Goal: Task Accomplishment & Management: Manage account settings

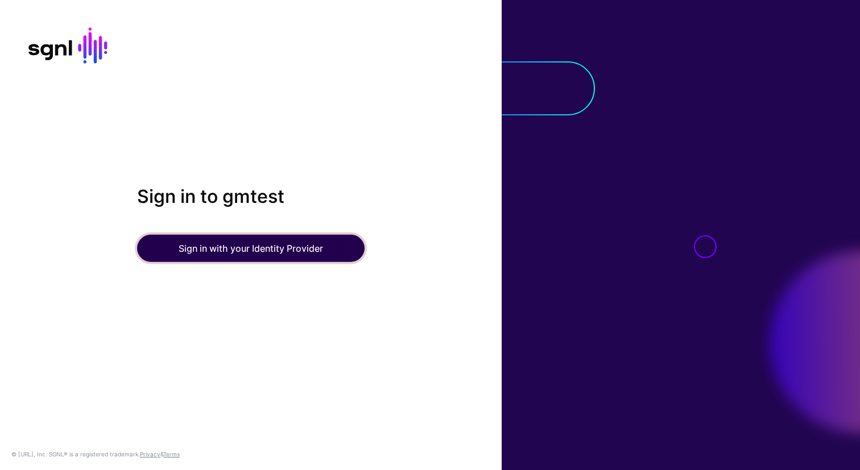
click at [274, 252] on button "Sign in with your Identity Provider" at bounding box center [251, 248] width 228 height 27
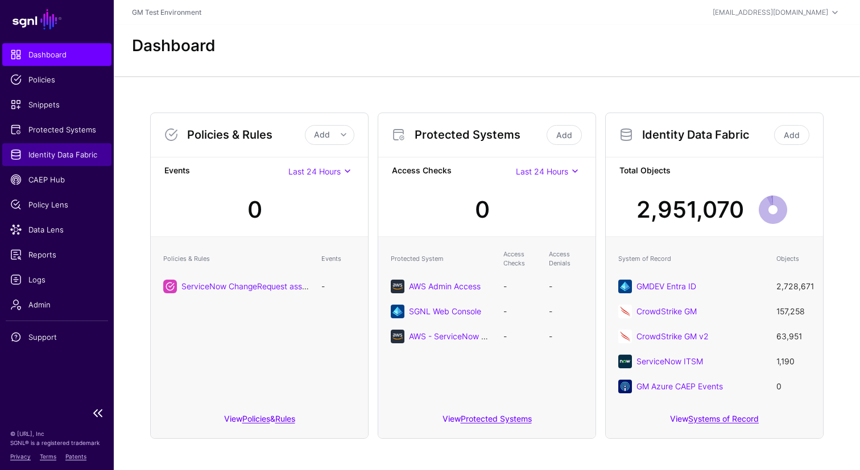
click at [44, 157] on span "Identity Data Fabric" at bounding box center [56, 154] width 93 height 11
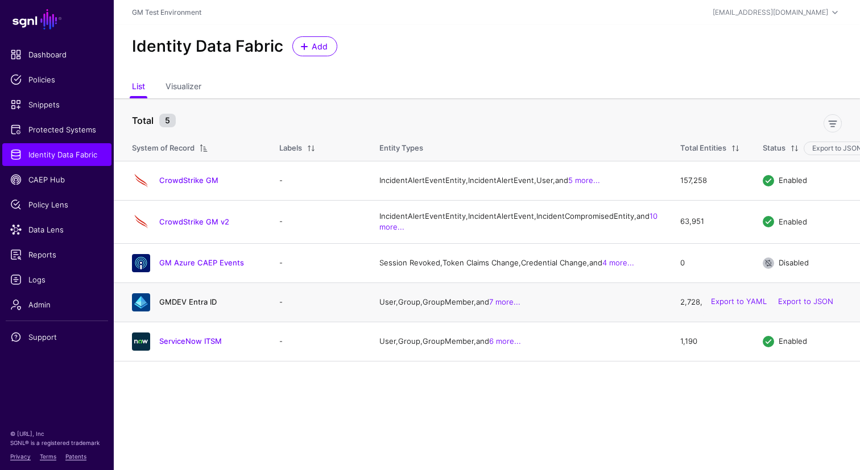
click at [184, 307] on link "GMDEV Entra ID" at bounding box center [187, 301] width 57 height 9
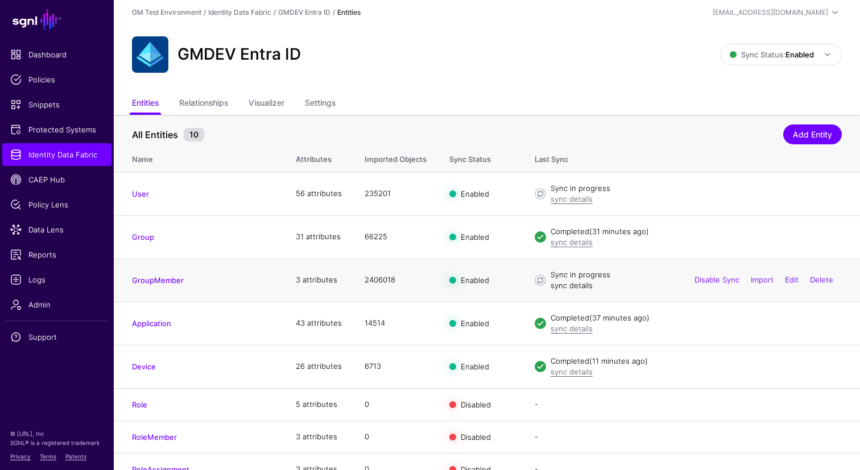
click at [569, 288] on link "sync details" at bounding box center [572, 285] width 42 height 9
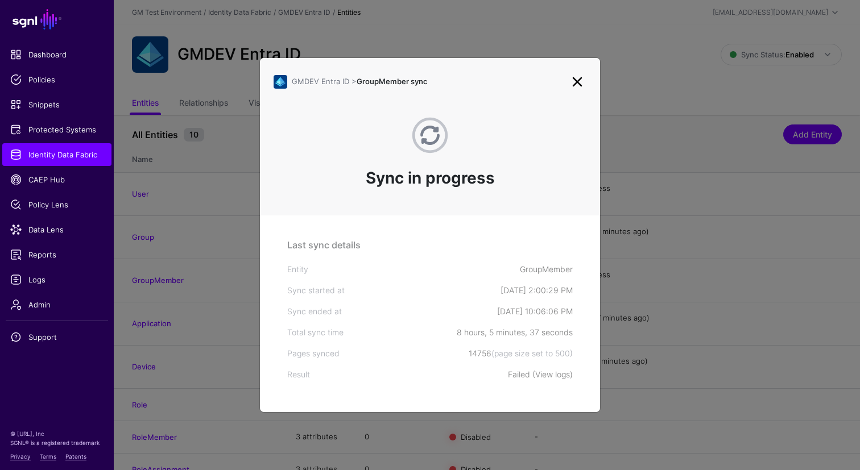
click at [555, 375] on link "View logs" at bounding box center [552, 375] width 35 height 10
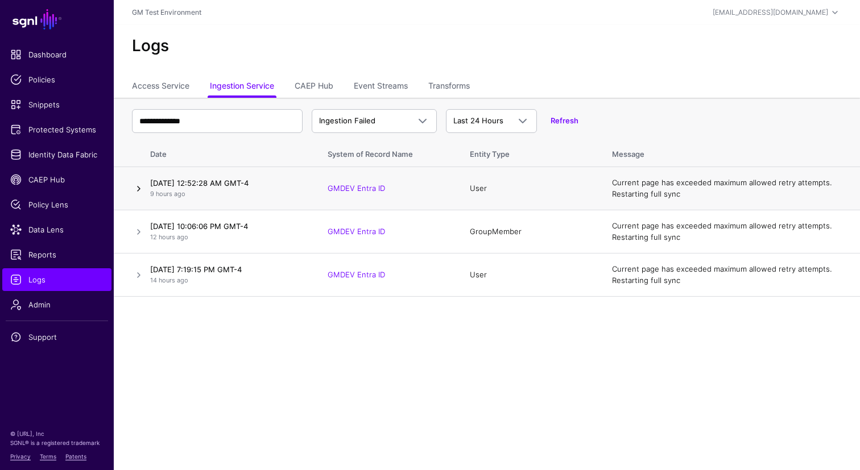
click at [139, 189] on link at bounding box center [139, 189] width 14 height 14
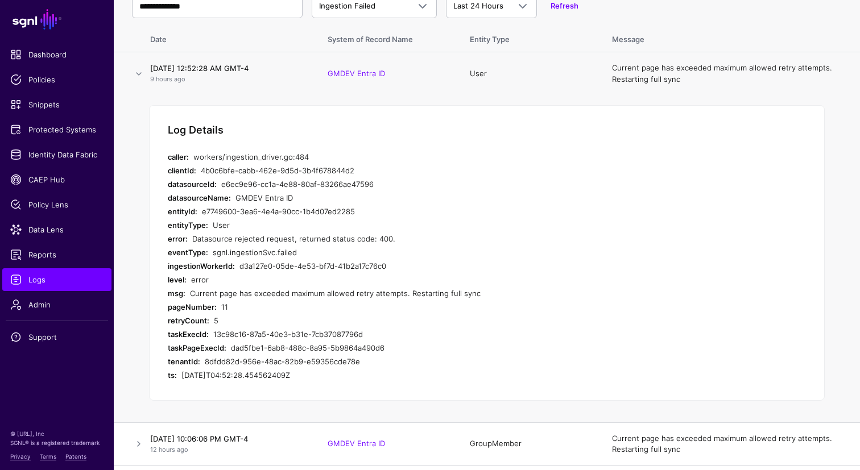
scroll to position [115, 0]
drag, startPoint x: 193, startPoint y: 239, endPoint x: 385, endPoint y: 238, distance: 191.7
click at [385, 238] on div "Datasource rejected request, returned status code: 400." at bounding box center [407, 239] width 431 height 14
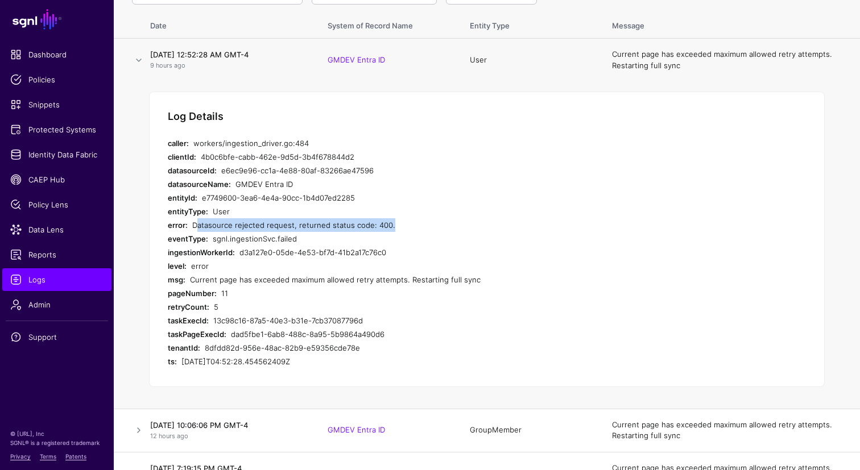
scroll to position [154, 0]
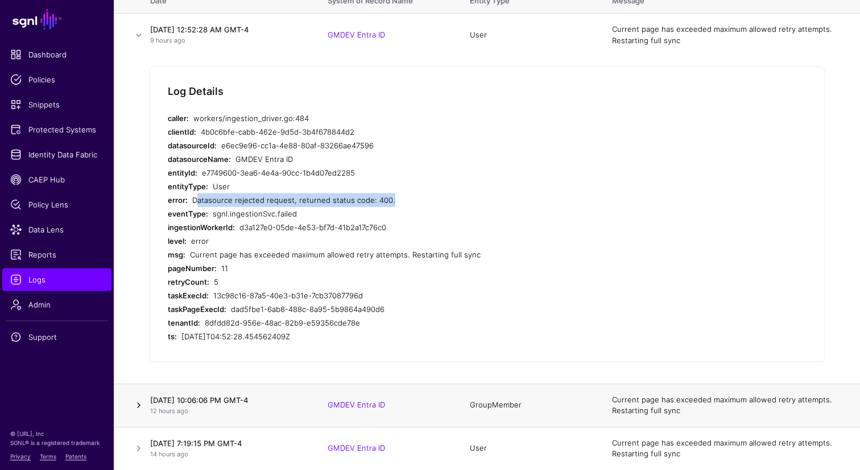
click at [137, 404] on link at bounding box center [139, 406] width 14 height 14
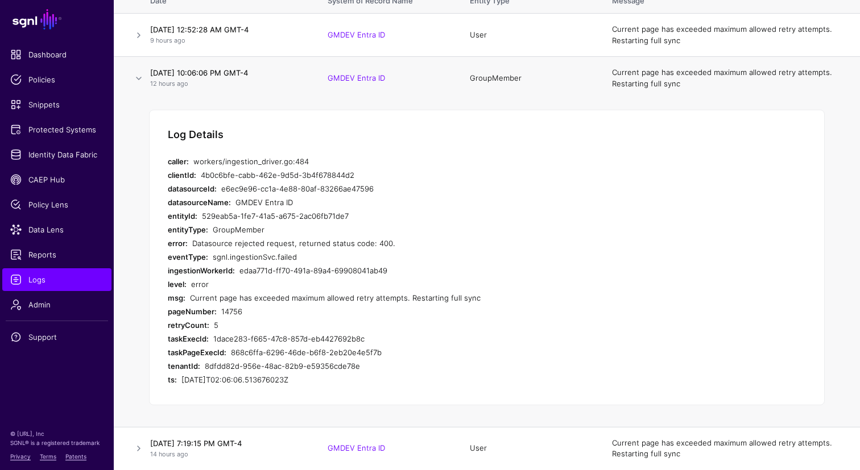
click at [214, 325] on div "5" at bounding box center [418, 326] width 409 height 14
click at [218, 325] on div "5" at bounding box center [418, 326] width 409 height 14
click at [138, 80] on link at bounding box center [139, 79] width 14 height 14
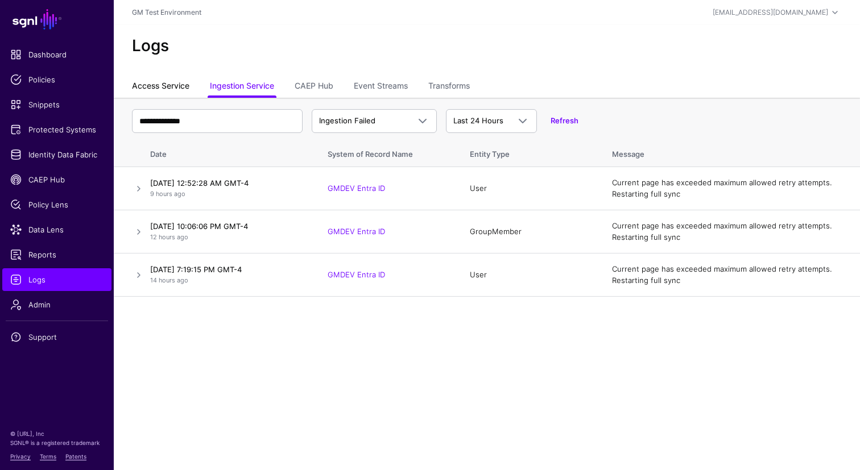
click at [153, 85] on link "Access Service" at bounding box center [160, 87] width 57 height 22
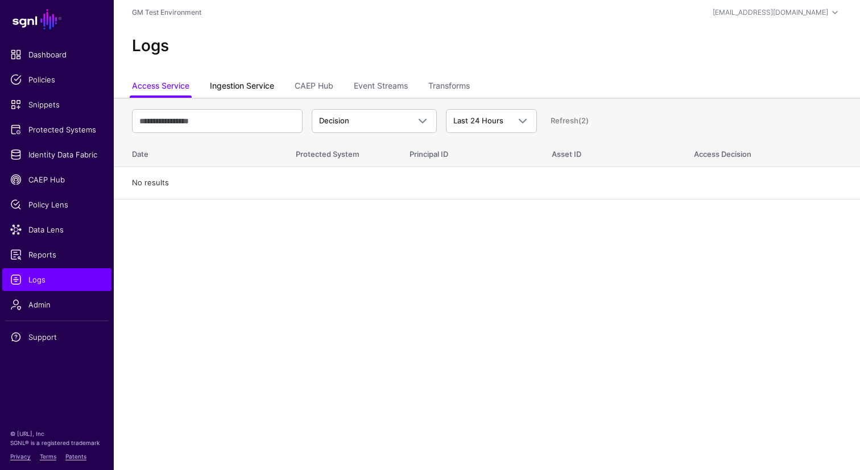
click at [226, 91] on link "Ingestion Service" at bounding box center [242, 87] width 64 height 22
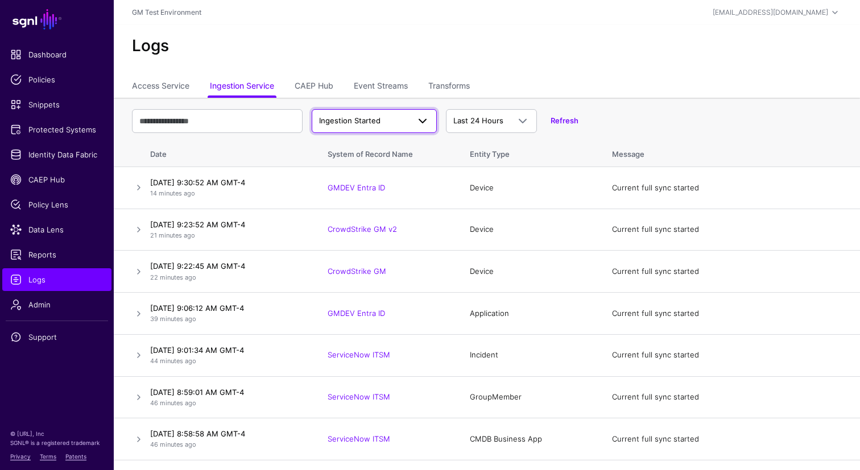
click at [420, 126] on span at bounding box center [423, 121] width 14 height 14
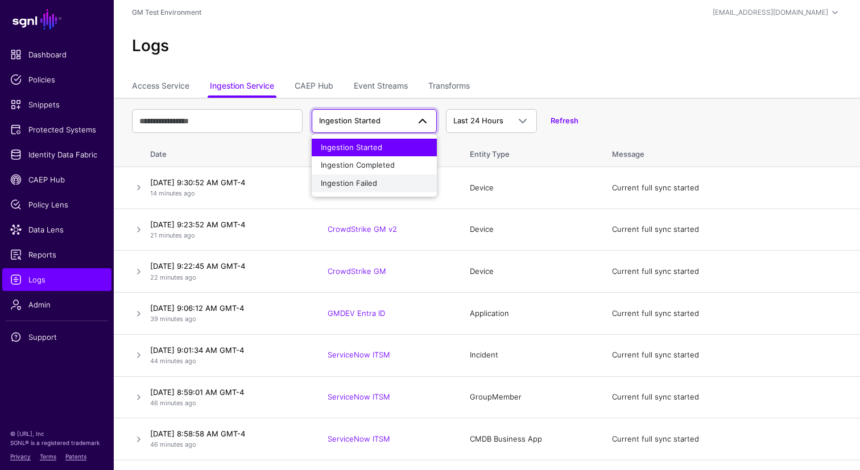
click at [360, 181] on span "Ingestion Failed" at bounding box center [349, 183] width 56 height 9
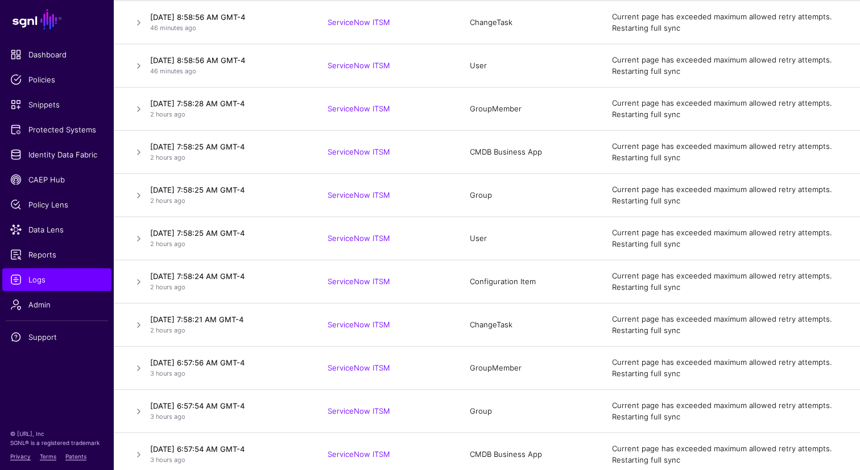
scroll to position [345, 0]
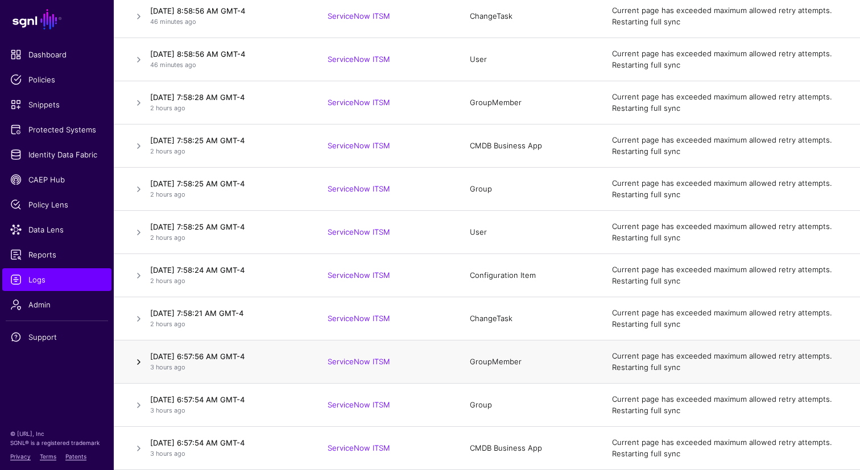
click at [142, 361] on link at bounding box center [139, 363] width 14 height 14
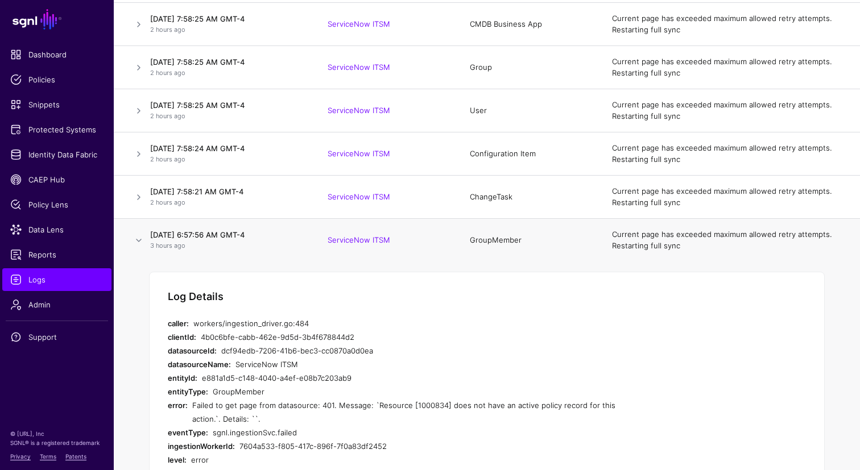
scroll to position [464, 0]
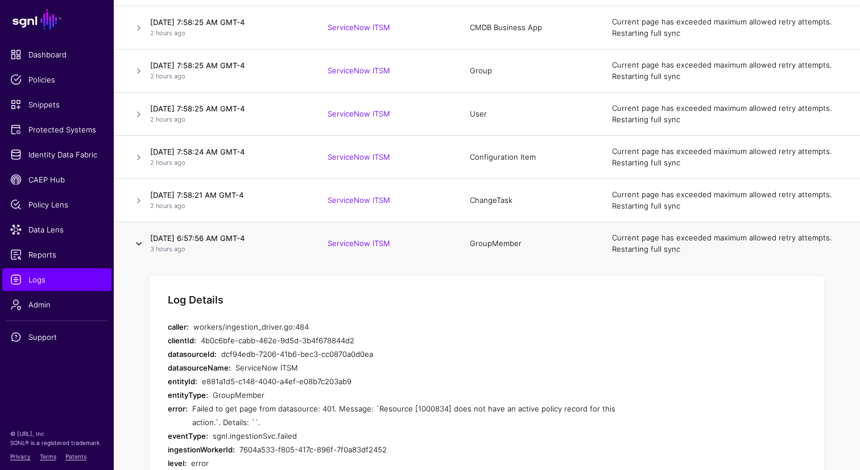
click at [139, 244] on link at bounding box center [139, 244] width 14 height 14
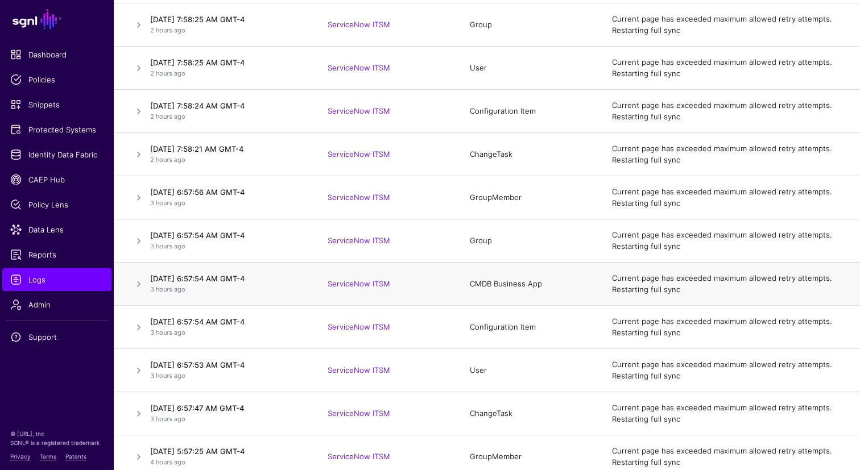
scroll to position [530, 0]
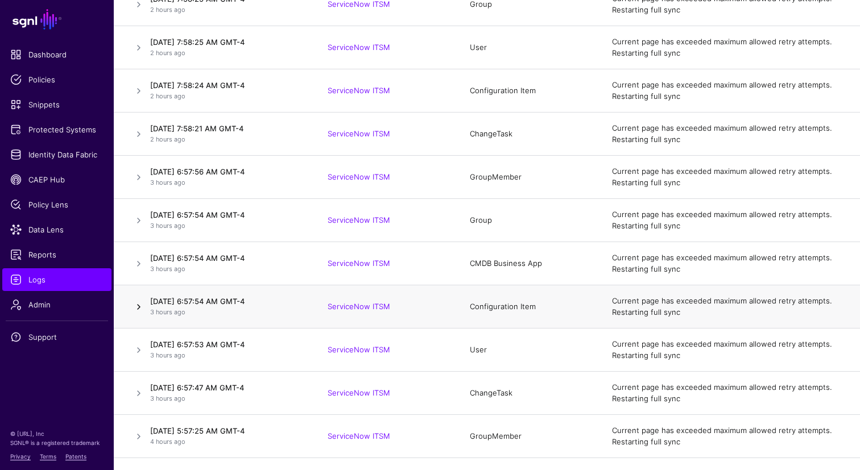
click at [139, 307] on link at bounding box center [139, 307] width 14 height 14
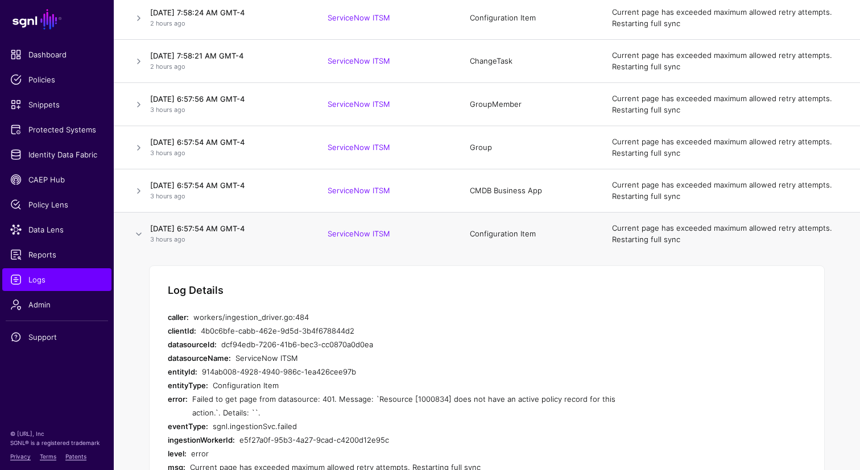
scroll to position [600, 0]
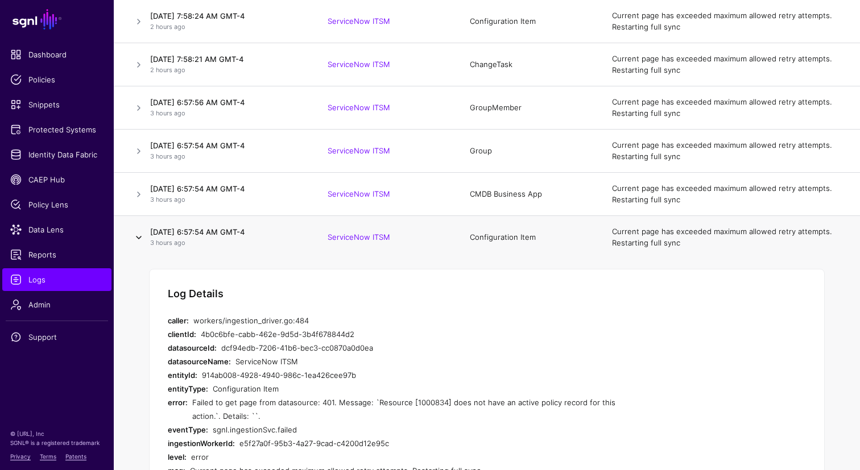
click at [141, 239] on link at bounding box center [139, 238] width 14 height 14
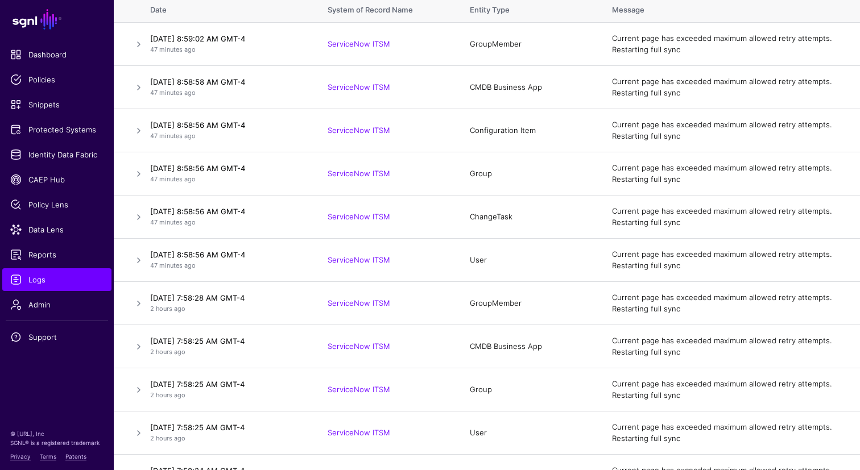
scroll to position [0, 0]
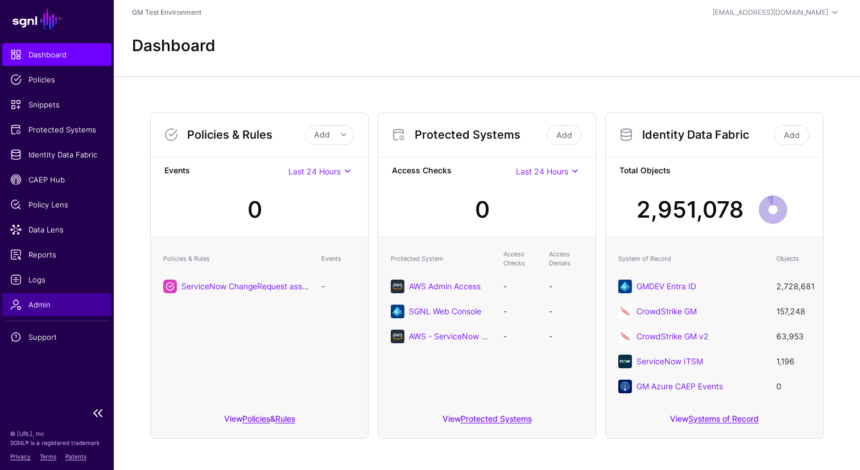
click at [36, 308] on span "Admin" at bounding box center [56, 304] width 93 height 11
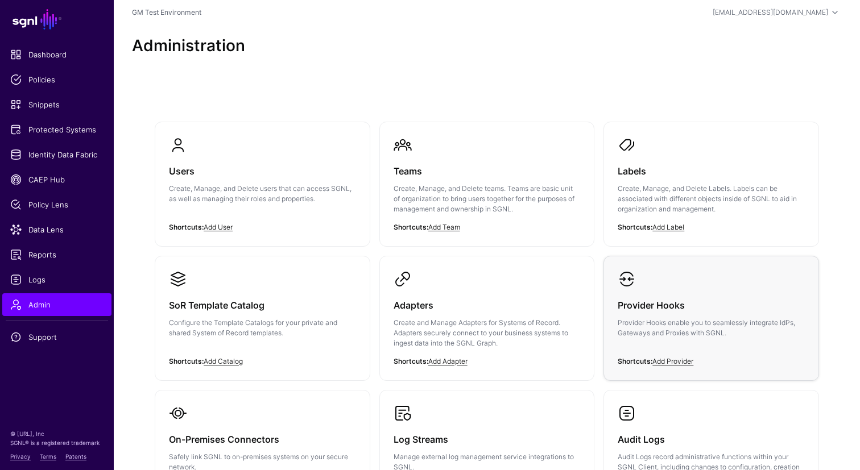
click at [685, 288] on div "Provider Hooks Provider Hooks enable you to seamlessly integrate IdPs, Gateways…" at bounding box center [711, 322] width 187 height 68
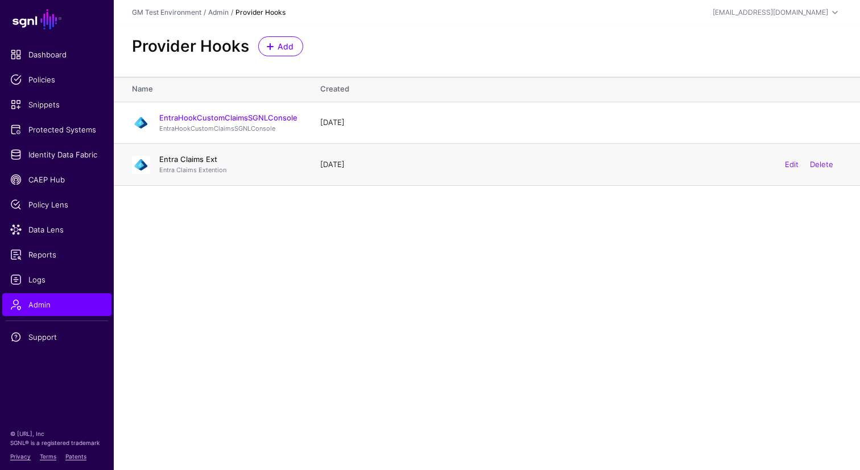
click at [184, 159] on link "Entra Claims Ext" at bounding box center [188, 159] width 58 height 9
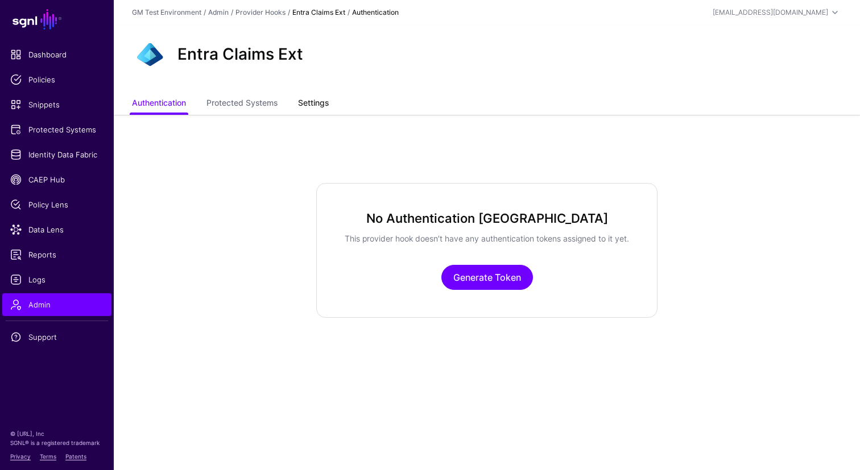
click at [312, 106] on link "Settings" at bounding box center [313, 104] width 31 height 22
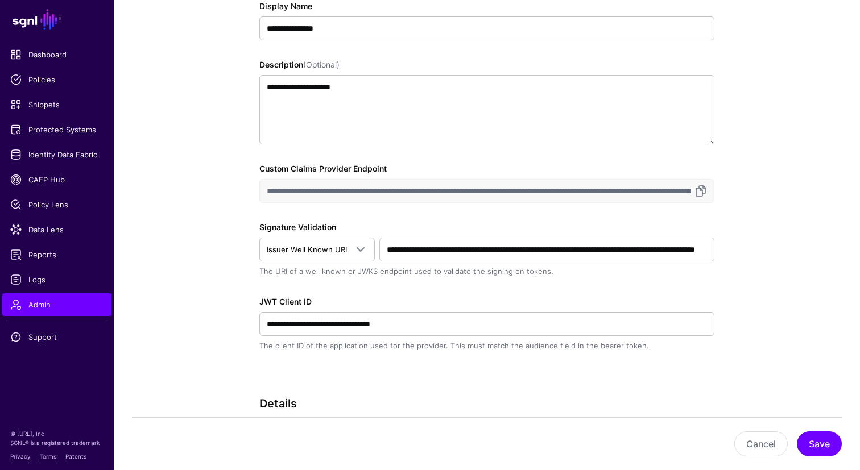
scroll to position [195, 0]
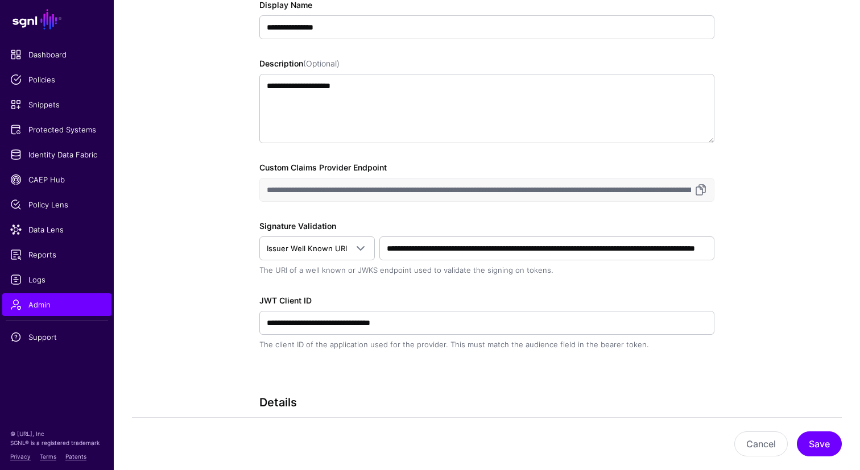
drag, startPoint x: 294, startPoint y: 191, endPoint x: 375, endPoint y: 191, distance: 80.8
click at [375, 191] on input "**********" at bounding box center [486, 190] width 455 height 24
click at [35, 282] on span "Logs" at bounding box center [56, 279] width 93 height 11
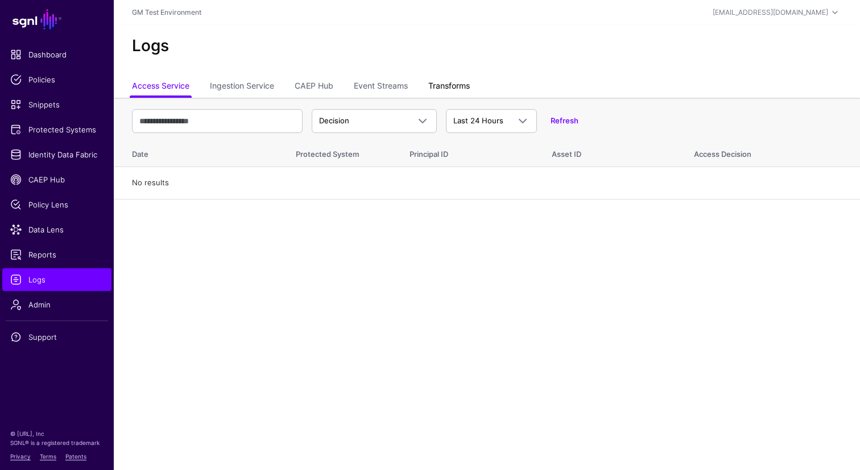
click at [457, 86] on link "Transforms" at bounding box center [449, 87] width 42 height 22
click at [563, 121] on link "Refresh" at bounding box center [565, 120] width 28 height 9
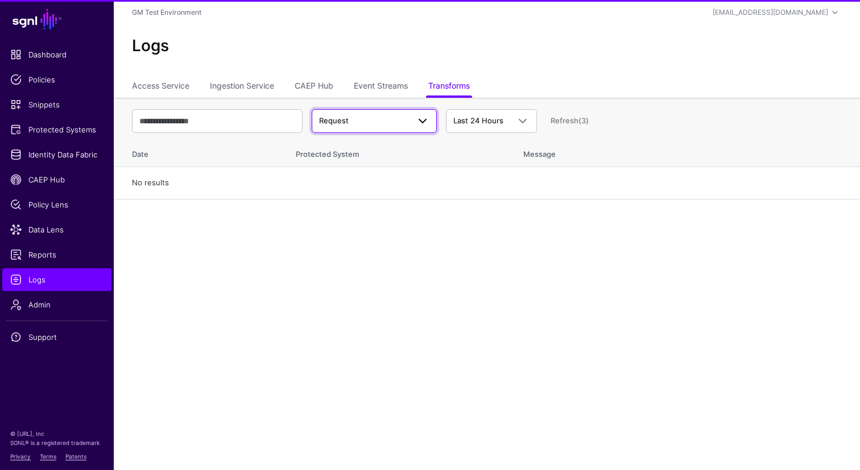
click at [406, 121] on span "Request" at bounding box center [364, 120] width 90 height 11
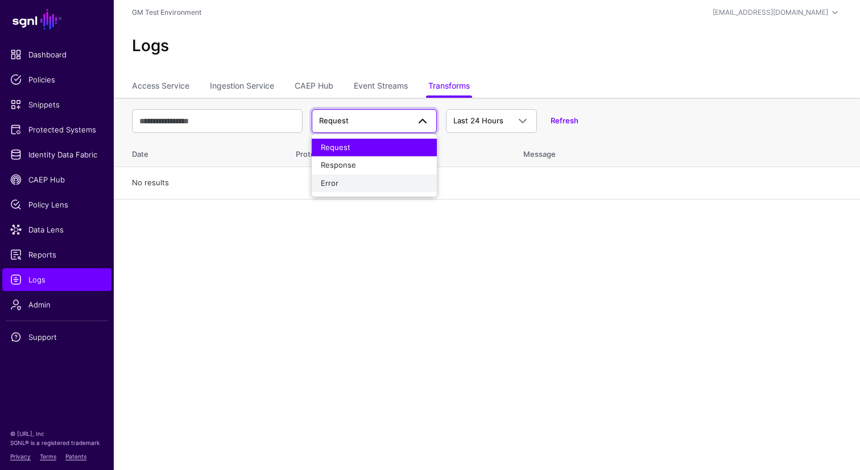
click at [336, 184] on span "Error" at bounding box center [330, 183] width 18 height 9
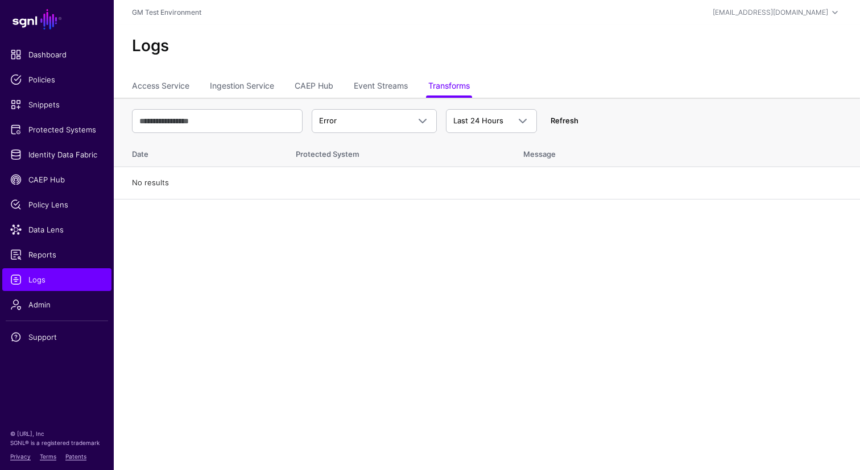
click at [563, 124] on link "Refresh" at bounding box center [565, 120] width 28 height 9
click at [564, 121] on link "Refresh (1)" at bounding box center [569, 120] width 37 height 9
click at [409, 121] on span at bounding box center [419, 121] width 20 height 14
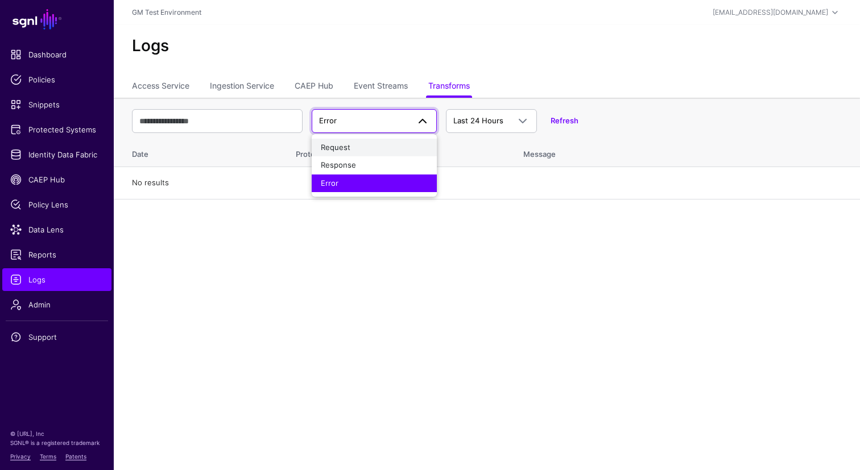
click at [358, 151] on div "Request" at bounding box center [374, 147] width 107 height 11
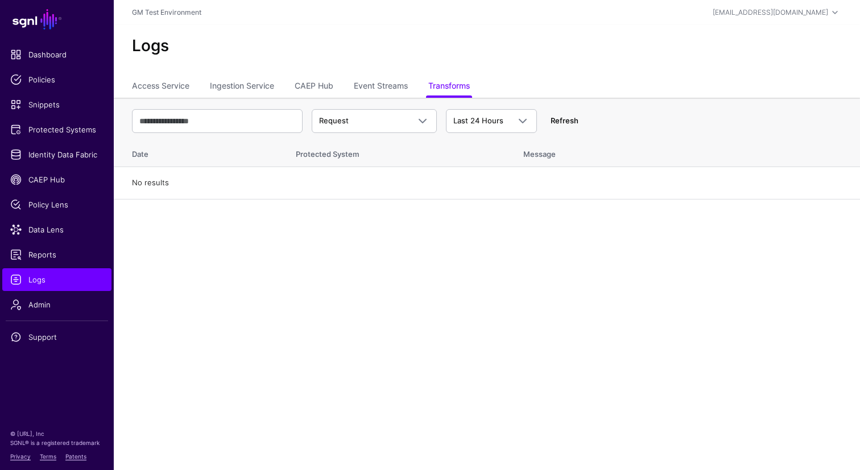
click at [568, 121] on link "Refresh" at bounding box center [565, 120] width 28 height 9
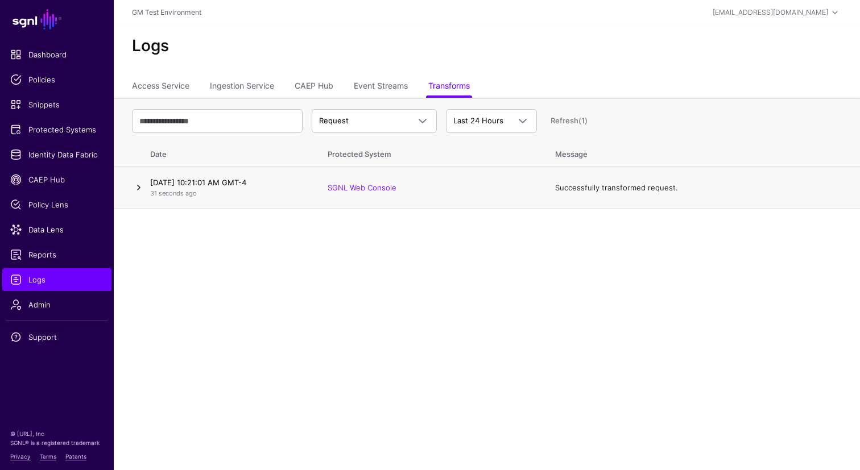
click at [139, 188] on link at bounding box center [139, 188] width 14 height 14
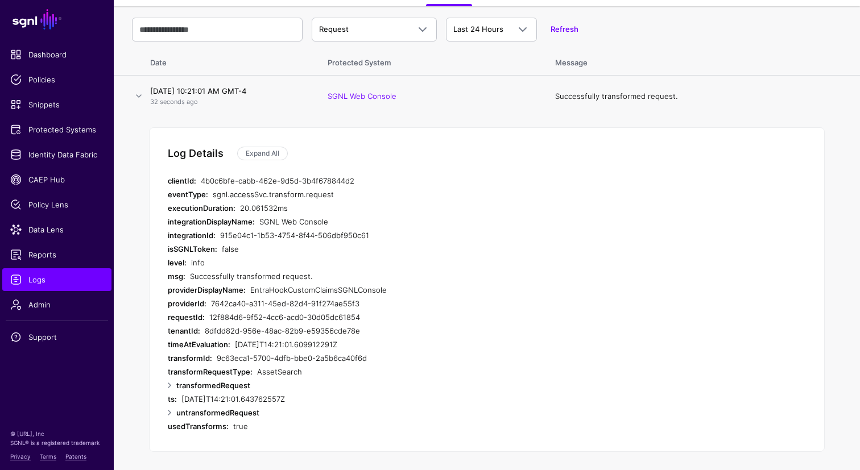
scroll to position [95, 0]
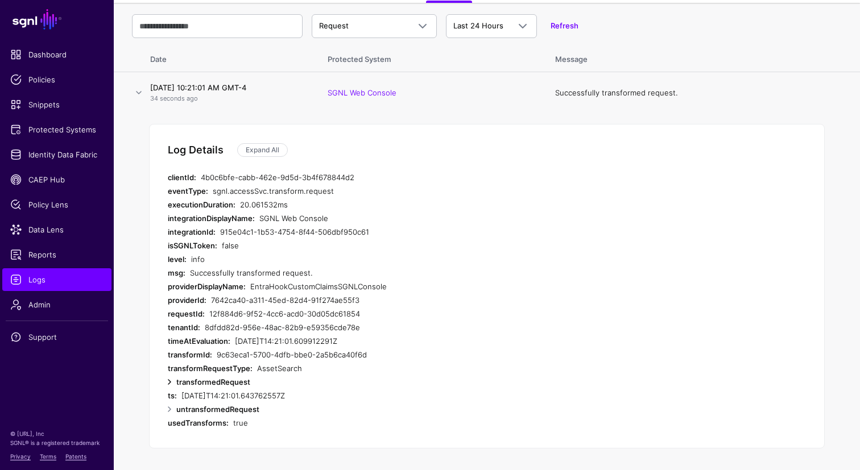
click at [170, 382] on link at bounding box center [170, 382] width 14 height 14
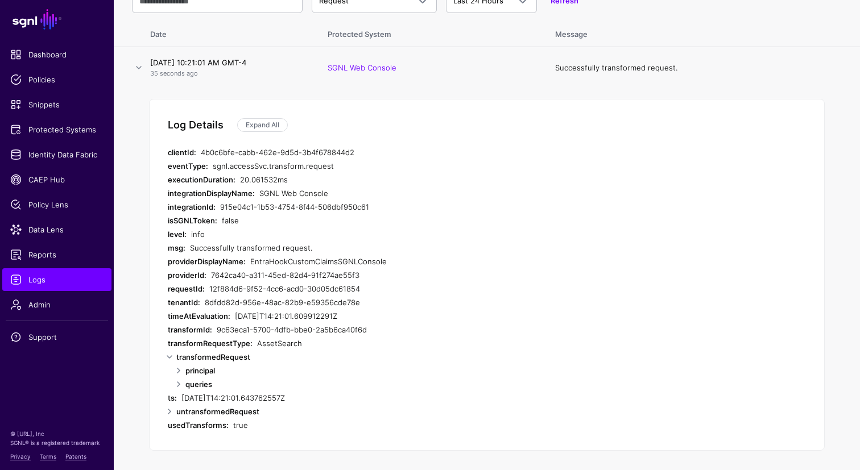
scroll to position [122, 0]
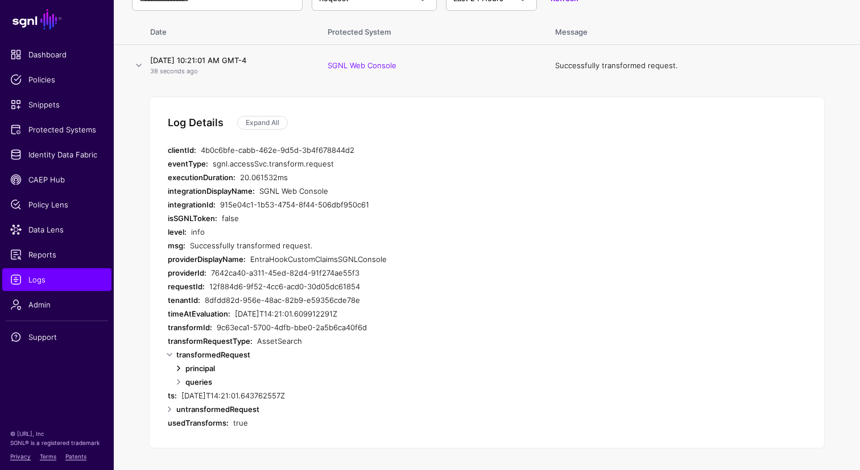
click at [180, 369] on link at bounding box center [179, 369] width 14 height 14
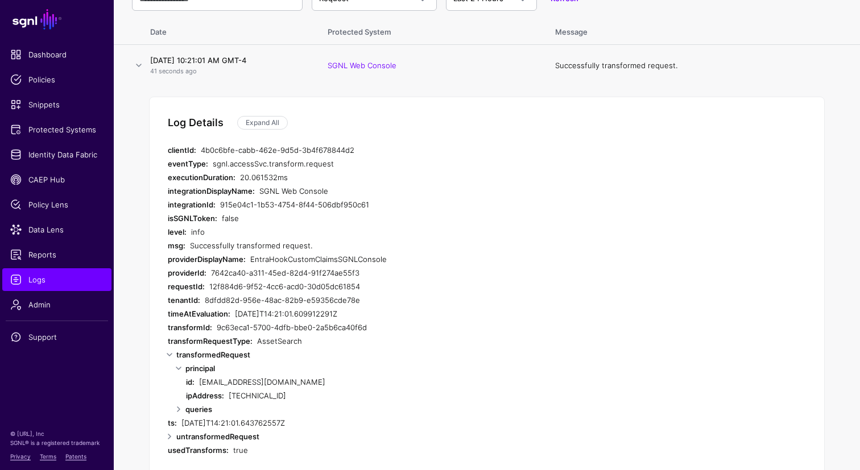
scroll to position [150, 0]
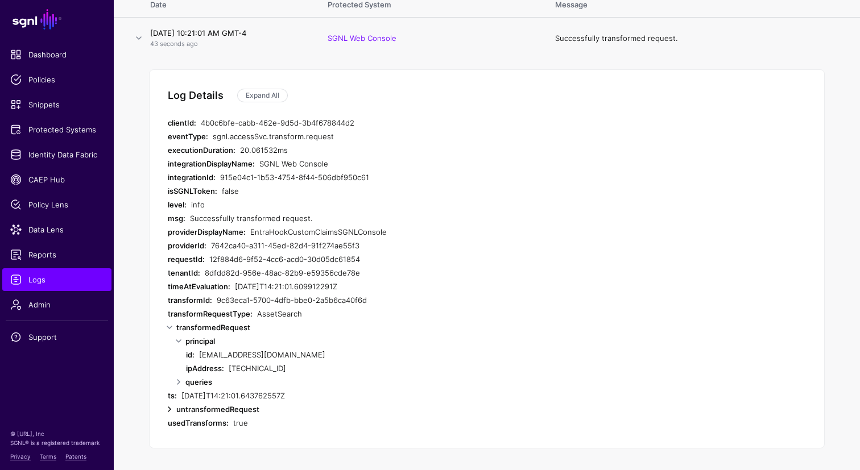
click at [169, 415] on link at bounding box center [170, 410] width 14 height 14
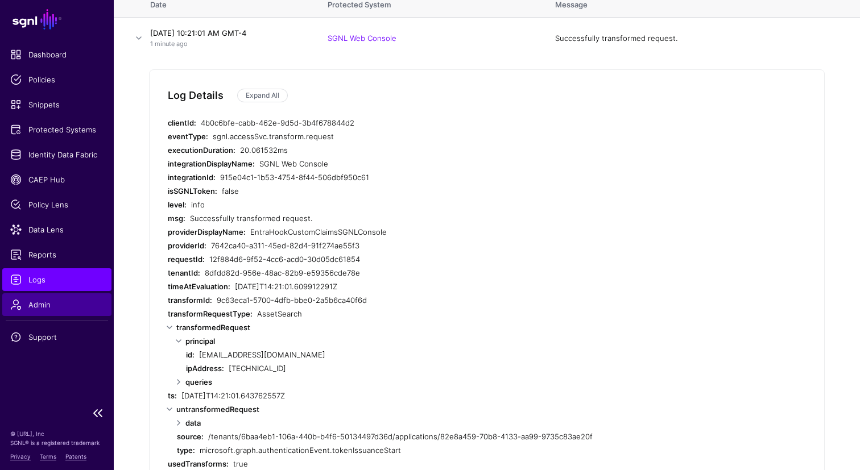
click at [38, 305] on span "Admin" at bounding box center [56, 304] width 93 height 11
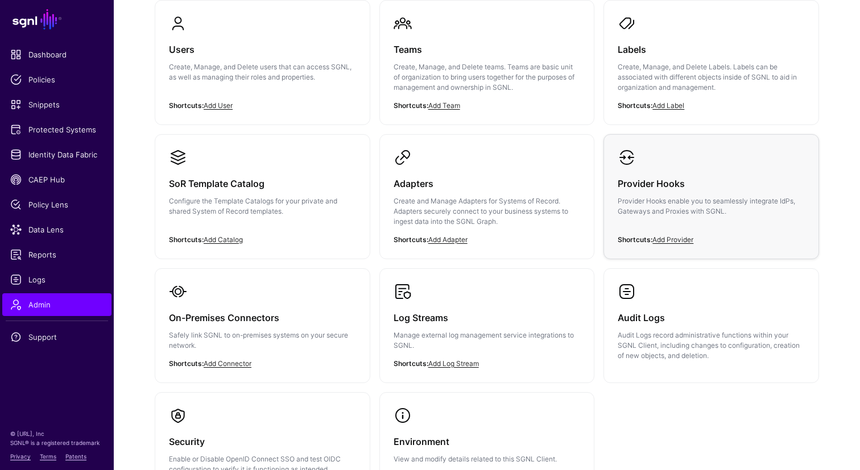
scroll to position [105, 0]
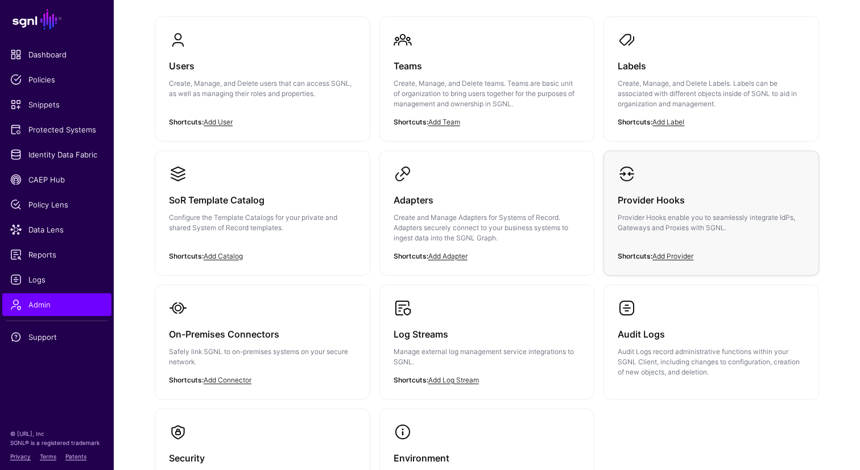
click at [658, 180] on link "Provider Hooks Provider Hooks enable you to seamlessly integrate IdPs, Gateways…" at bounding box center [711, 208] width 214 height 114
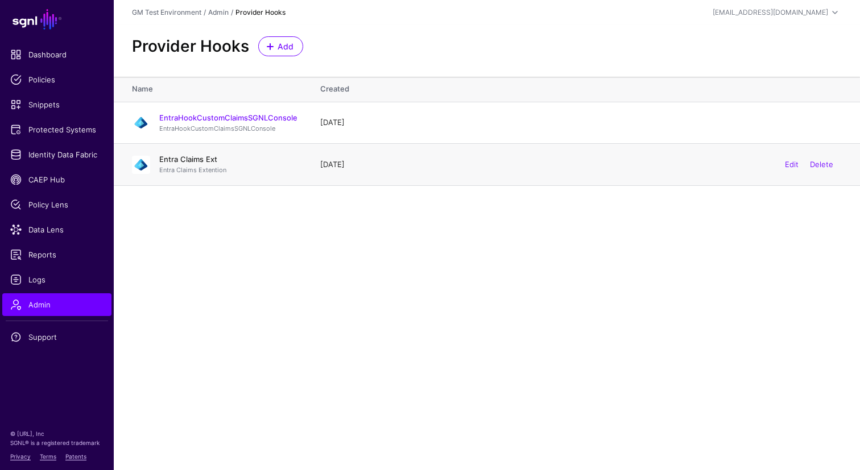
click at [177, 160] on link "Entra Claims Ext" at bounding box center [188, 159] width 58 height 9
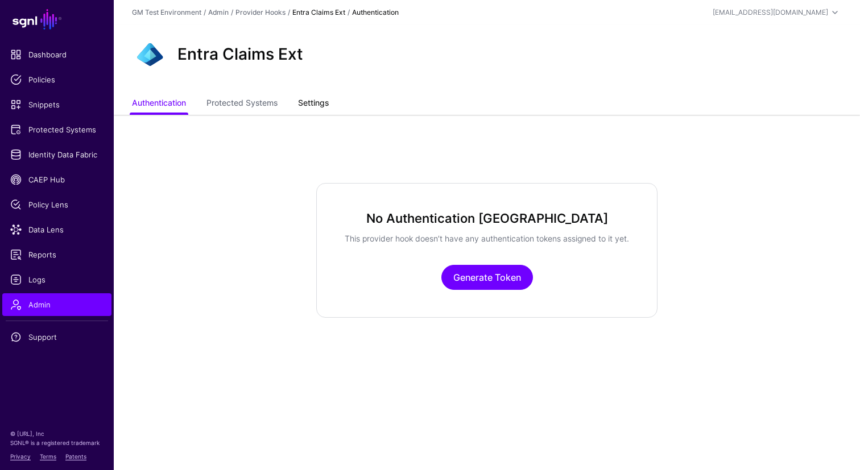
click at [314, 107] on link "Settings" at bounding box center [313, 104] width 31 height 22
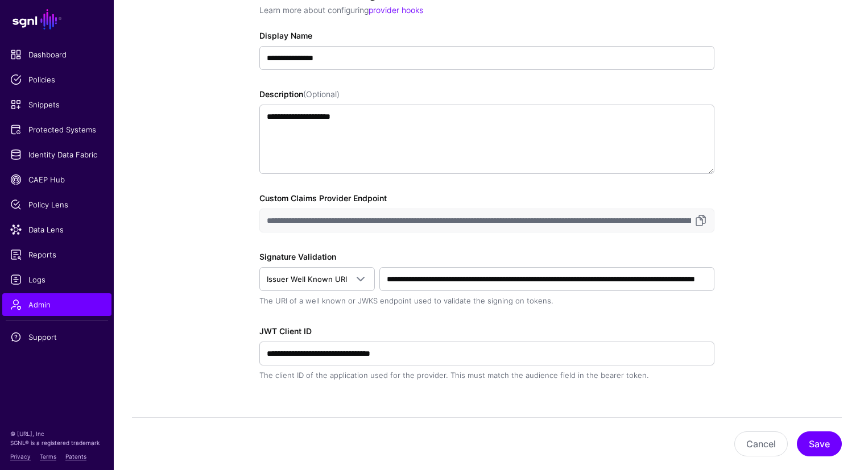
scroll to position [175, 0]
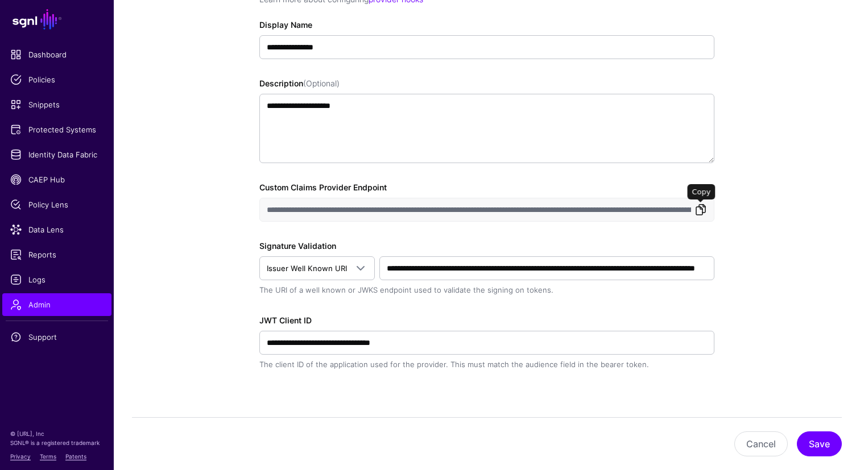
click at [705, 213] on link at bounding box center [701, 210] width 14 height 14
click at [38, 284] on span "Logs" at bounding box center [56, 279] width 93 height 11
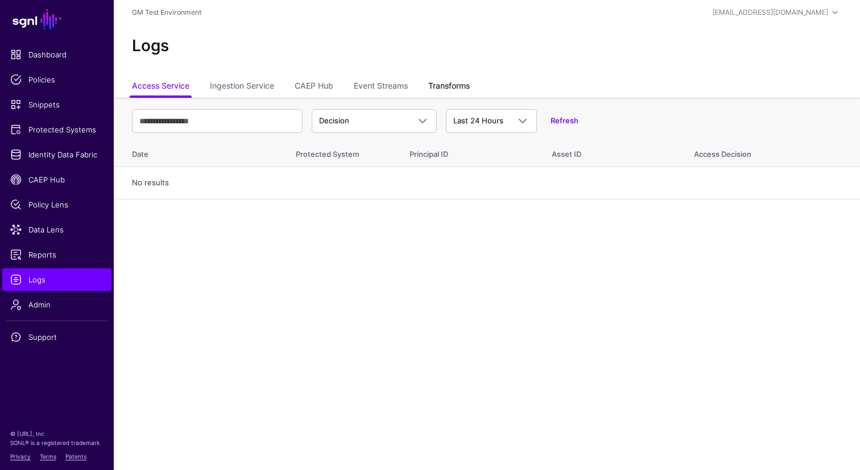
click at [447, 89] on link "Transforms" at bounding box center [449, 87] width 42 height 22
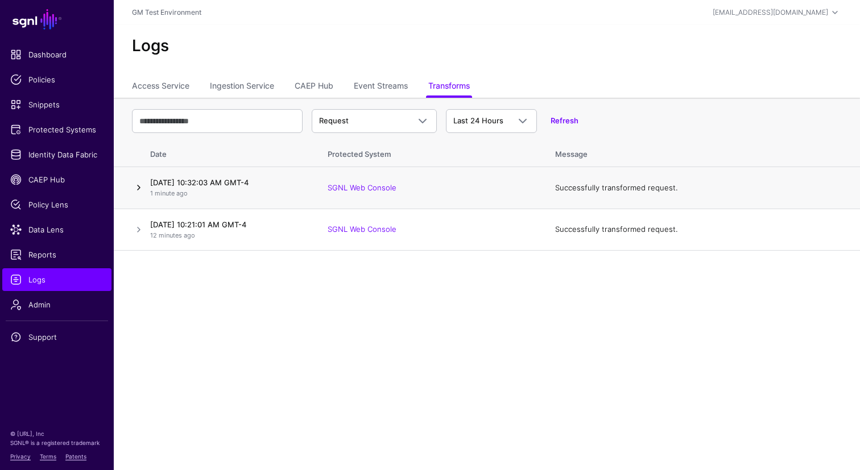
click at [137, 189] on link at bounding box center [139, 188] width 14 height 14
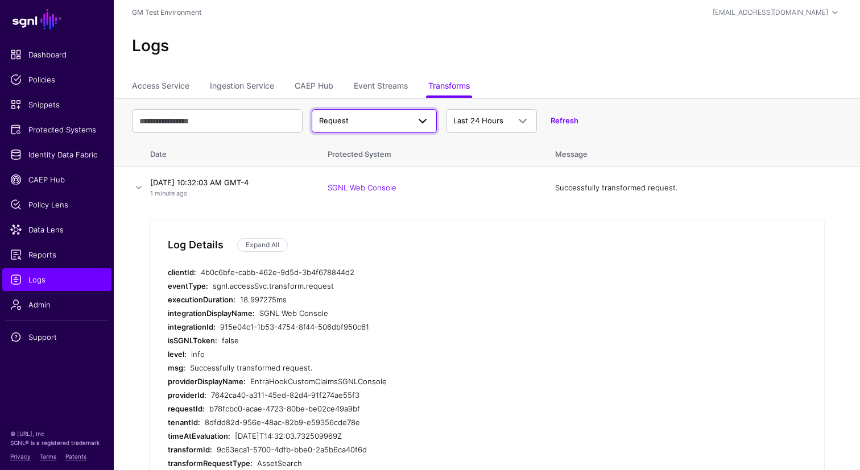
click at [423, 120] on span at bounding box center [423, 121] width 14 height 14
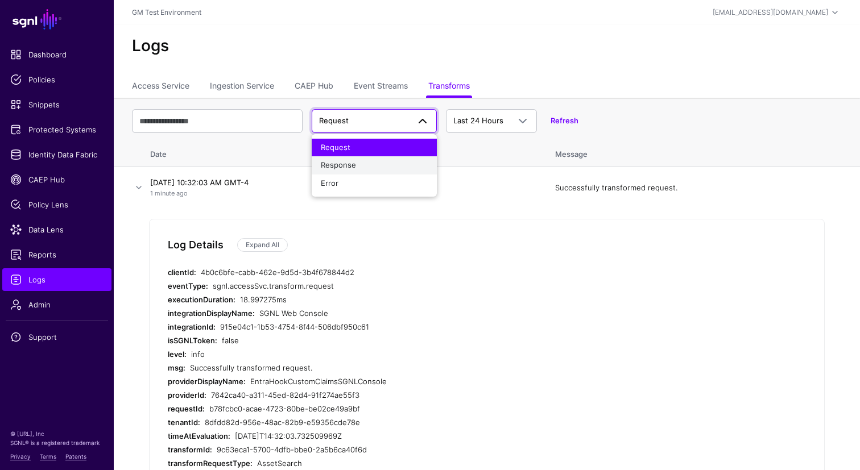
click at [357, 164] on div "Response" at bounding box center [374, 165] width 107 height 11
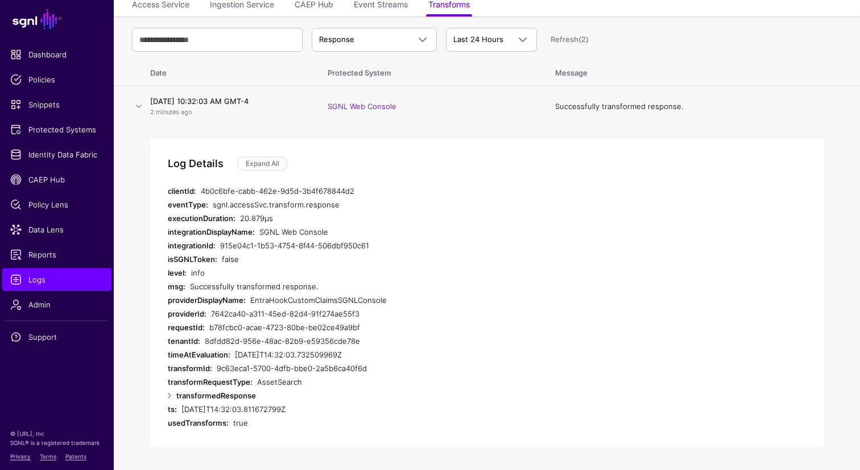
scroll to position [123, 0]
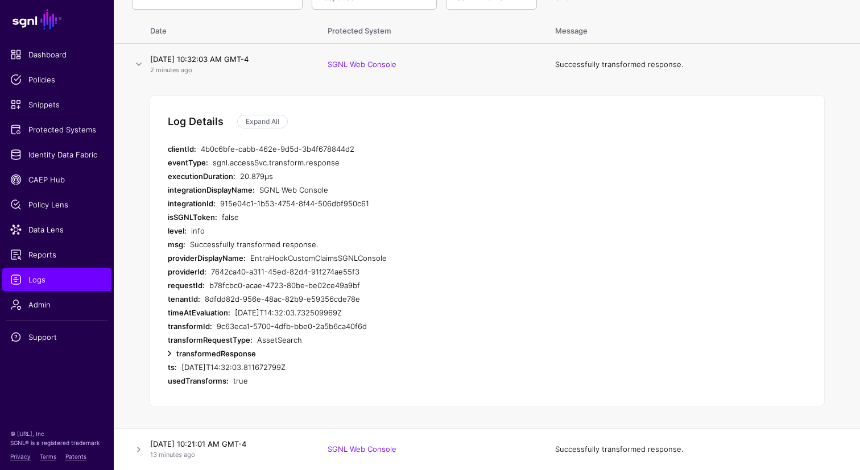
click at [168, 353] on link at bounding box center [170, 354] width 14 height 14
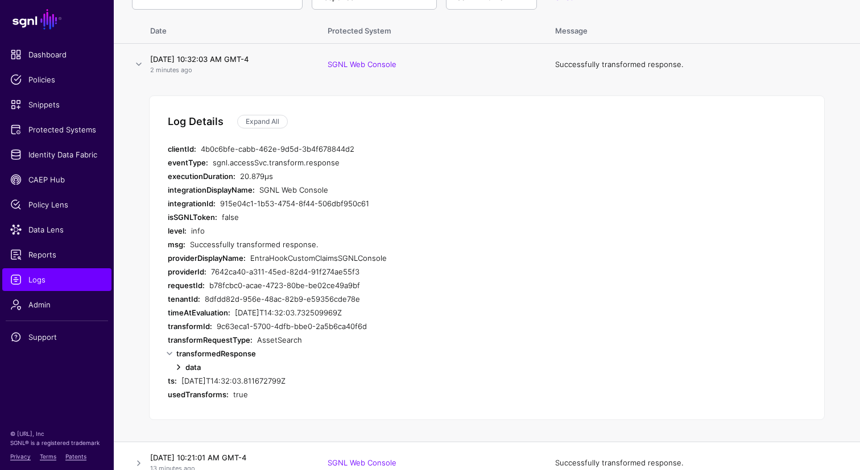
click at [177, 368] on link at bounding box center [179, 368] width 14 height 14
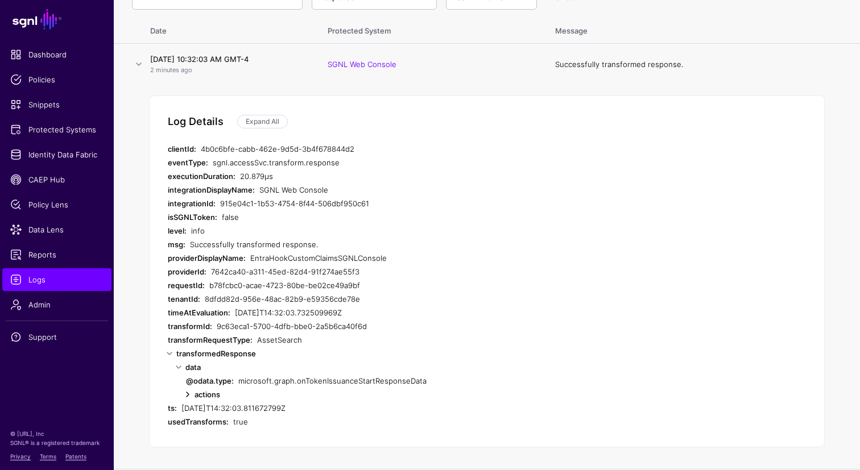
click at [188, 394] on link at bounding box center [188, 395] width 14 height 14
click at [198, 407] on link at bounding box center [197, 409] width 14 height 14
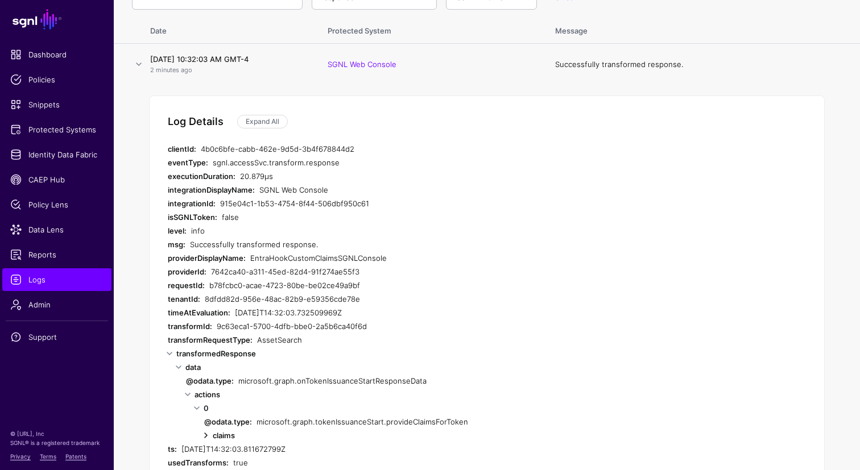
click at [206, 437] on link at bounding box center [206, 436] width 14 height 14
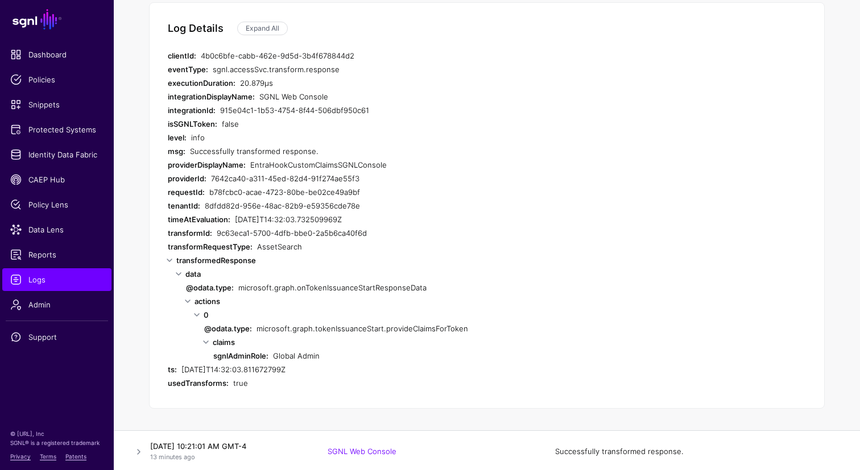
scroll to position [219, 0]
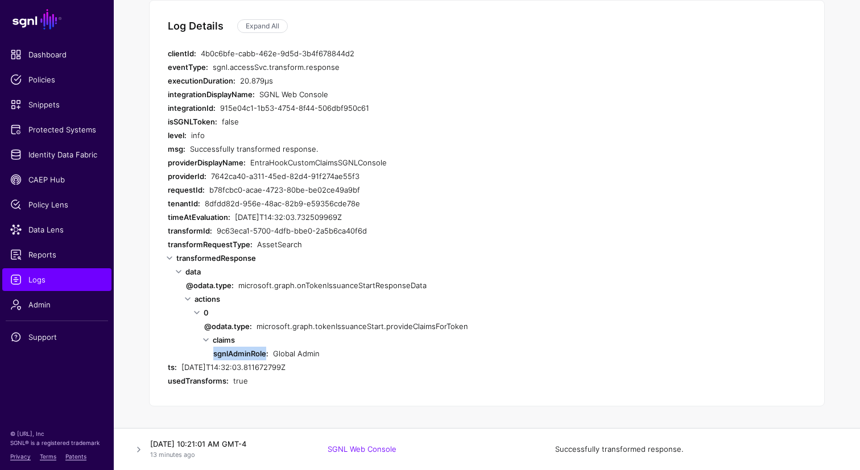
drag, startPoint x: 214, startPoint y: 354, endPoint x: 265, endPoint y: 356, distance: 50.6
click at [265, 356] on strong "sgnlAdminRole:" at bounding box center [240, 353] width 55 height 9
copy strong "sgnlAdminRole"
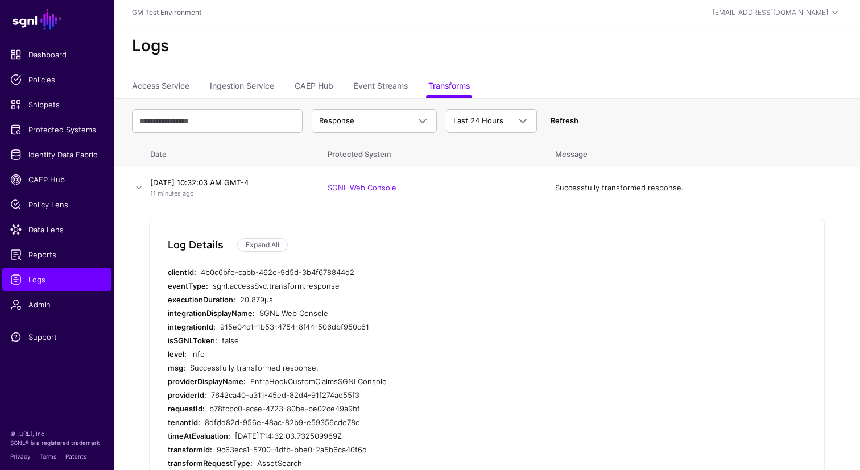
click at [557, 121] on link "Refresh" at bounding box center [565, 120] width 28 height 9
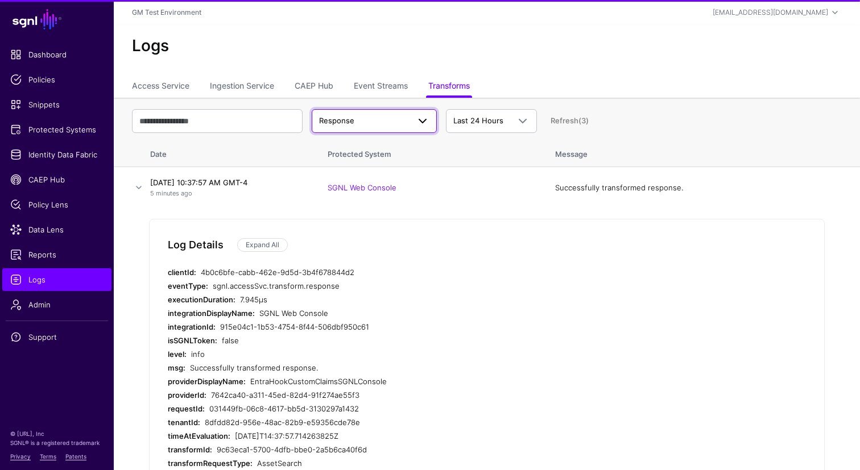
click at [418, 122] on span at bounding box center [423, 121] width 14 height 14
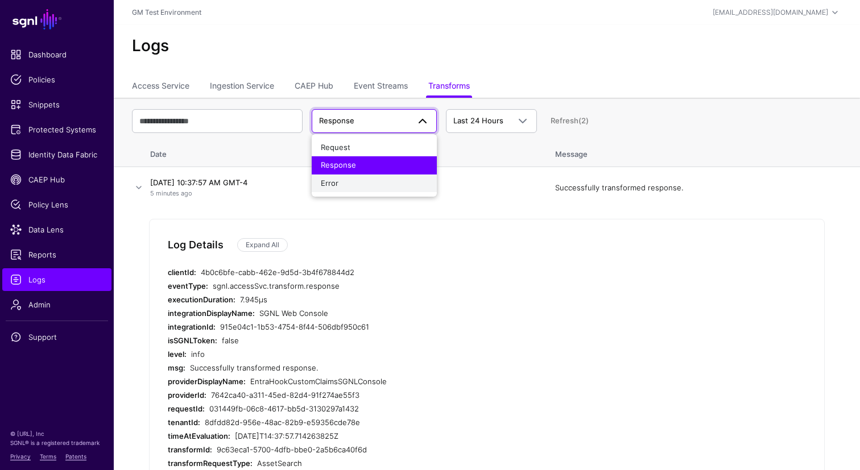
click at [325, 185] on span "Error" at bounding box center [330, 183] width 18 height 9
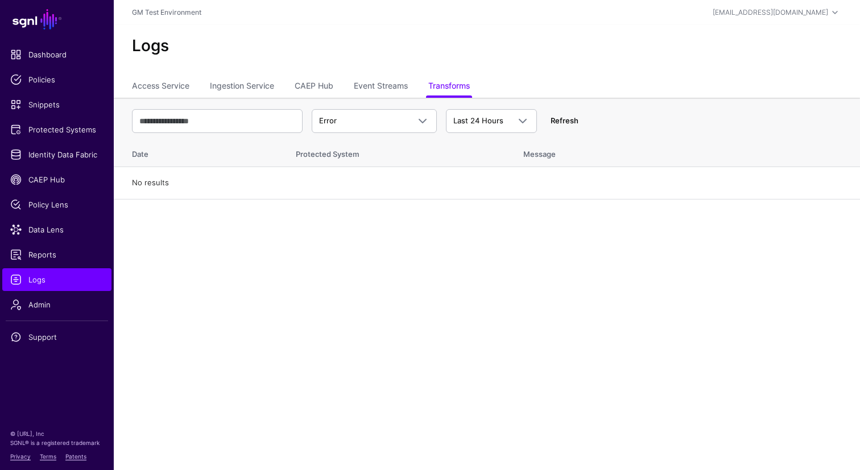
click at [563, 122] on link "Refresh" at bounding box center [565, 120] width 28 height 9
click at [423, 121] on span at bounding box center [423, 121] width 14 height 14
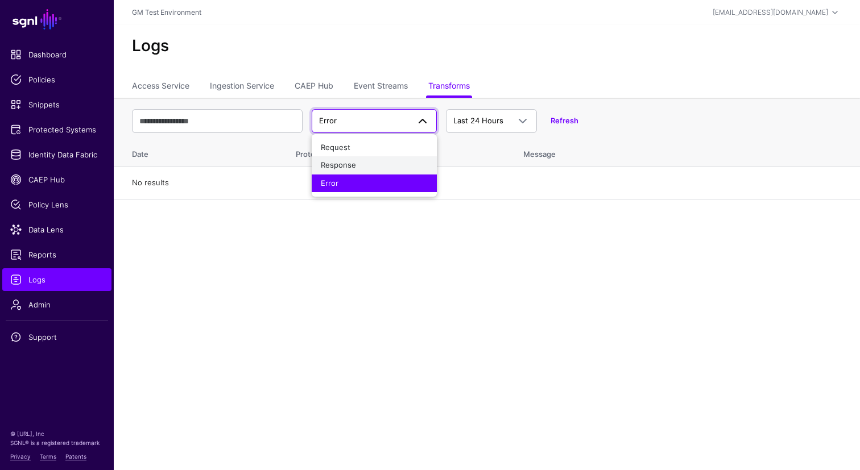
click at [358, 163] on div "Response" at bounding box center [374, 165] width 107 height 11
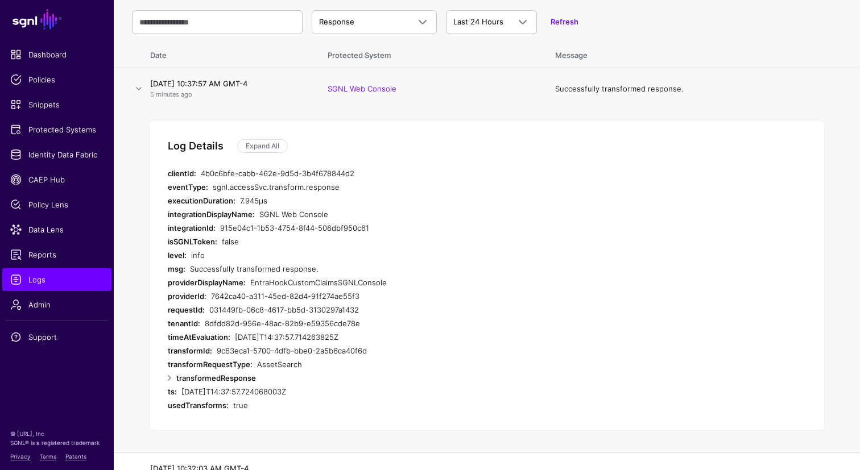
scroll to position [97, 0]
click at [138, 91] on link at bounding box center [139, 91] width 14 height 14
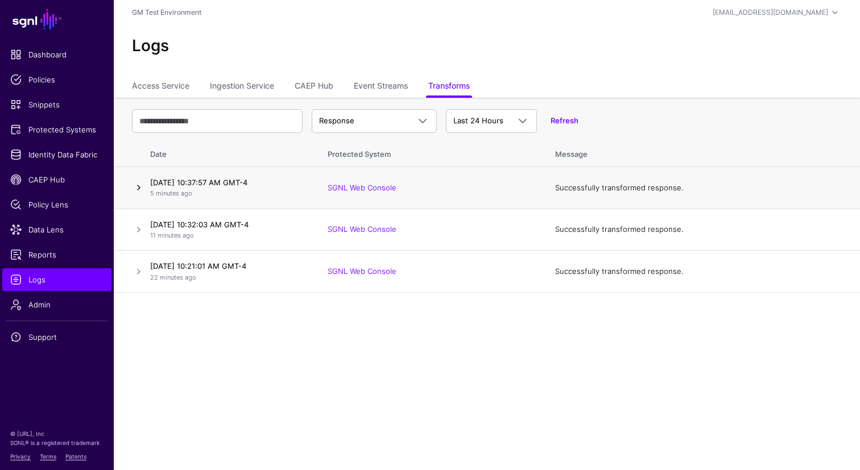
scroll to position [0, 0]
click at [564, 118] on link "Refresh" at bounding box center [565, 120] width 28 height 9
click at [561, 121] on link "Refresh" at bounding box center [565, 120] width 28 height 9
click at [137, 189] on link at bounding box center [139, 188] width 14 height 14
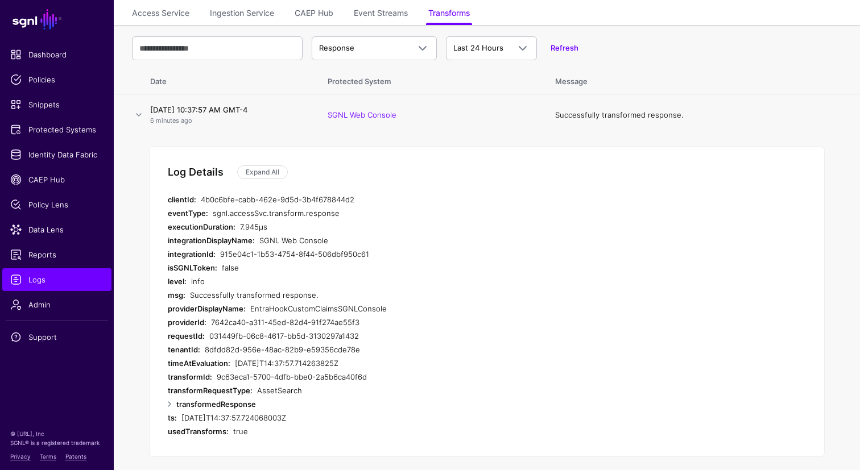
scroll to position [74, 0]
click at [170, 403] on link at bounding box center [170, 403] width 14 height 14
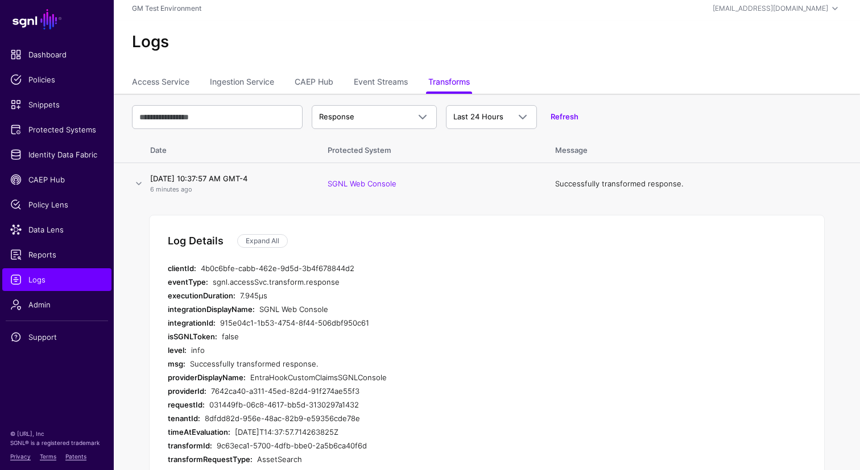
scroll to position [0, 0]
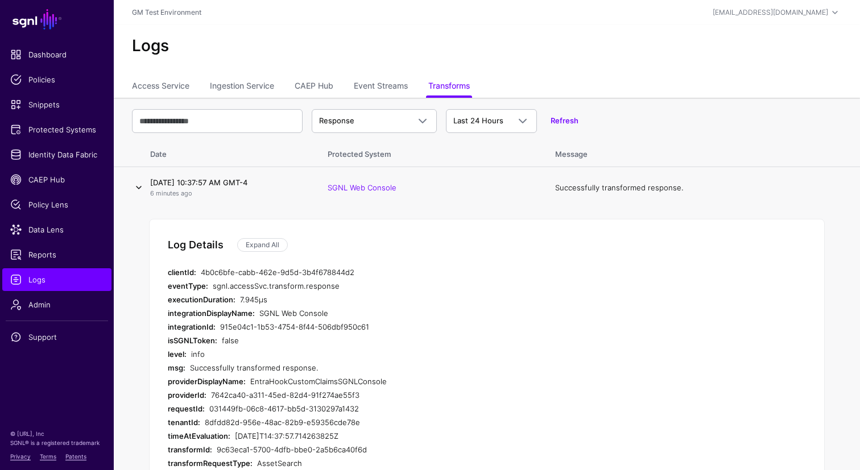
click at [136, 190] on link at bounding box center [139, 188] width 14 height 14
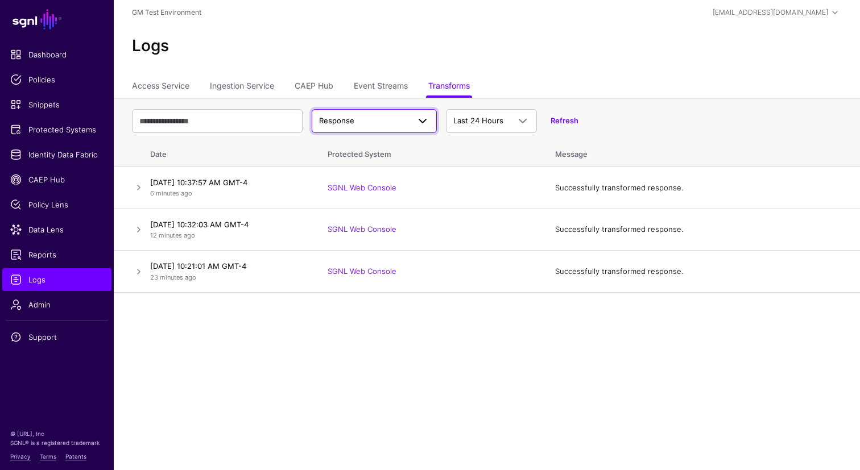
click at [413, 123] on span at bounding box center [419, 121] width 20 height 14
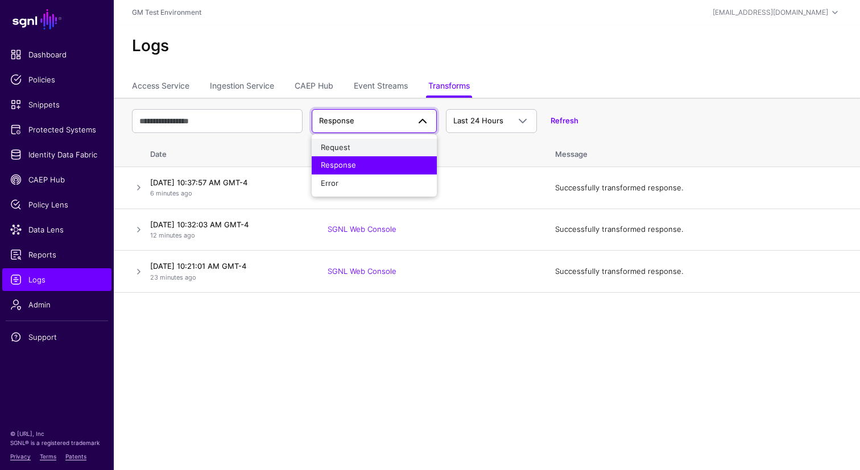
click at [359, 147] on div "Request" at bounding box center [374, 147] width 107 height 11
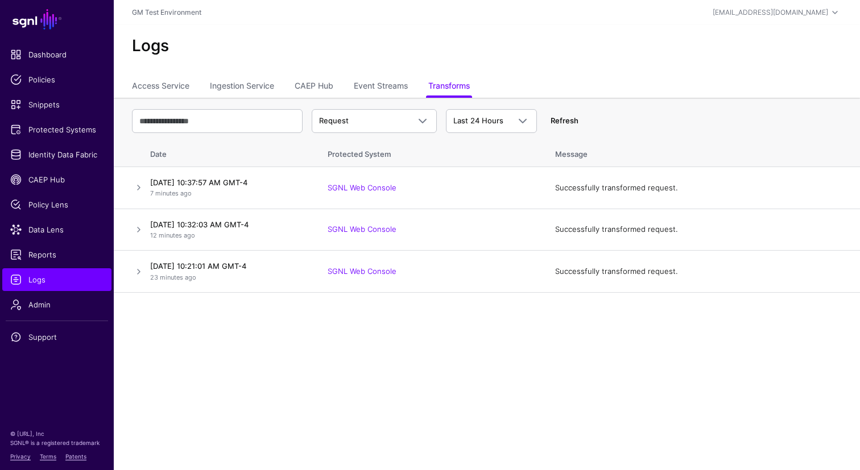
click at [564, 121] on link "Refresh" at bounding box center [565, 120] width 28 height 9
click at [138, 271] on link at bounding box center [139, 272] width 14 height 14
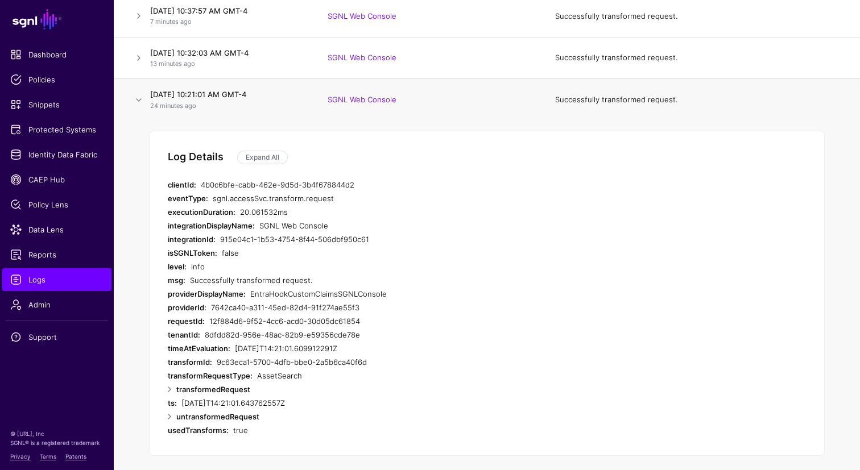
scroll to position [179, 0]
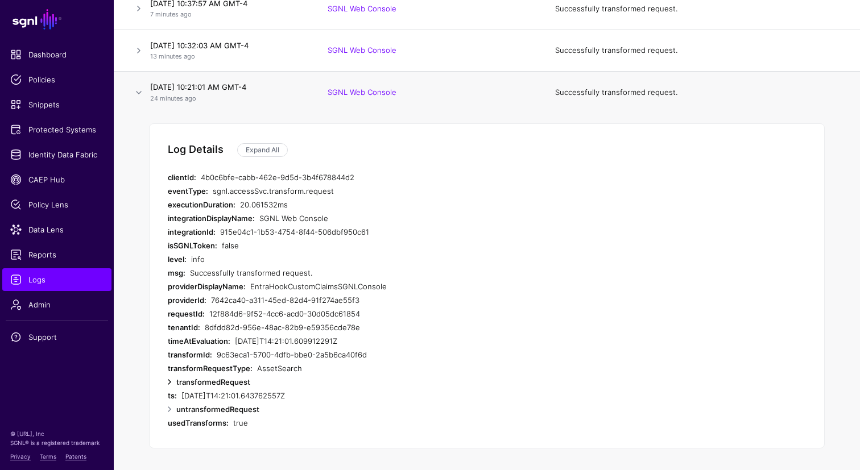
click at [171, 382] on link at bounding box center [170, 382] width 14 height 14
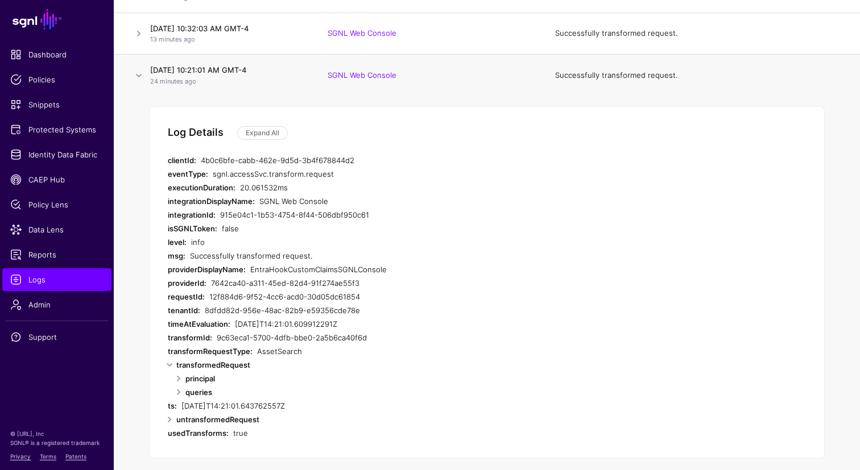
scroll to position [206, 0]
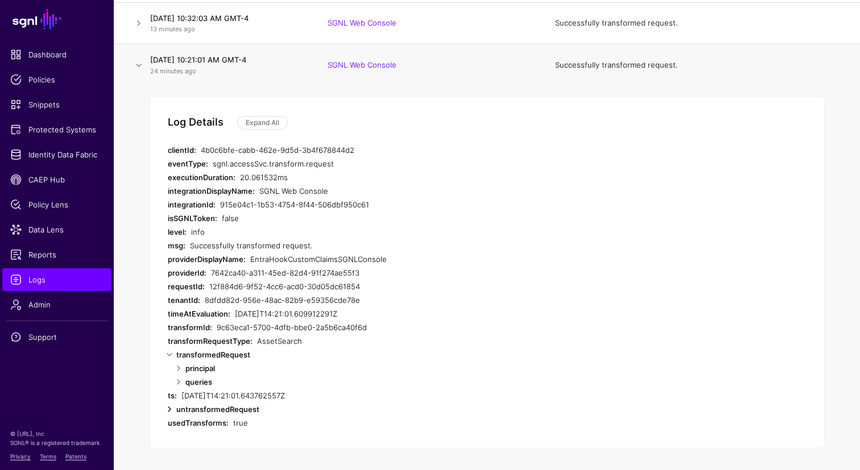
click at [167, 410] on link at bounding box center [170, 410] width 14 height 14
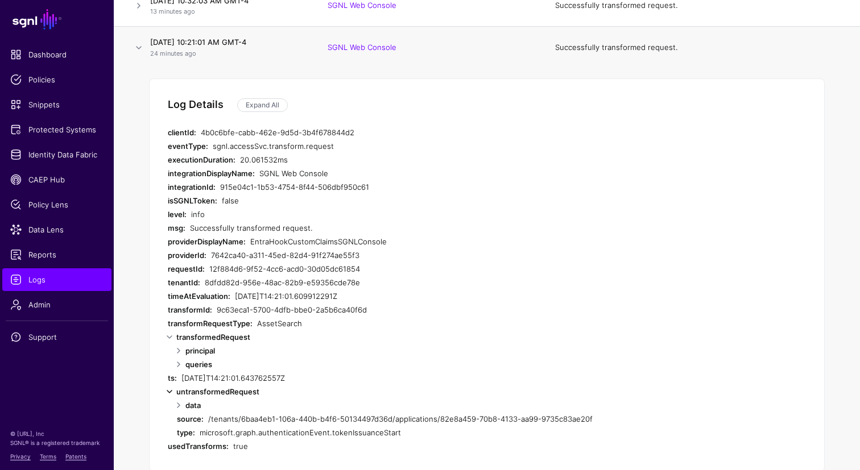
scroll to position [247, 0]
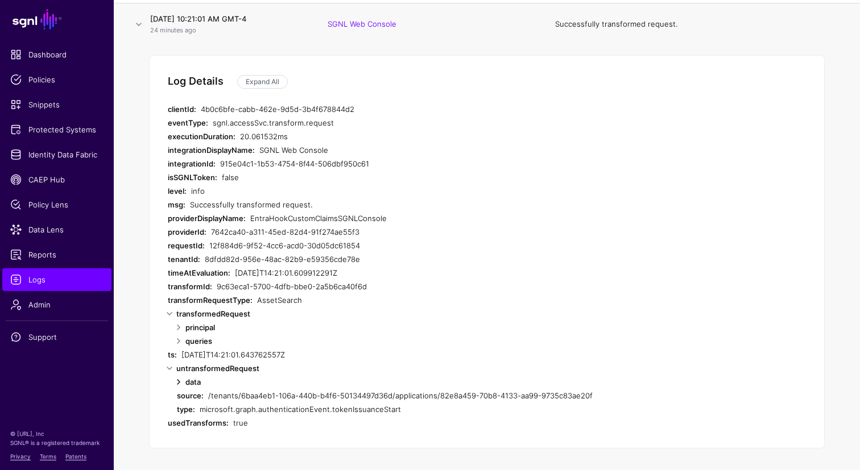
click at [179, 383] on link at bounding box center [179, 382] width 14 height 14
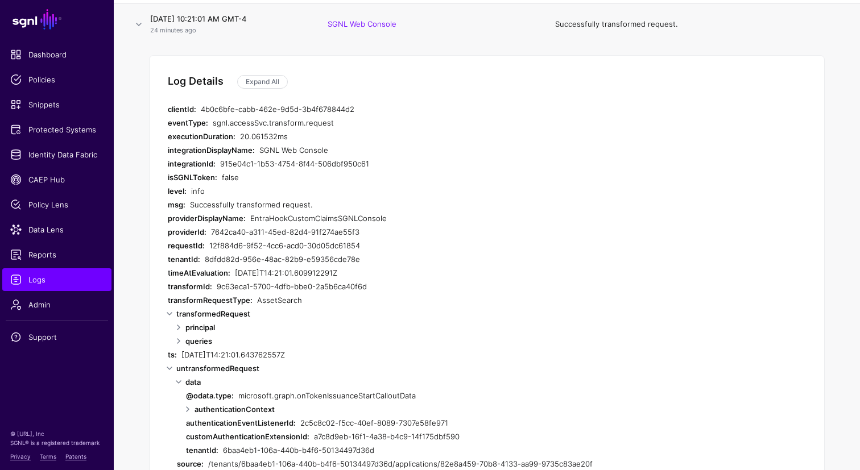
scroll to position [316, 0]
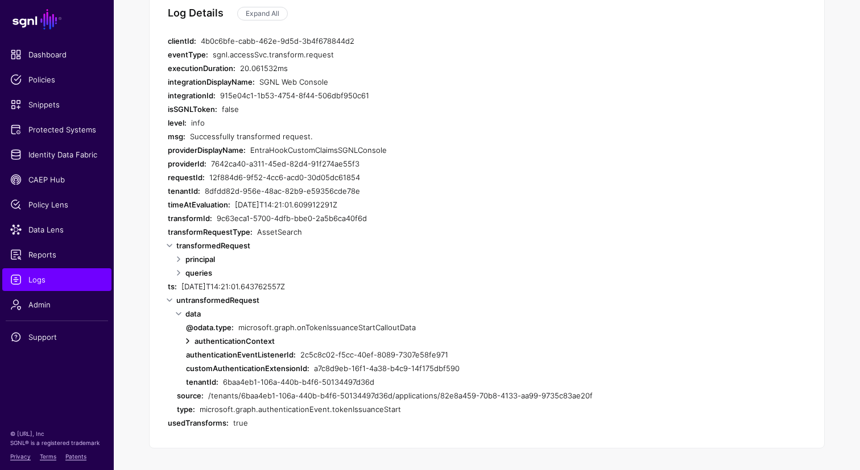
click at [188, 341] on link at bounding box center [188, 341] width 14 height 14
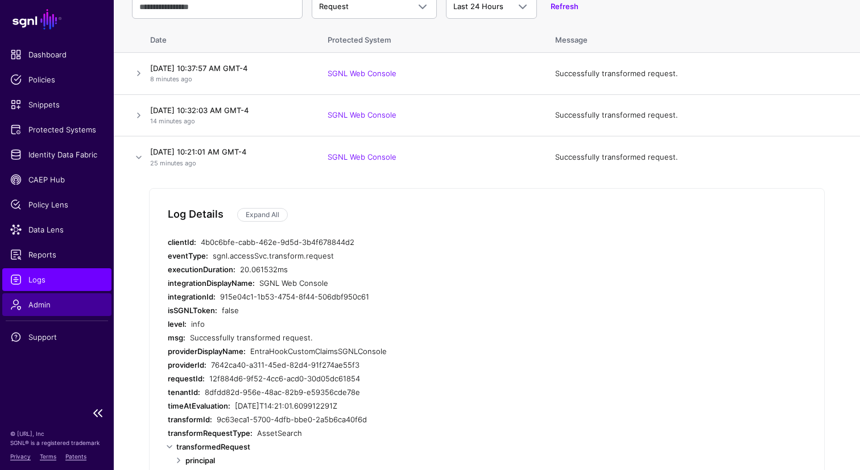
scroll to position [111, 0]
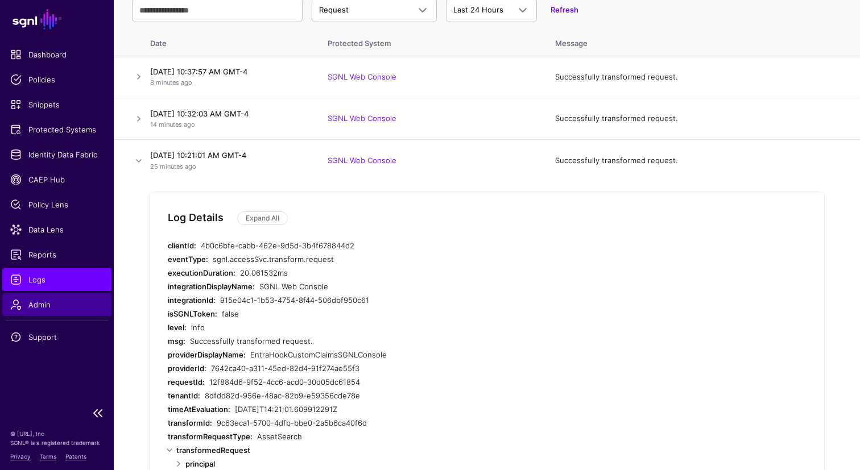
click at [33, 304] on span "Admin" at bounding box center [56, 304] width 93 height 11
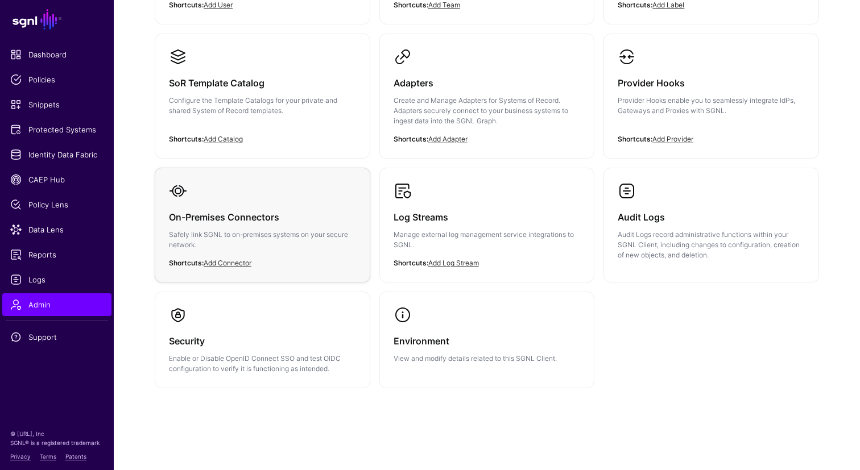
scroll to position [225, 0]
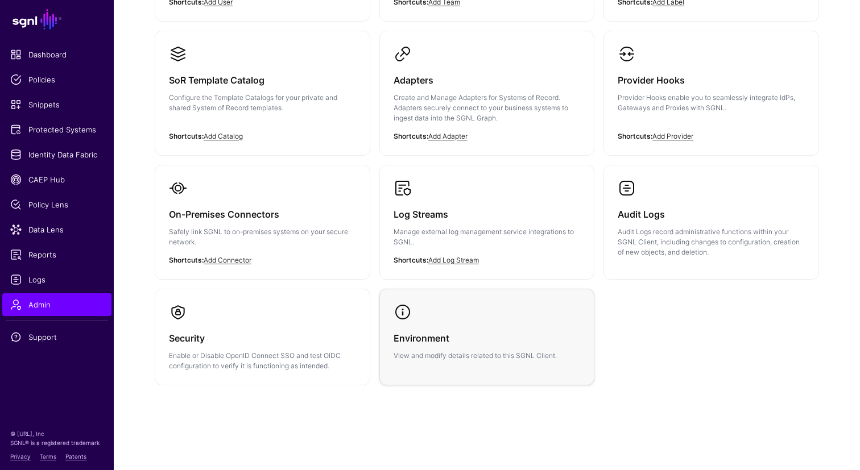
click at [415, 337] on h3 "Environment" at bounding box center [487, 338] width 187 height 16
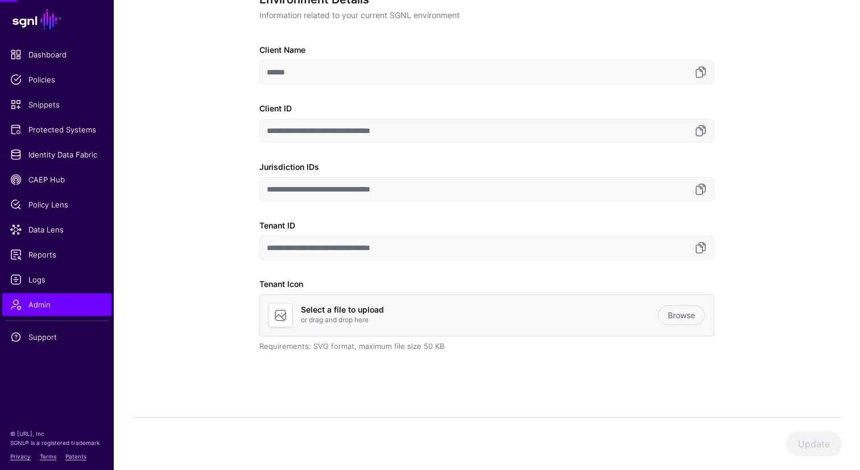
scroll to position [120, 0]
click at [702, 248] on link at bounding box center [701, 248] width 14 height 14
click at [36, 308] on span "Admin" at bounding box center [56, 304] width 93 height 11
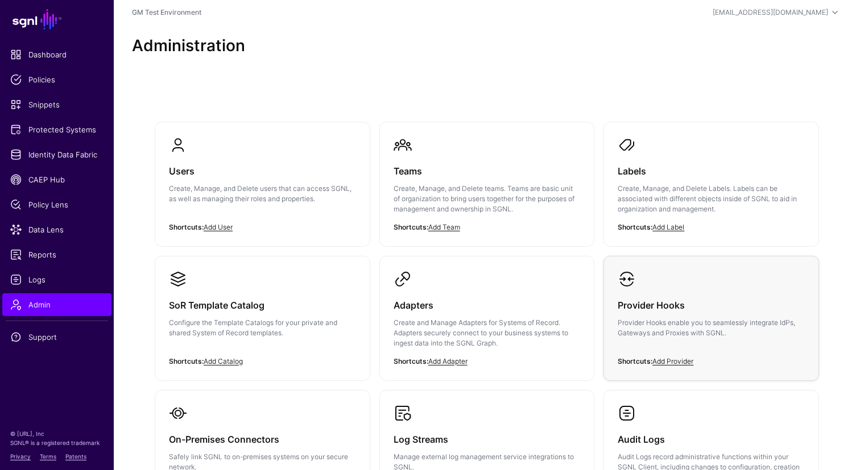
click at [665, 314] on div "Provider Hooks Provider Hooks enable you to seamlessly integrate IdPs, Gateways…" at bounding box center [711, 322] width 187 height 68
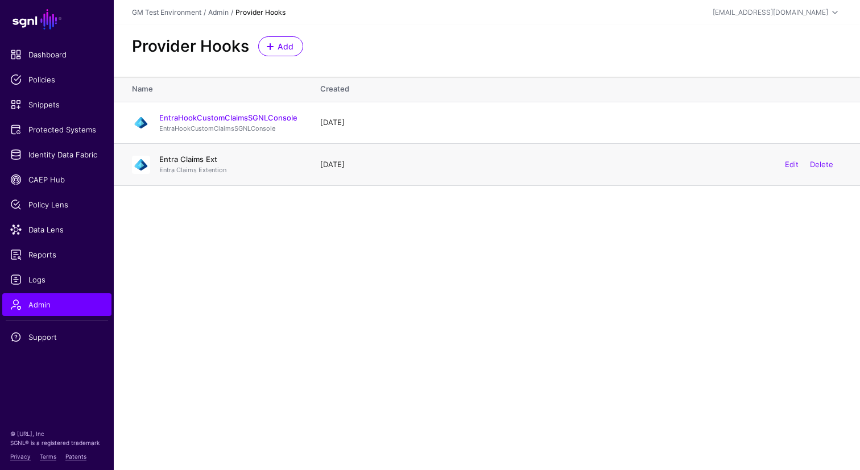
click at [180, 158] on link "Entra Claims Ext" at bounding box center [188, 159] width 58 height 9
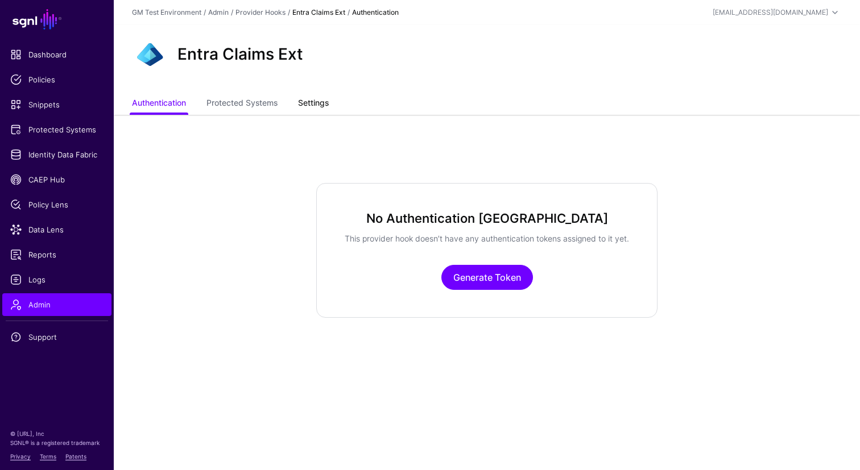
click at [313, 106] on link "Settings" at bounding box center [313, 104] width 31 height 22
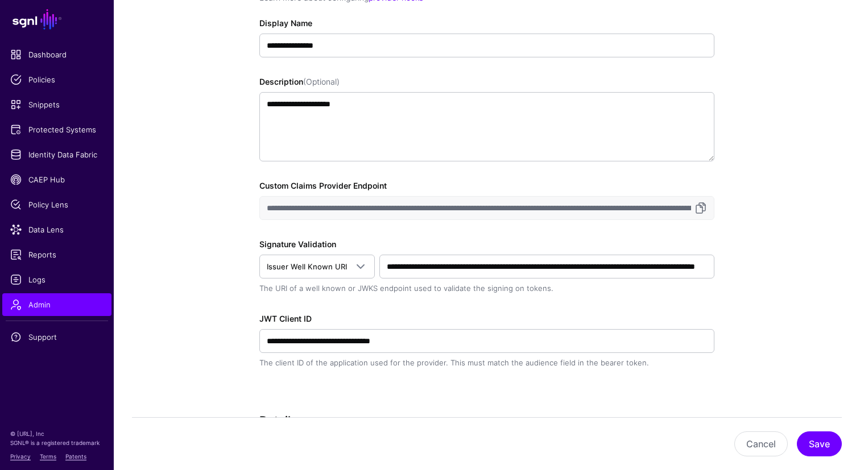
scroll to position [184, 0]
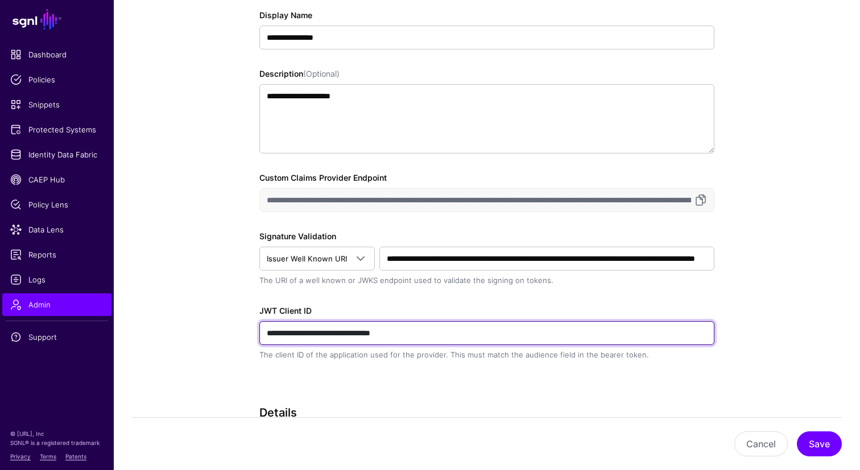
drag, startPoint x: 266, startPoint y: 334, endPoint x: 456, endPoint y: 333, distance: 189.4
click at [456, 333] on input "**********" at bounding box center [486, 333] width 455 height 24
click at [458, 334] on input "**********" at bounding box center [486, 333] width 455 height 24
drag, startPoint x: 458, startPoint y: 334, endPoint x: 260, endPoint y: 334, distance: 198.5
click at [260, 334] on input "**********" at bounding box center [486, 333] width 455 height 24
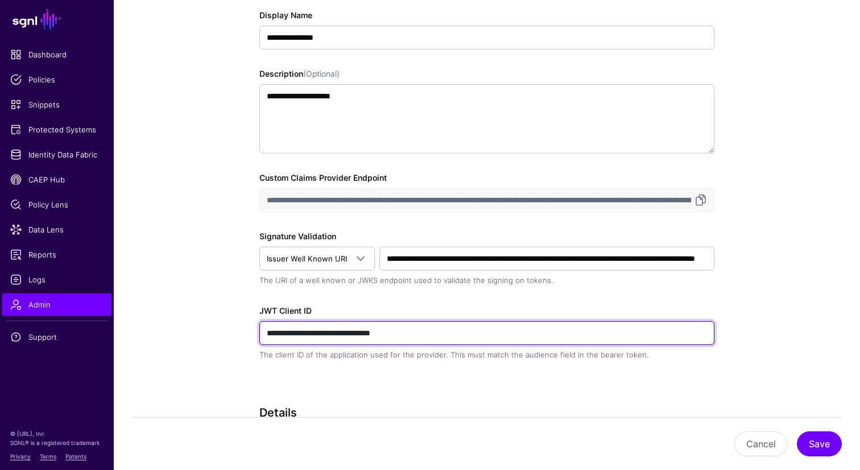
paste input "text"
type input "**********"
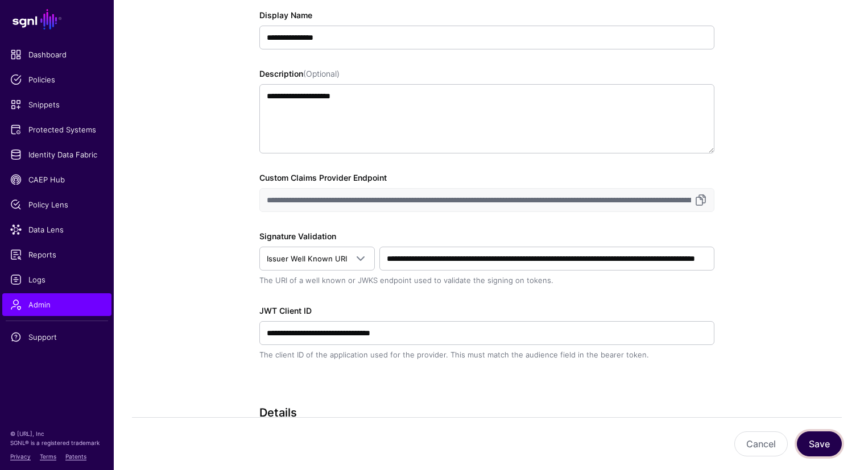
click at [828, 445] on button "Save" at bounding box center [819, 444] width 45 height 25
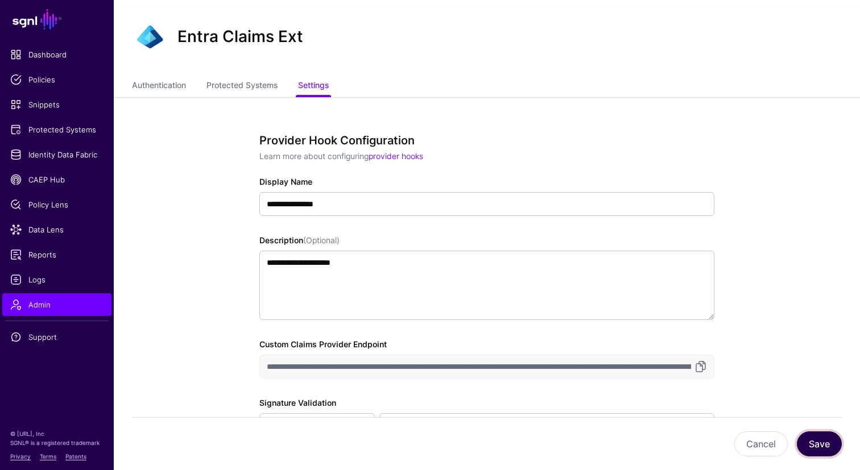
scroll to position [0, 0]
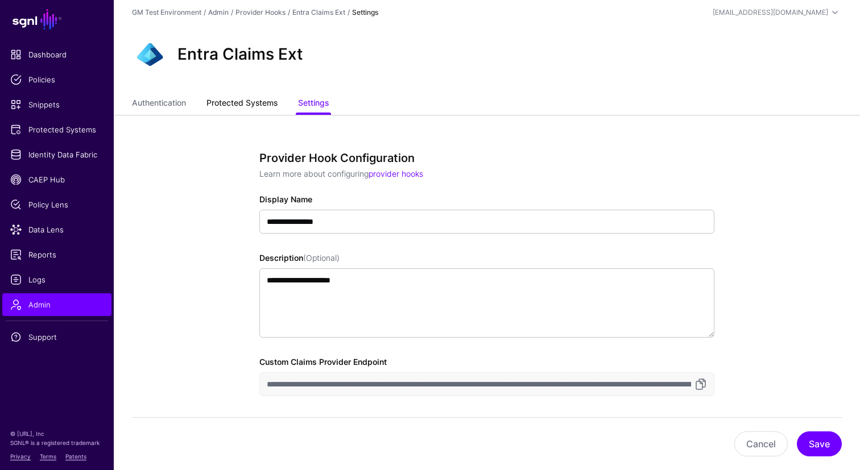
click at [237, 105] on link "Protected Systems" at bounding box center [241, 104] width 71 height 22
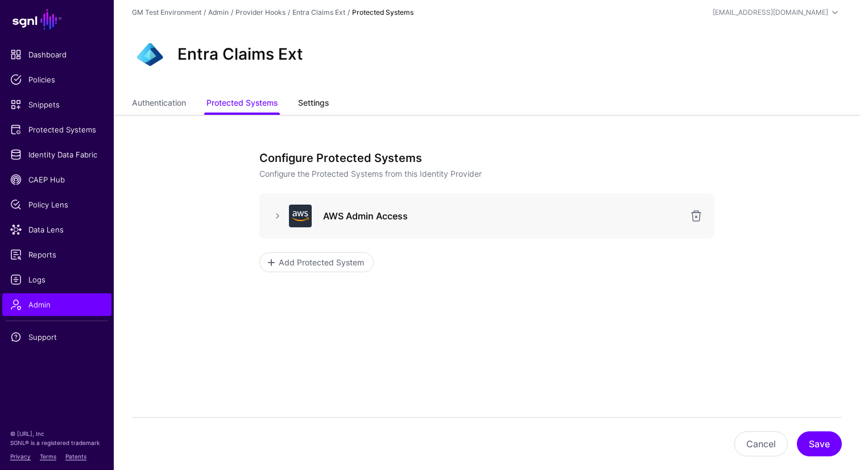
click at [315, 109] on link "Settings" at bounding box center [313, 104] width 31 height 22
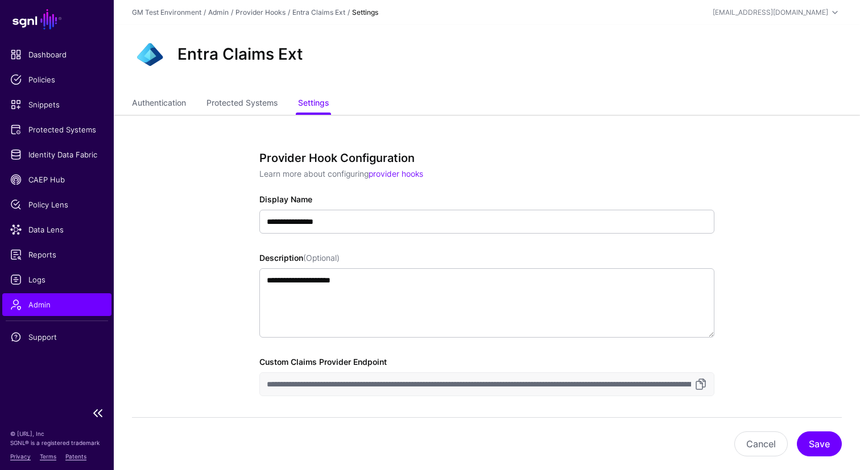
click at [40, 309] on span "Admin" at bounding box center [56, 304] width 93 height 11
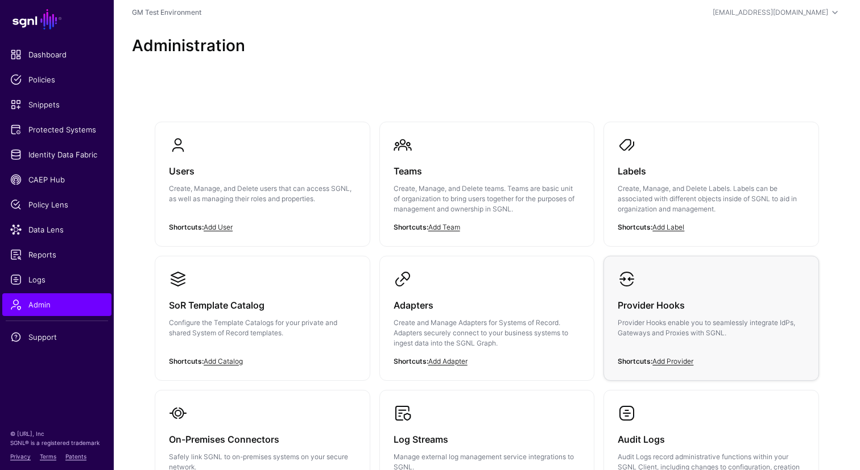
click at [703, 296] on div "Provider Hooks Provider Hooks enable you to seamlessly integrate IdPs, Gateways…" at bounding box center [711, 322] width 187 height 68
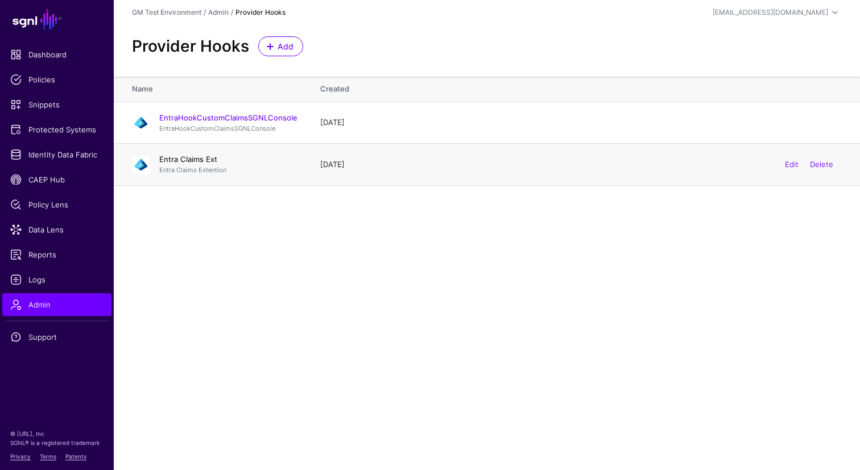
click at [184, 162] on link "Entra Claims Ext" at bounding box center [188, 159] width 58 height 9
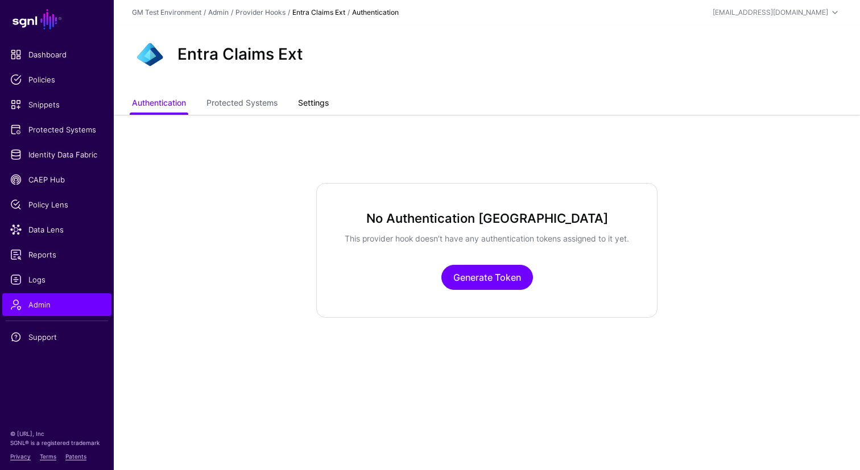
click at [316, 107] on link "Settings" at bounding box center [313, 104] width 31 height 22
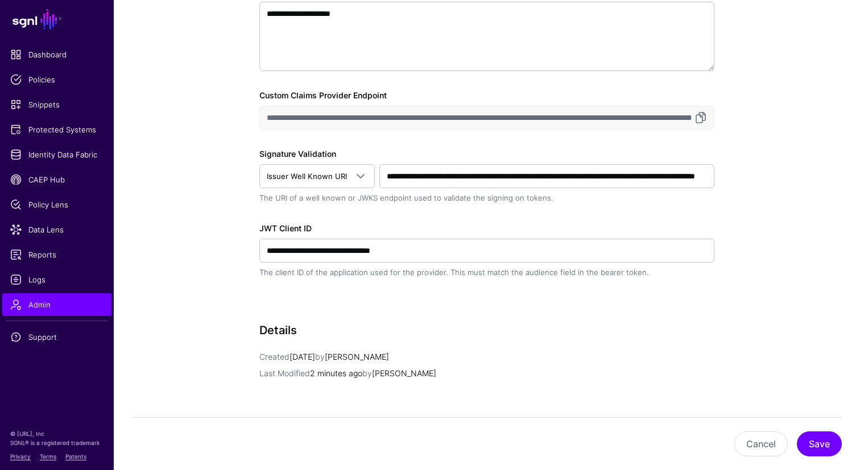
scroll to position [272, 0]
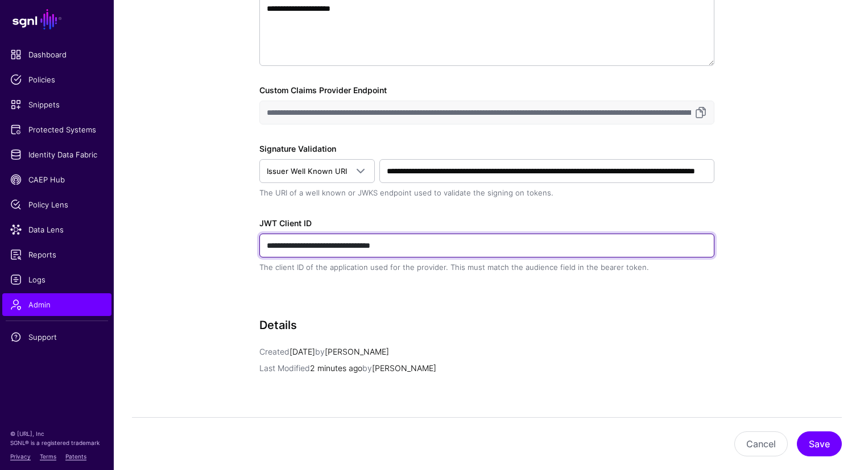
drag, startPoint x: 442, startPoint y: 246, endPoint x: 253, endPoint y: 246, distance: 188.9
click at [253, 245] on div "**********" at bounding box center [487, 228] width 528 height 771
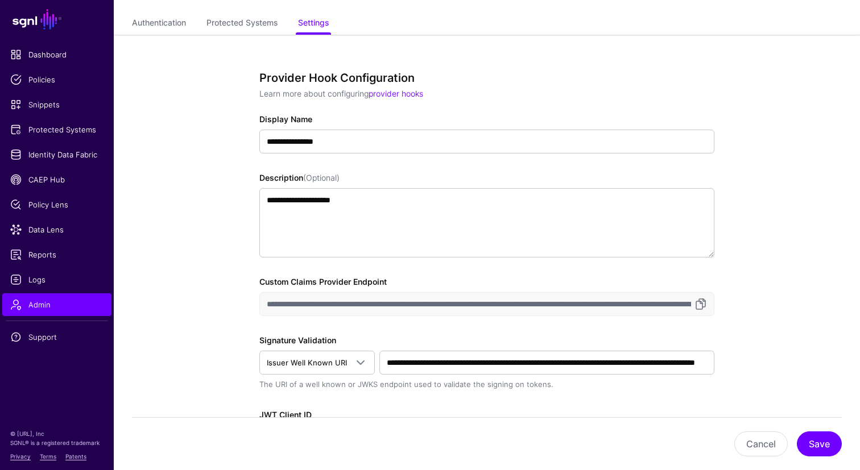
scroll to position [0, 0]
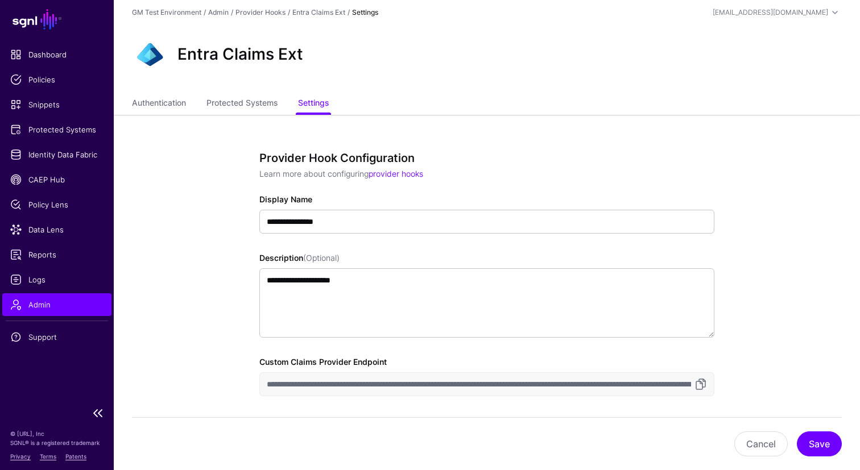
click at [43, 304] on span "Admin" at bounding box center [56, 304] width 93 height 11
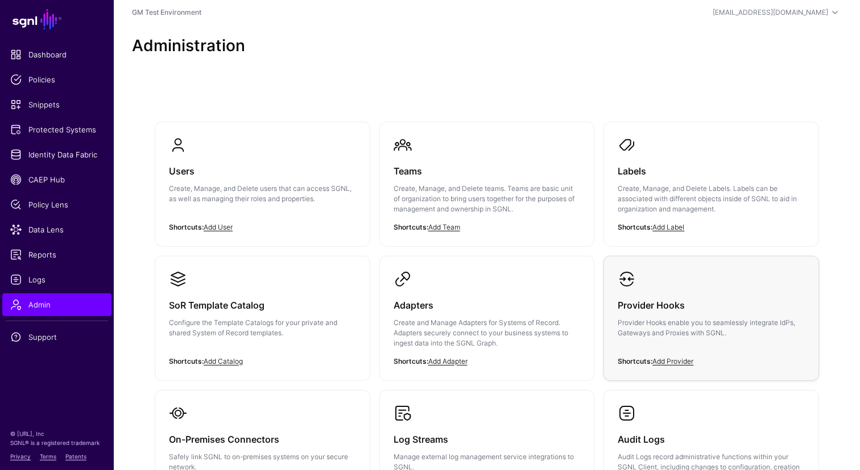
click at [681, 334] on p "Provider Hooks enable you to seamlessly integrate IdPs, Gateways and Proxies wi…" at bounding box center [711, 328] width 187 height 20
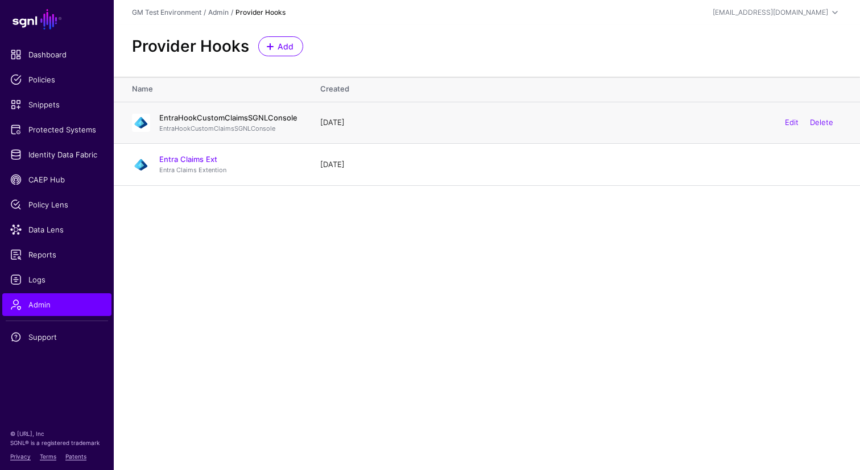
click at [211, 120] on link "EntraHookCustomClaimsSGNLConsole" at bounding box center [228, 117] width 138 height 9
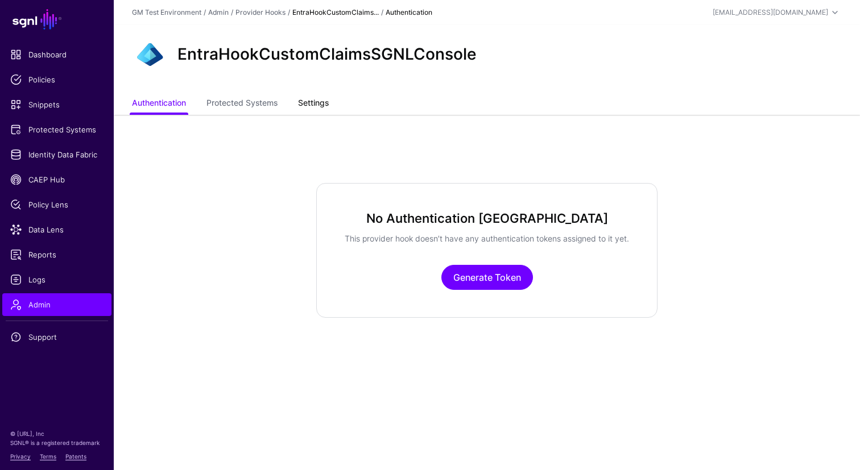
click at [317, 104] on link "Settings" at bounding box center [313, 104] width 31 height 22
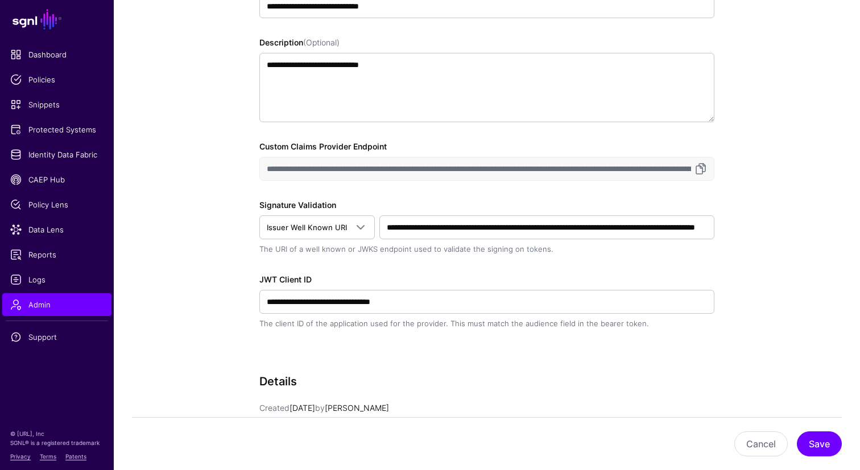
scroll to position [226, 0]
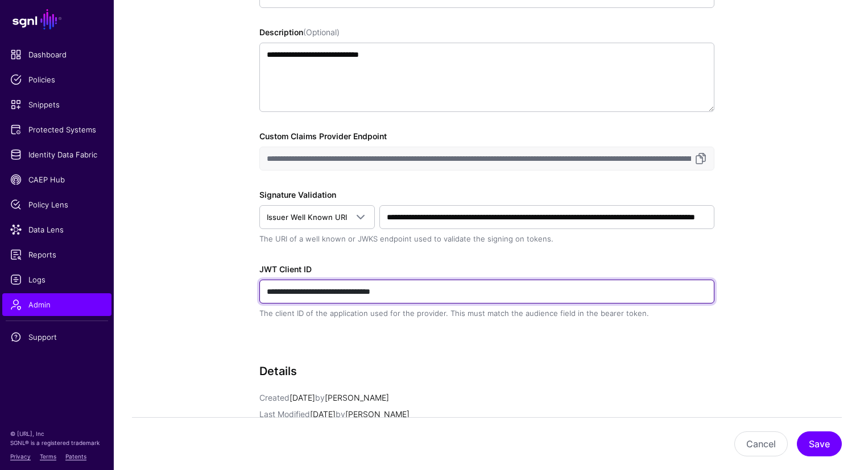
click at [445, 291] on input "**********" at bounding box center [486, 292] width 455 height 24
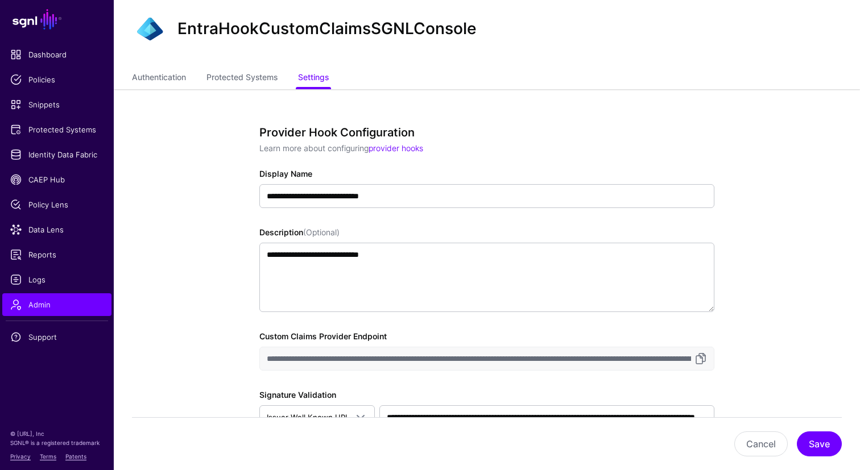
scroll to position [21, 0]
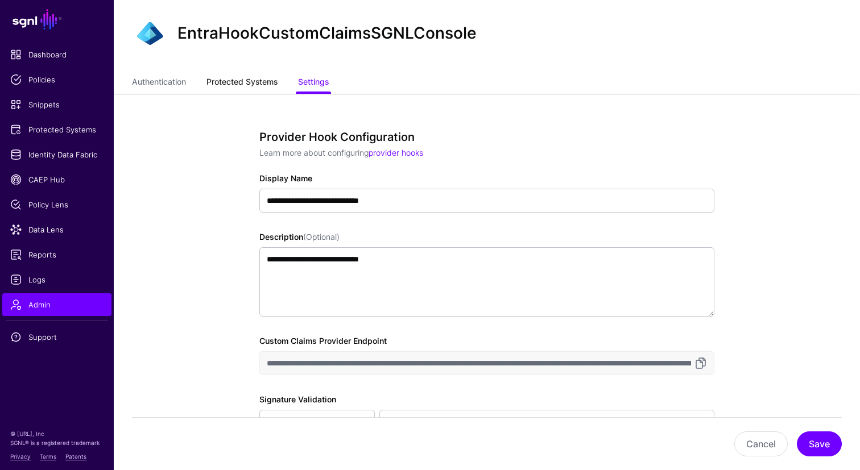
click at [235, 81] on link "Protected Systems" at bounding box center [241, 83] width 71 height 22
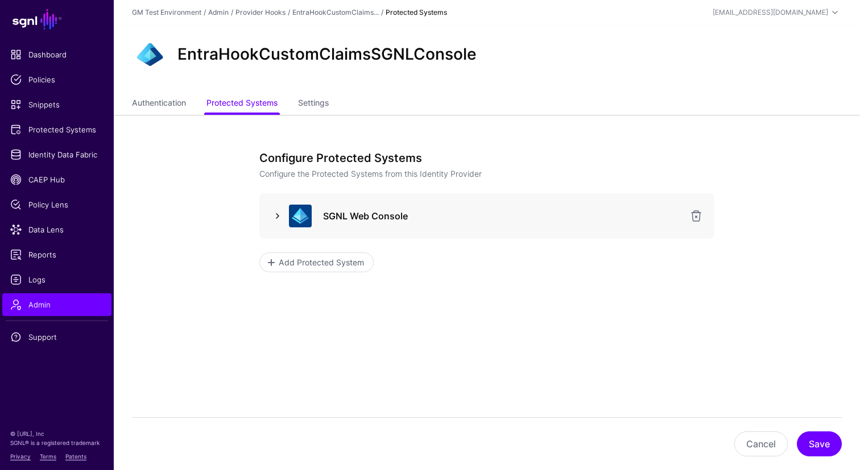
click at [278, 218] on link at bounding box center [278, 216] width 14 height 14
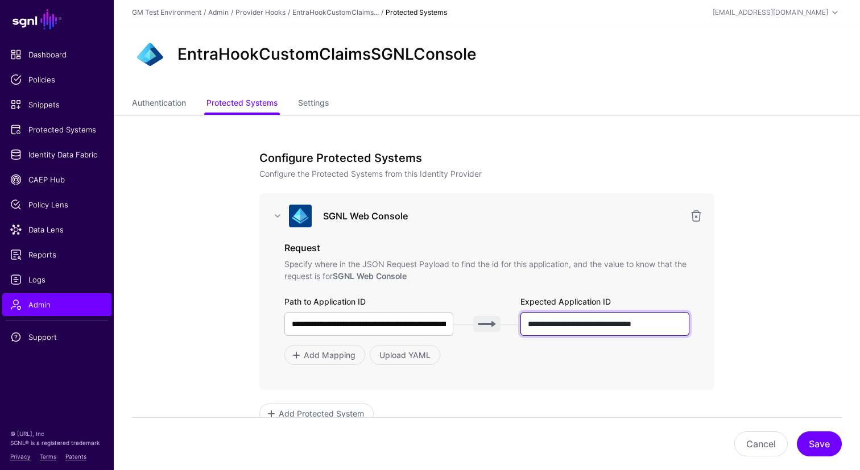
scroll to position [0, 10]
drag, startPoint x: 529, startPoint y: 324, endPoint x: 689, endPoint y: 323, distance: 160.4
click at [689, 323] on div "**********" at bounding box center [486, 291] width 455 height 197
click at [542, 337] on div "**********" at bounding box center [486, 330] width 405 height 69
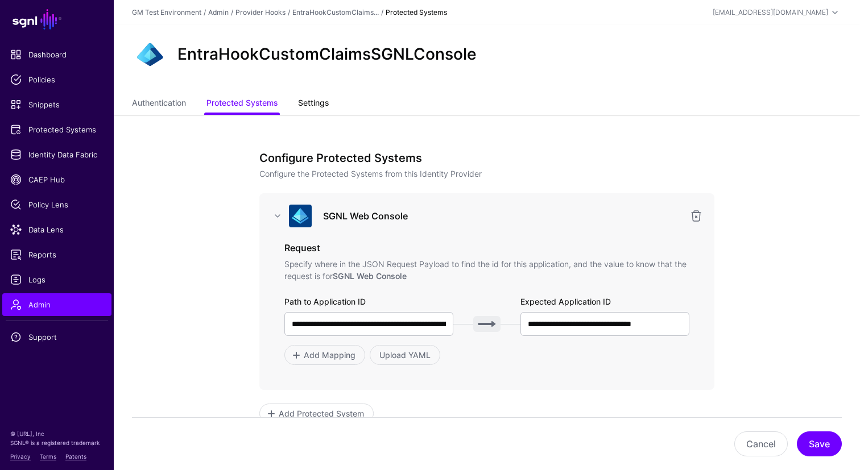
click at [313, 105] on link "Settings" at bounding box center [313, 104] width 31 height 22
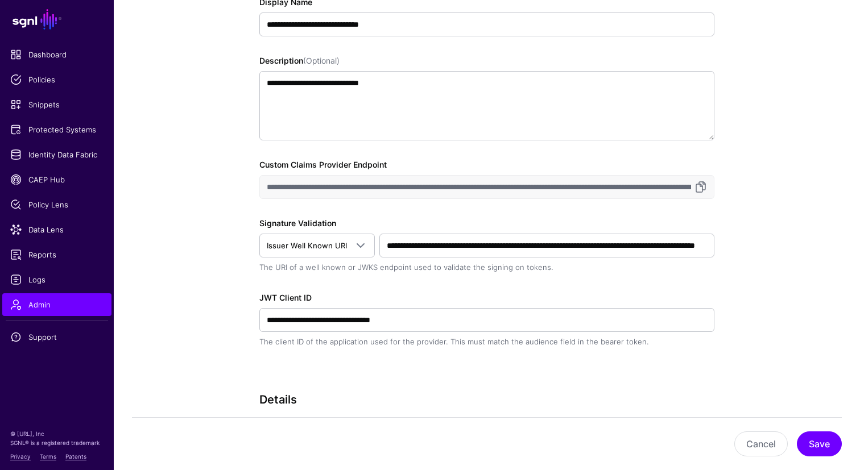
scroll to position [198, 0]
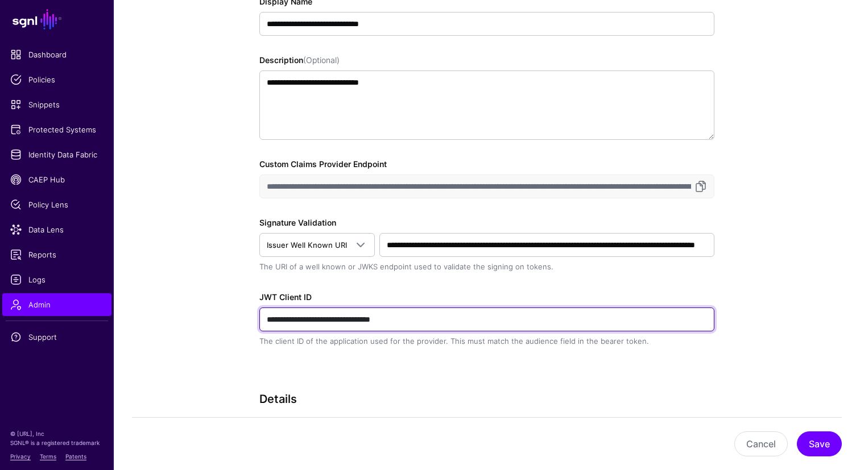
drag, startPoint x: 438, startPoint y: 322, endPoint x: 253, endPoint y: 320, distance: 184.9
click at [254, 320] on div "**********" at bounding box center [487, 302] width 528 height 771
paste input "text"
type input "**********"
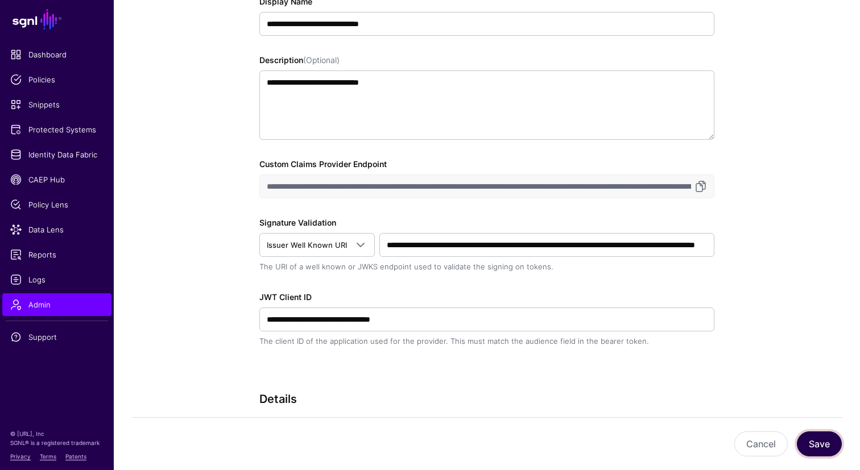
click at [822, 445] on button "Save" at bounding box center [819, 444] width 45 height 25
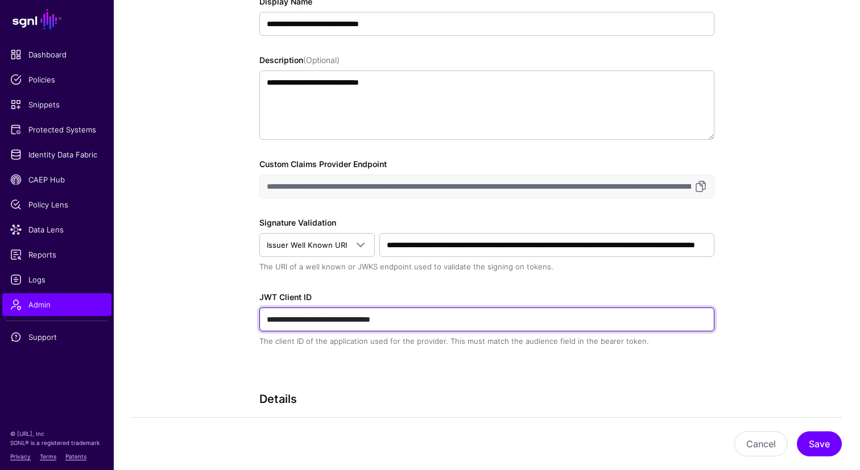
drag, startPoint x: 265, startPoint y: 320, endPoint x: 454, endPoint y: 320, distance: 188.9
click at [454, 320] on input "**********" at bounding box center [486, 320] width 455 height 24
click at [448, 324] on input "**********" at bounding box center [486, 320] width 455 height 24
drag, startPoint x: 436, startPoint y: 321, endPoint x: 249, endPoint y: 321, distance: 187.1
click at [249, 321] on div "**********" at bounding box center [487, 302] width 528 height 771
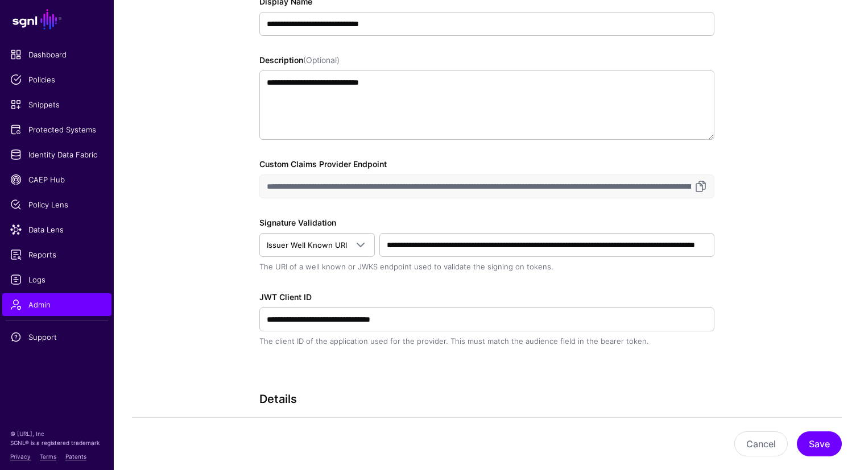
click at [294, 394] on h3 "Details" at bounding box center [486, 399] width 455 height 14
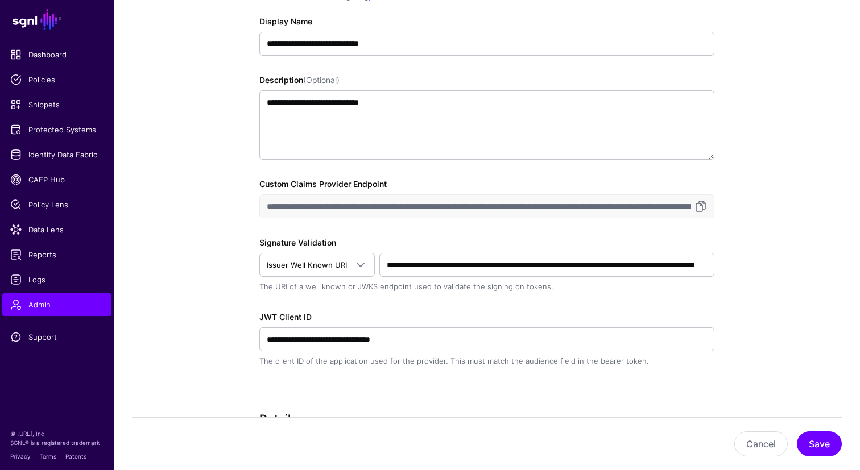
scroll to position [177, 0]
click at [699, 213] on link at bounding box center [701, 207] width 14 height 14
click at [530, 210] on input "**********" at bounding box center [486, 207] width 455 height 24
drag, startPoint x: 553, startPoint y: 208, endPoint x: 671, endPoint y: 206, distance: 117.2
click at [671, 206] on input "**********" at bounding box center [486, 207] width 455 height 24
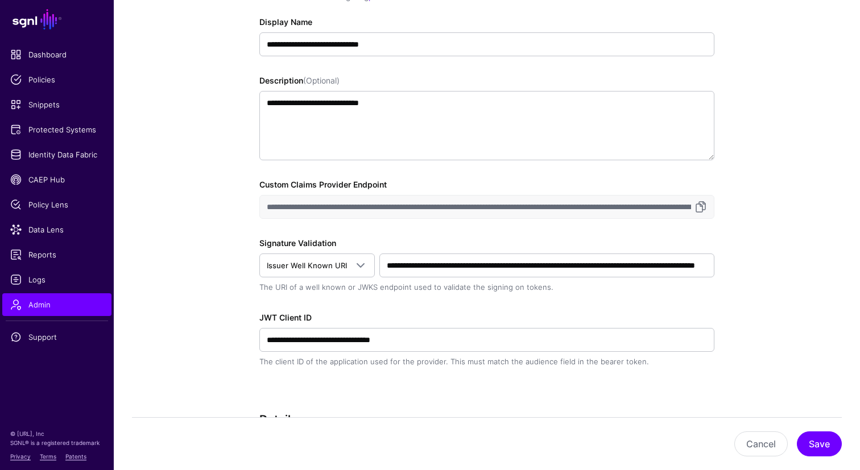
click at [643, 206] on input "**********" at bounding box center [486, 207] width 455 height 24
drag, startPoint x: 553, startPoint y: 207, endPoint x: 700, endPoint y: 208, distance: 147.3
click at [700, 208] on div "**********" at bounding box center [486, 207] width 455 height 24
click at [656, 209] on input "**********" at bounding box center [486, 207] width 455 height 24
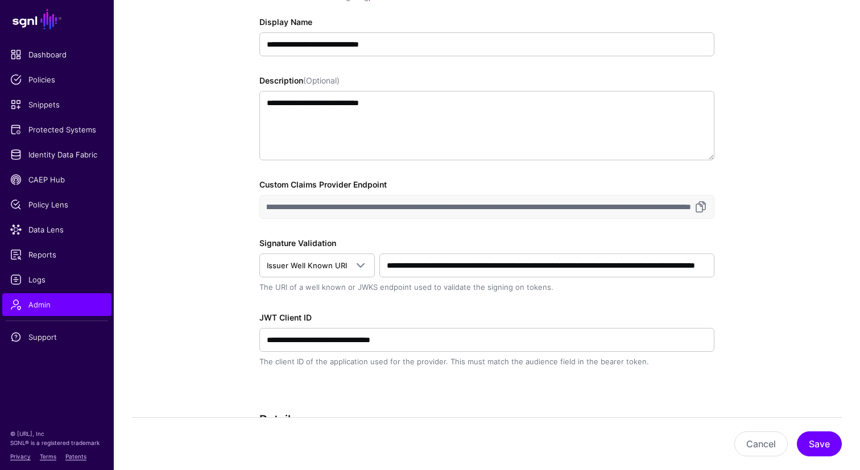
click at [544, 210] on input "**********" at bounding box center [486, 207] width 455 height 24
click at [483, 204] on input "**********" at bounding box center [486, 207] width 455 height 24
drag, startPoint x: 323, startPoint y: 208, endPoint x: 484, endPoint y: 209, distance: 160.4
click at [484, 209] on input "**********" at bounding box center [486, 207] width 455 height 24
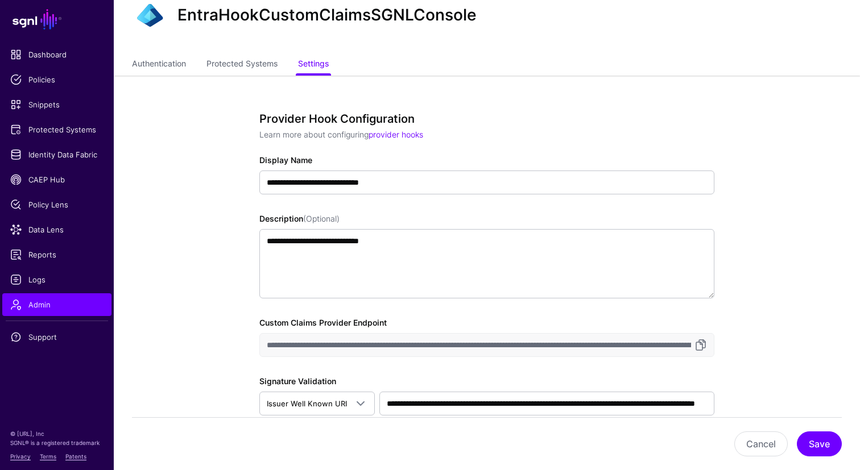
scroll to position [39, 0]
click at [246, 65] on link "Protected Systems" at bounding box center [241, 66] width 71 height 22
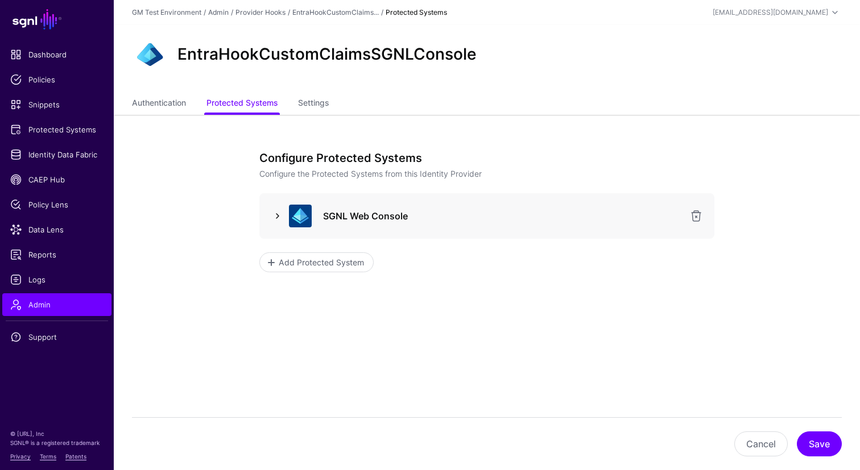
click at [280, 217] on link at bounding box center [278, 216] width 14 height 14
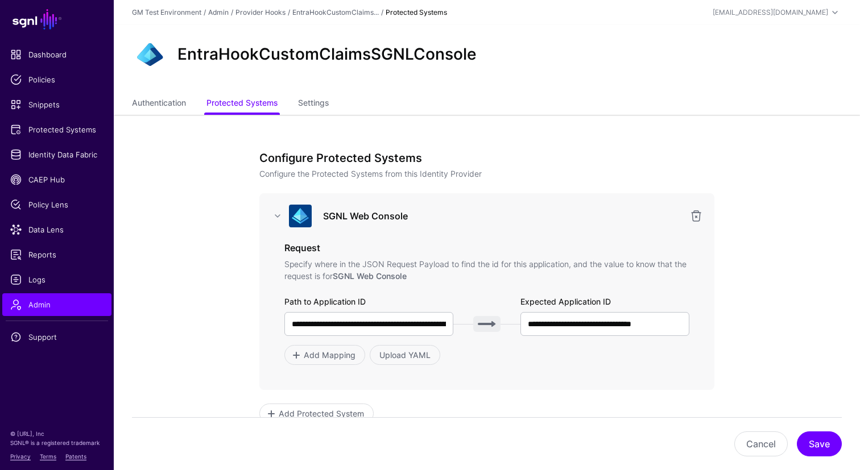
click at [222, 187] on app-admin-providers-item-integrations "**********" at bounding box center [487, 347] width 746 height 464
drag, startPoint x: 528, startPoint y: 328, endPoint x: 709, endPoint y: 326, distance: 180.9
click at [709, 326] on div "**********" at bounding box center [486, 291] width 455 height 197
click at [307, 105] on link "Settings" at bounding box center [313, 104] width 31 height 22
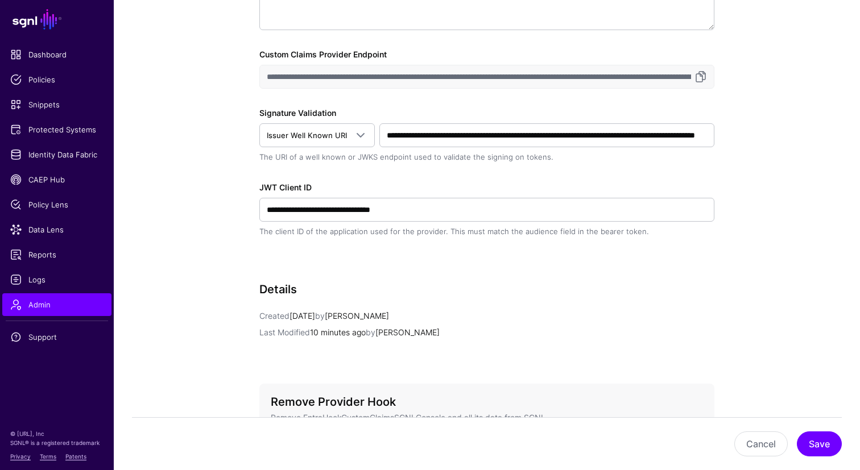
scroll to position [308, 0]
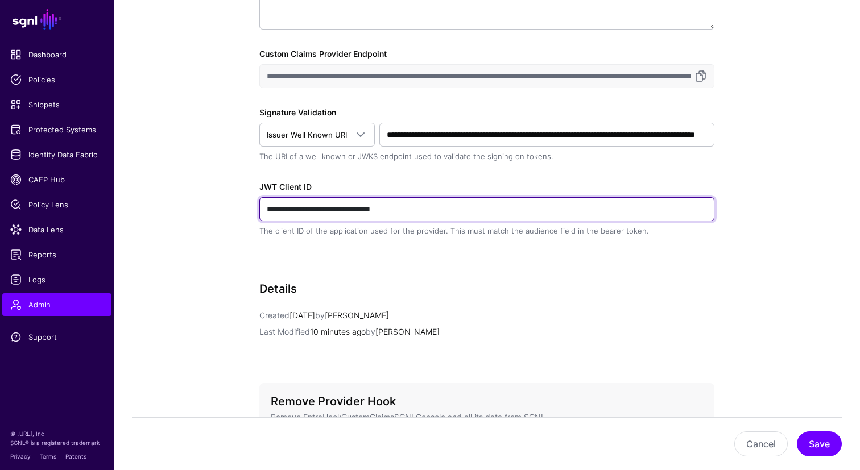
drag, startPoint x: 267, startPoint y: 209, endPoint x: 439, endPoint y: 203, distance: 171.9
click at [439, 203] on input "**********" at bounding box center [486, 209] width 455 height 24
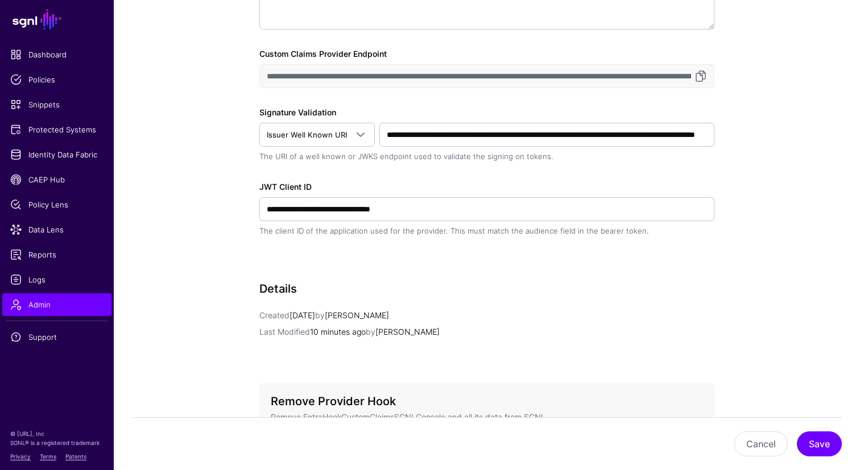
click at [179, 111] on app-admin-providers-item-edit "**********" at bounding box center [487, 192] width 746 height 771
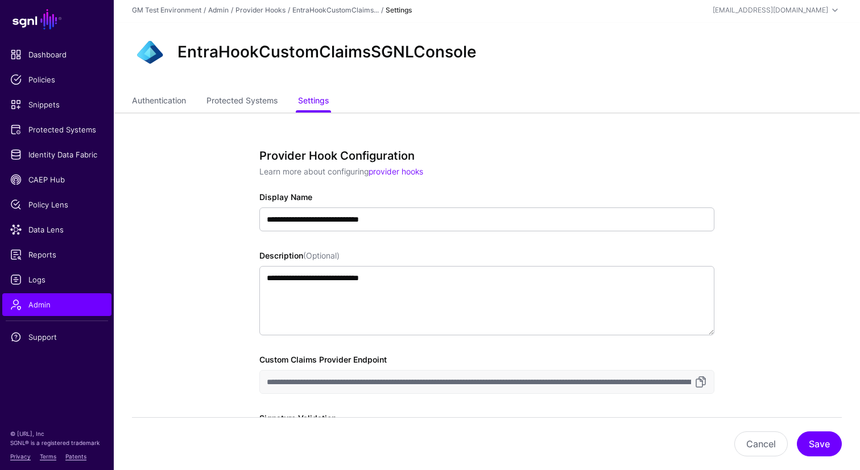
scroll to position [0, 0]
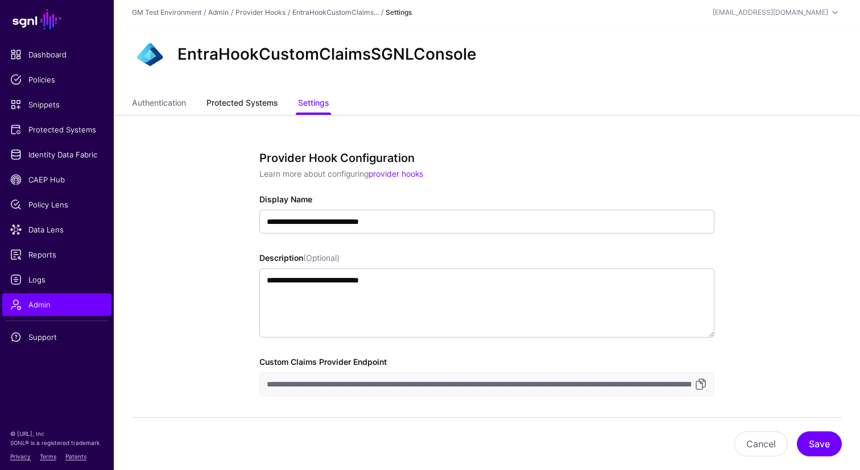
click at [231, 104] on link "Protected Systems" at bounding box center [241, 104] width 71 height 22
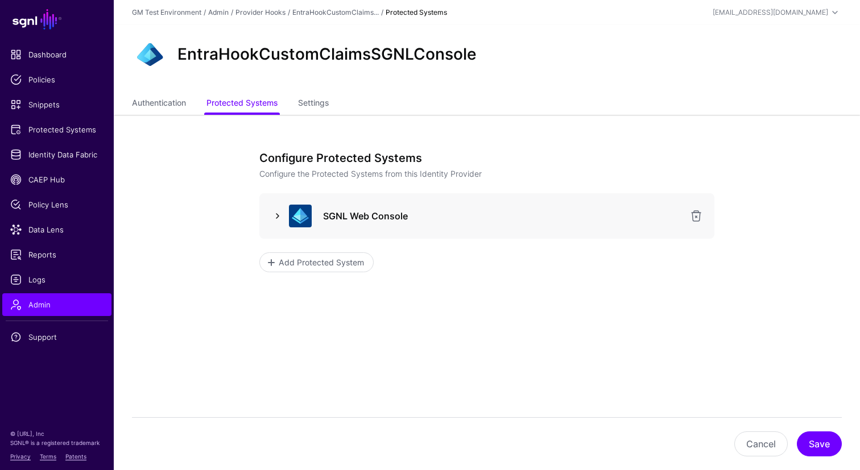
click at [277, 217] on link at bounding box center [278, 216] width 14 height 14
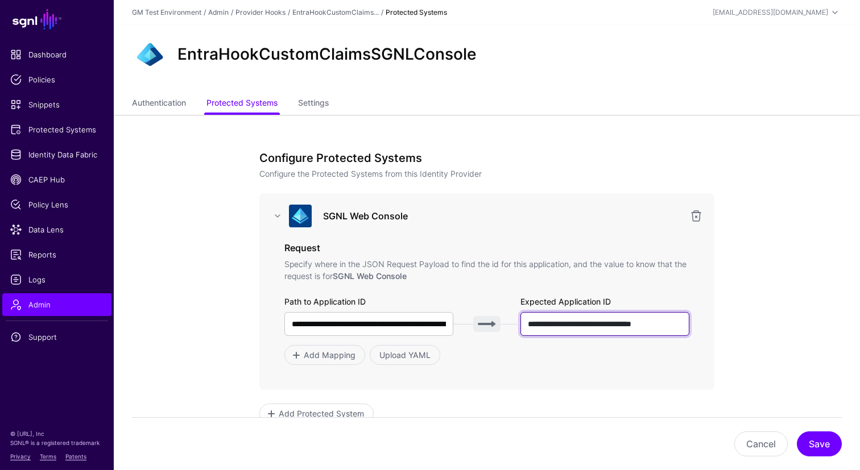
scroll to position [0, 10]
drag, startPoint x: 528, startPoint y: 324, endPoint x: 692, endPoint y: 325, distance: 163.3
click at [692, 325] on div "**********" at bounding box center [486, 291] width 455 height 197
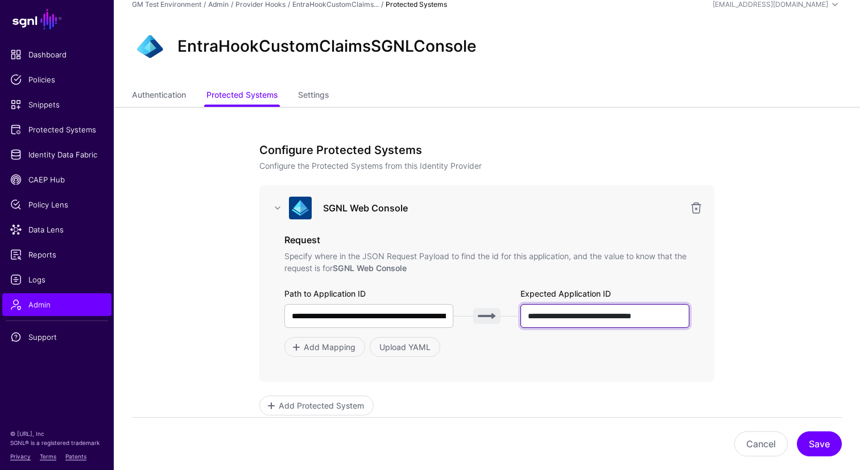
scroll to position [7, 0]
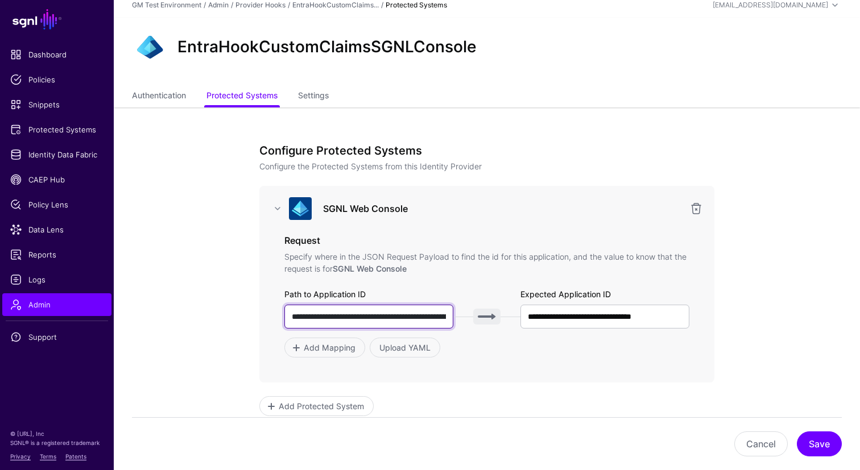
click at [374, 319] on input "**********" at bounding box center [368, 317] width 169 height 24
drag, startPoint x: 374, startPoint y: 319, endPoint x: 454, endPoint y: 317, distance: 79.7
click at [454, 317] on div "**********" at bounding box center [486, 317] width 405 height 24
click at [226, 330] on div "**********" at bounding box center [487, 340] width 528 height 464
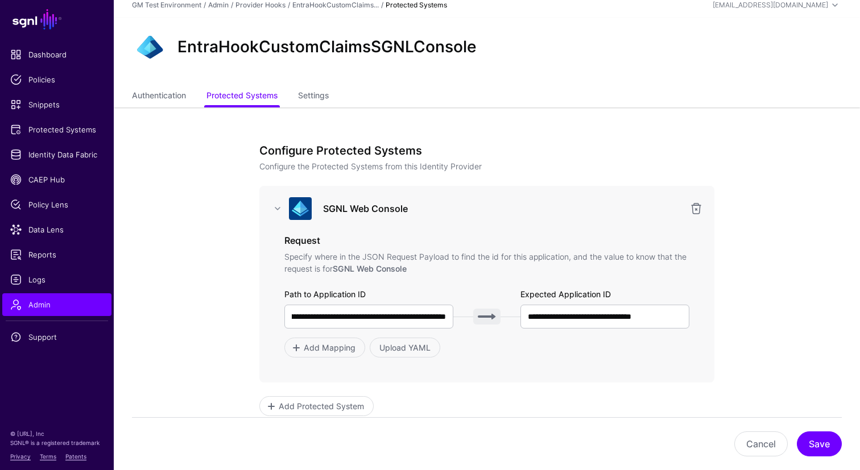
scroll to position [0, 0]
click at [35, 282] on span "Logs" at bounding box center [56, 279] width 93 height 11
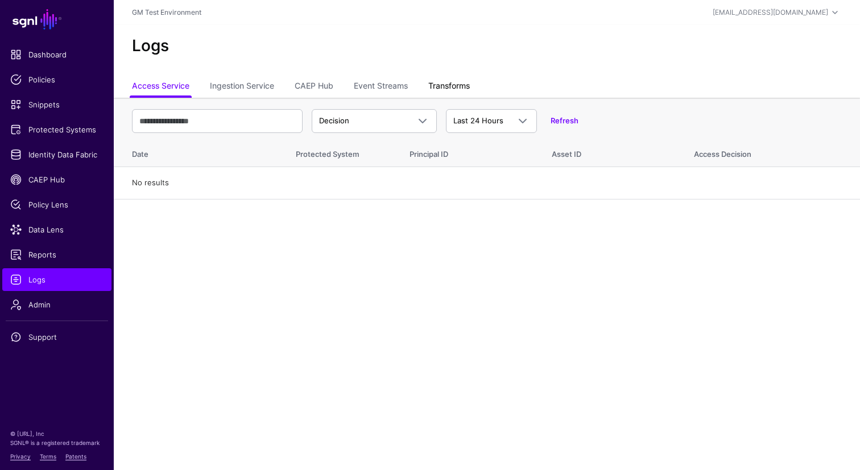
click at [444, 85] on link "Transforms" at bounding box center [449, 87] width 42 height 22
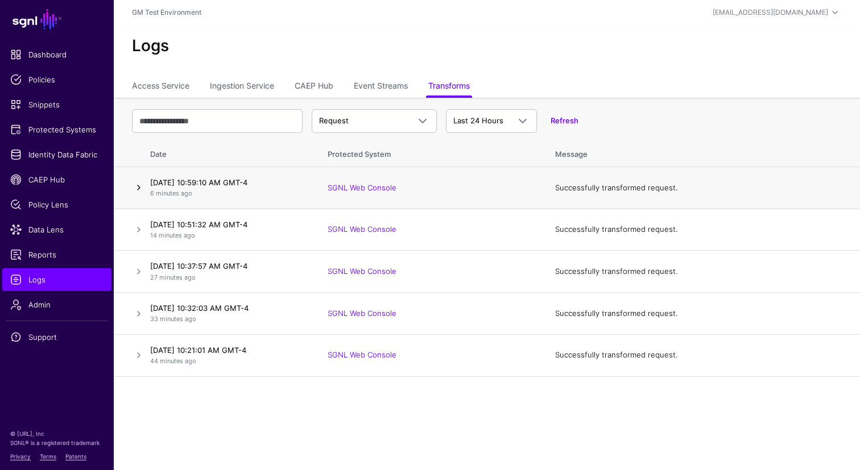
click at [138, 189] on link at bounding box center [139, 188] width 14 height 14
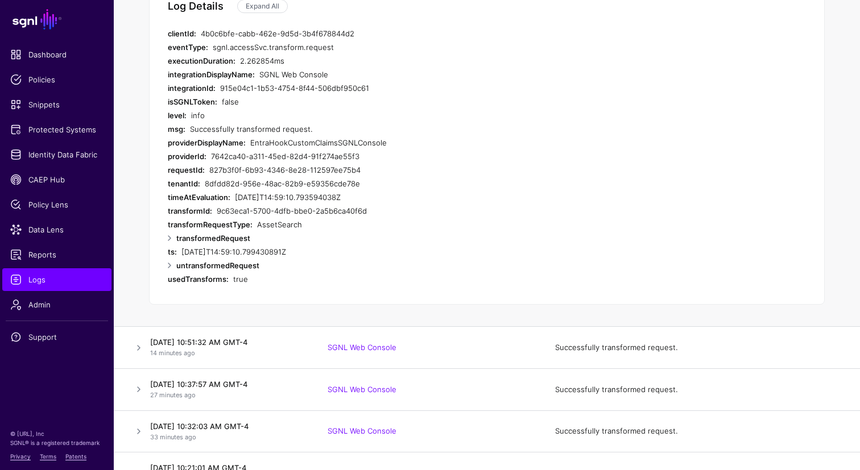
scroll to position [263, 0]
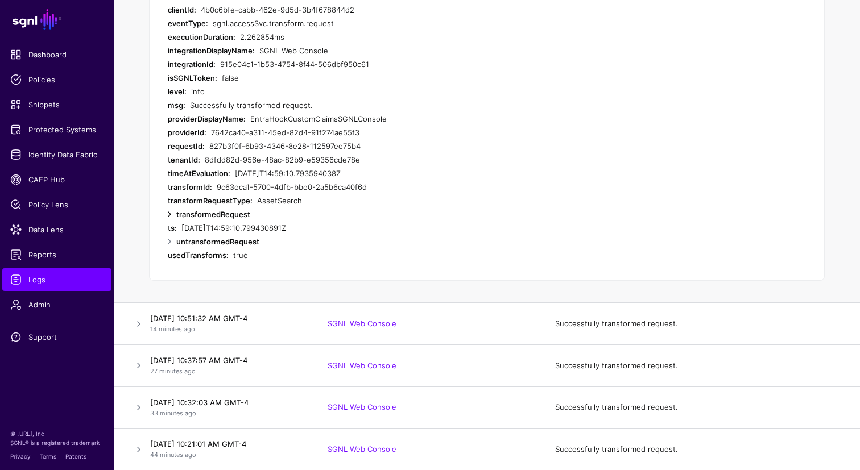
click at [170, 213] on link at bounding box center [170, 215] width 14 height 14
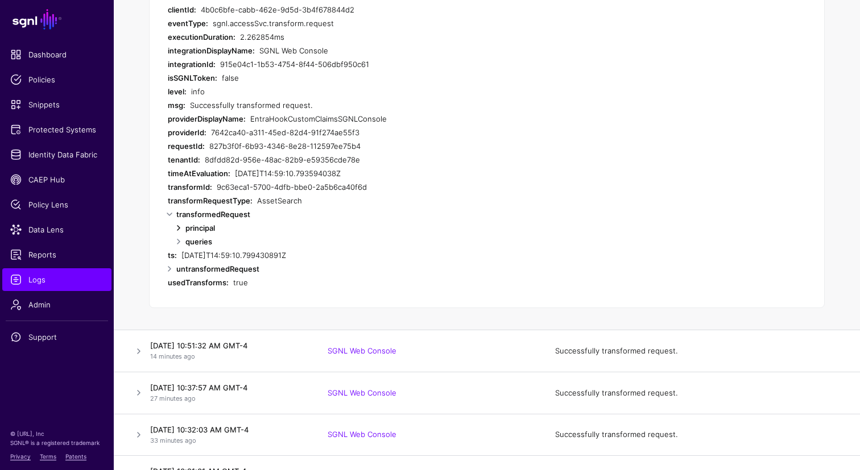
click at [179, 231] on link at bounding box center [179, 228] width 14 height 14
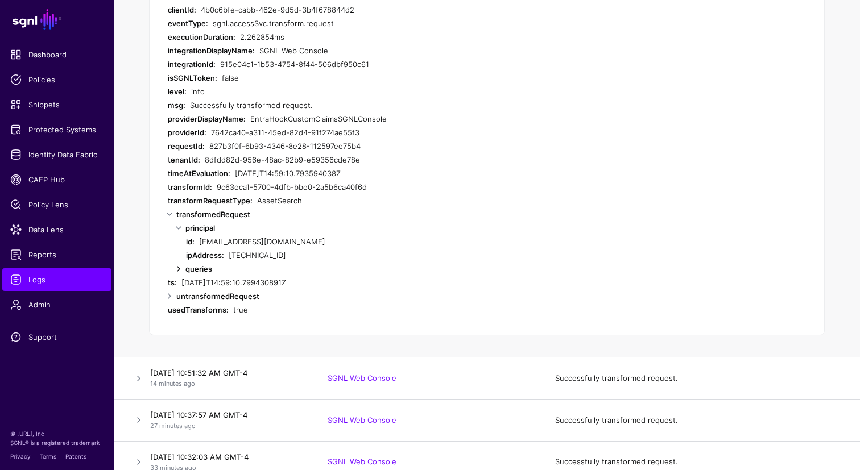
click at [179, 267] on link at bounding box center [179, 269] width 14 height 14
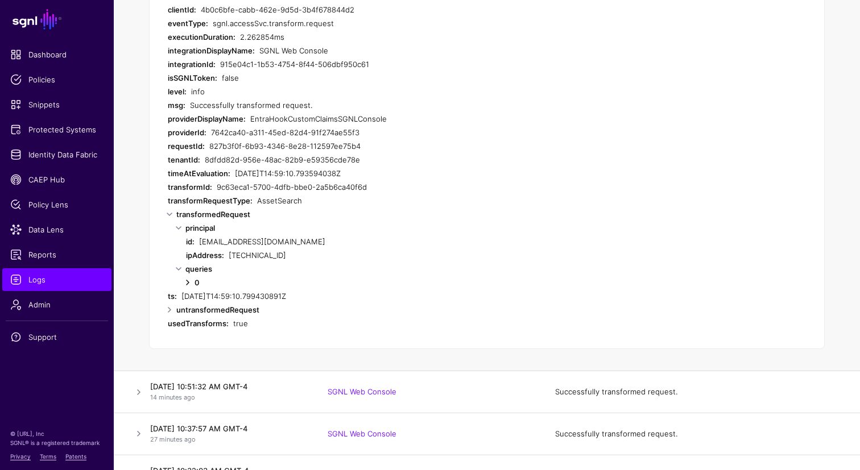
click at [190, 284] on link at bounding box center [188, 283] width 14 height 14
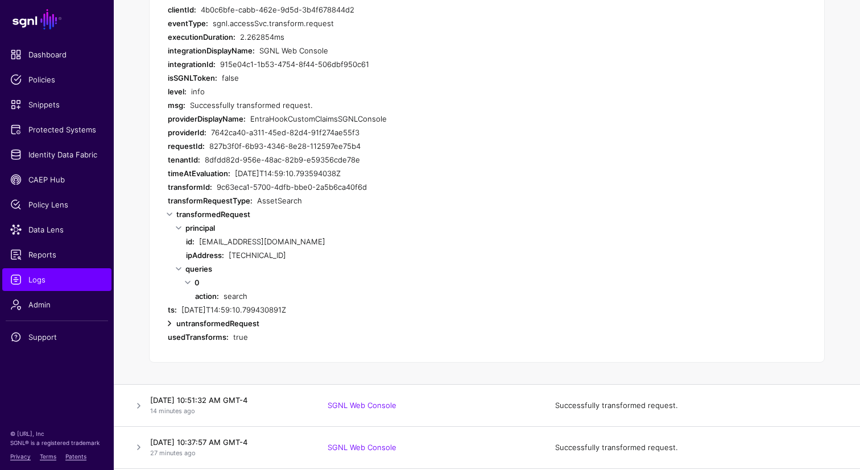
click at [167, 320] on link at bounding box center [170, 324] width 14 height 14
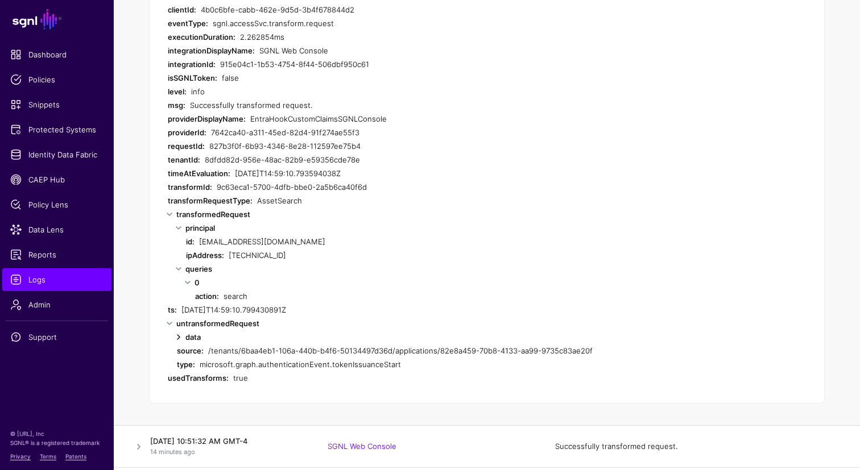
click at [180, 341] on link at bounding box center [179, 337] width 14 height 14
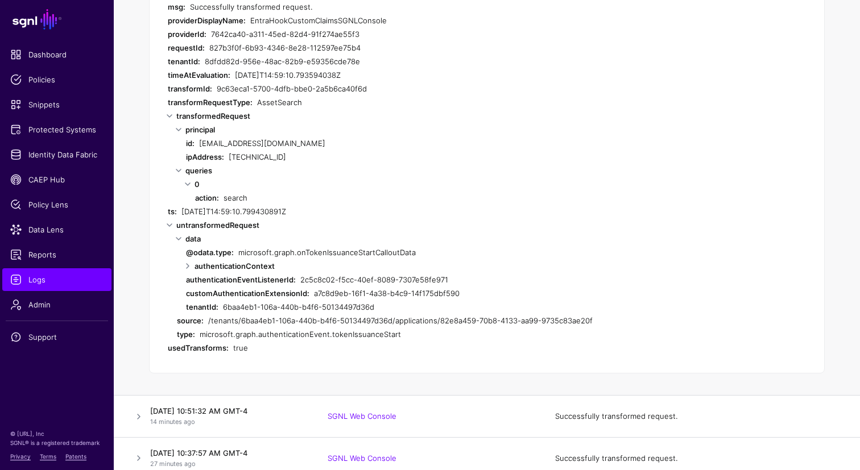
scroll to position [363, 0]
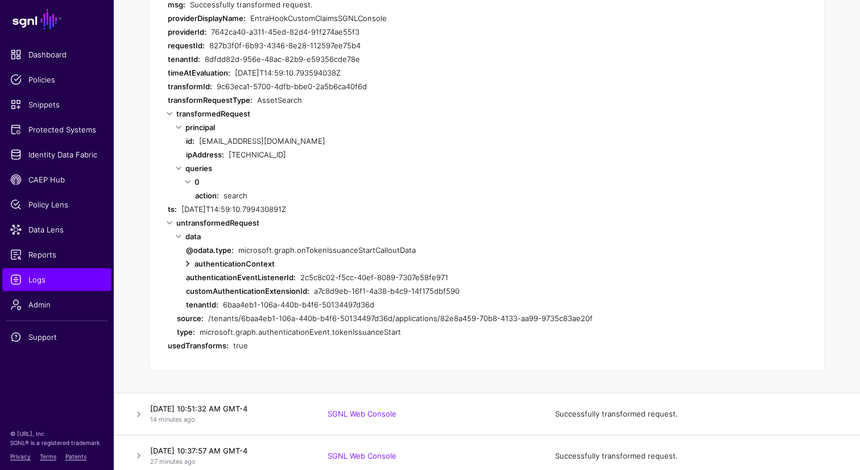
click at [190, 265] on link at bounding box center [188, 264] width 14 height 14
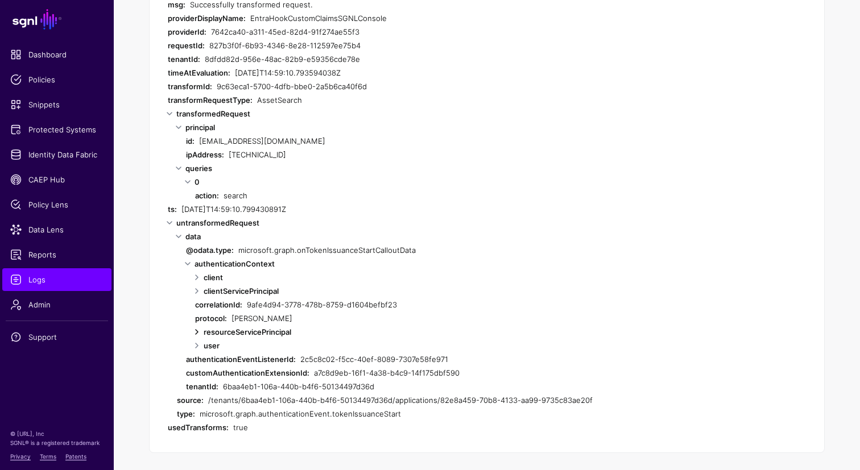
click at [195, 332] on link at bounding box center [197, 332] width 14 height 14
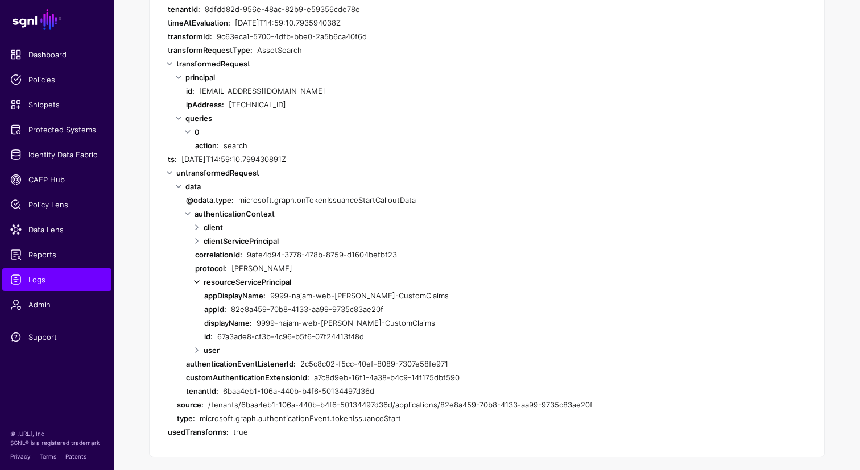
scroll to position [417, 0]
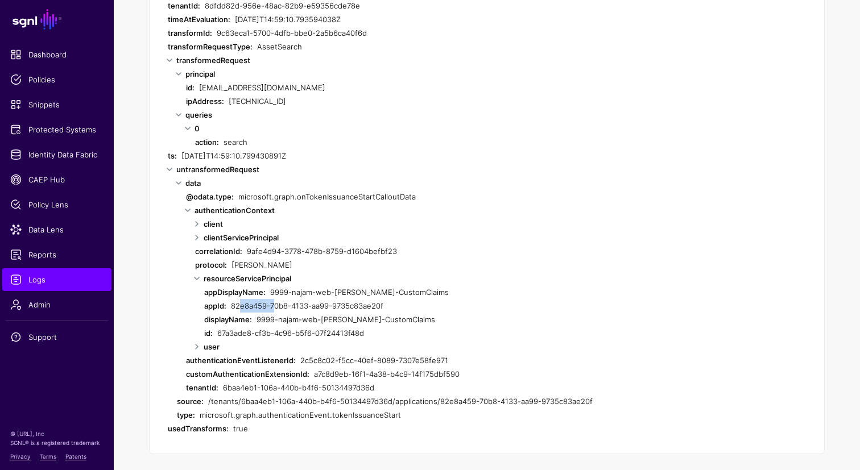
drag, startPoint x: 233, startPoint y: 305, endPoint x: 270, endPoint y: 308, distance: 36.5
click at [271, 307] on div "82e8a459-70b8-4133-aa99-9735c83ae20f" at bounding box center [445, 306] width 428 height 14
drag, startPoint x: 231, startPoint y: 306, endPoint x: 386, endPoint y: 304, distance: 154.7
click at [386, 304] on div "82e8a459-70b8-4133-aa99-9735c83ae20f" at bounding box center [445, 306] width 428 height 14
copy div "82e8a459-70b8-4133-aa99-9735c83ae20f"
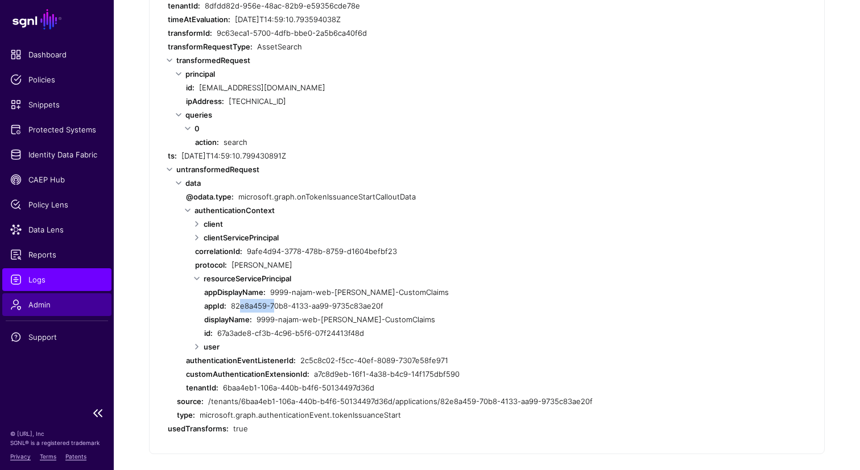
click at [33, 307] on span "Admin" at bounding box center [56, 304] width 93 height 11
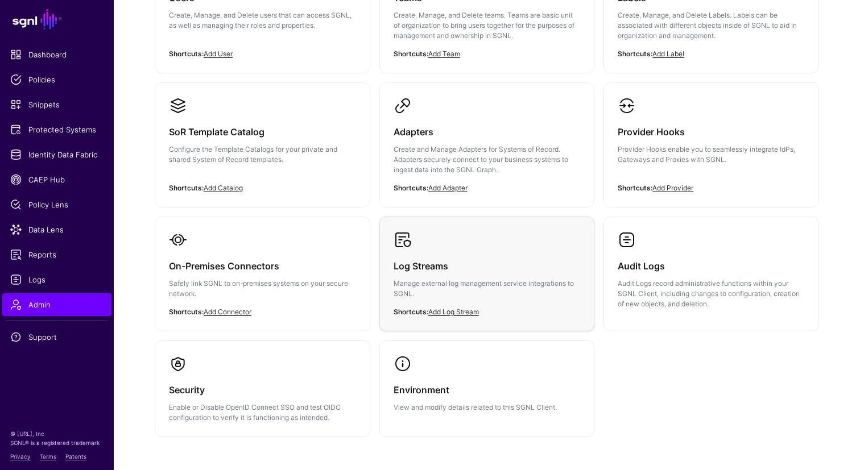
scroll to position [147, 0]
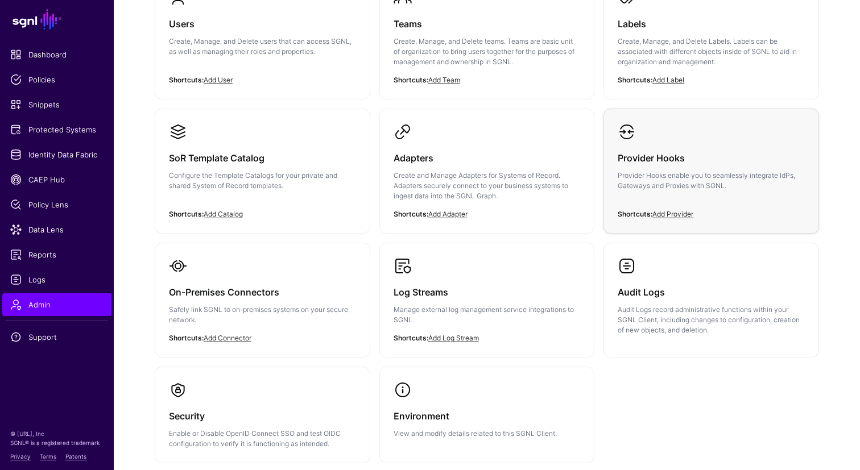
click at [672, 177] on p "Provider Hooks enable you to seamlessly integrate IdPs, Gateways and Proxies wi…" at bounding box center [711, 181] width 187 height 20
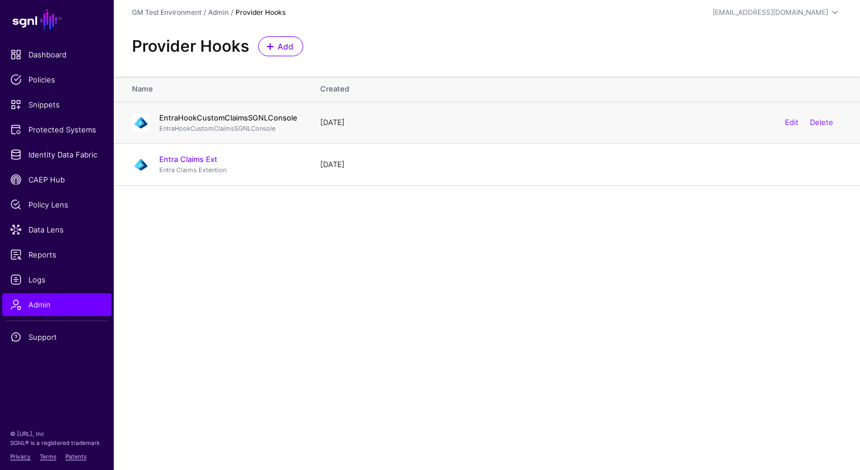
click at [212, 120] on link "EntraHookCustomClaimsSGNLConsole" at bounding box center [228, 117] width 138 height 9
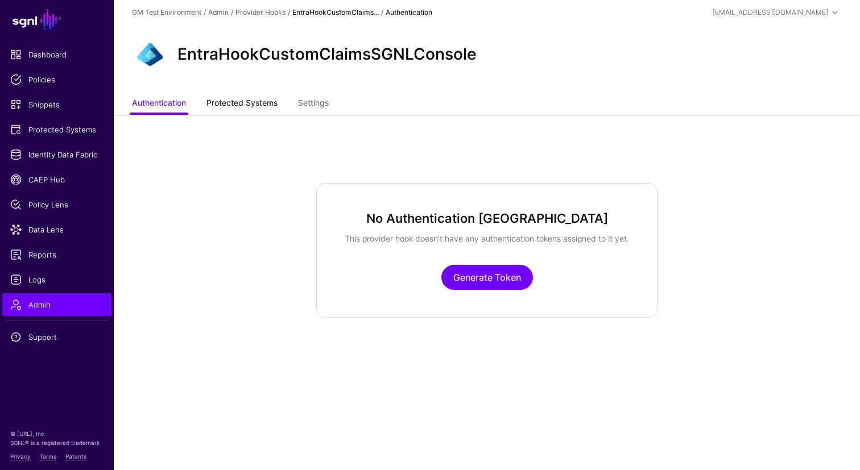
click at [261, 101] on link "Protected Systems" at bounding box center [241, 104] width 71 height 22
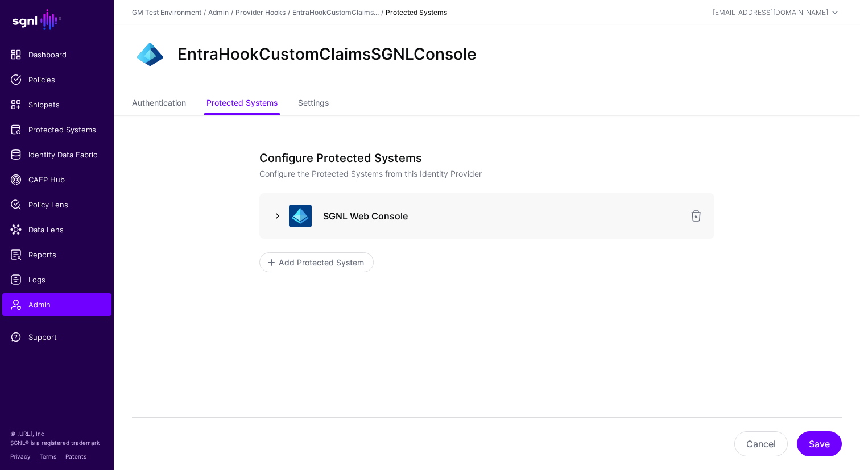
click at [277, 216] on link at bounding box center [278, 216] width 14 height 14
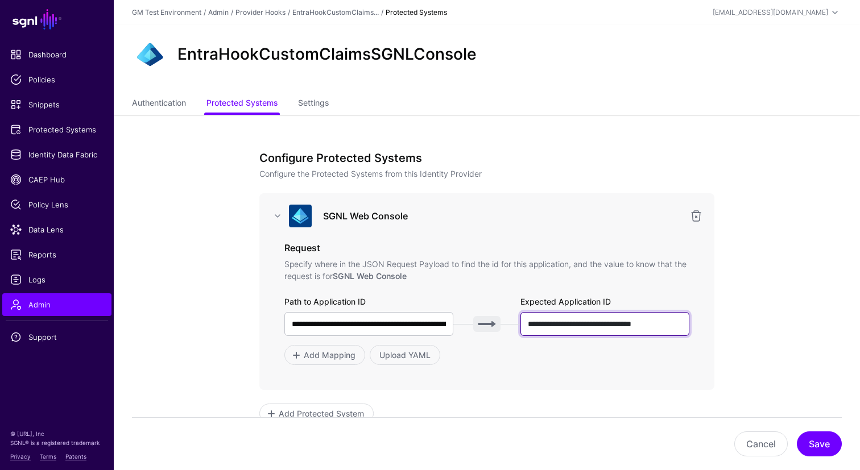
scroll to position [0, 10]
drag, startPoint x: 528, startPoint y: 324, endPoint x: 700, endPoint y: 324, distance: 172.4
click at [700, 324] on div "**********" at bounding box center [486, 291] width 455 height 197
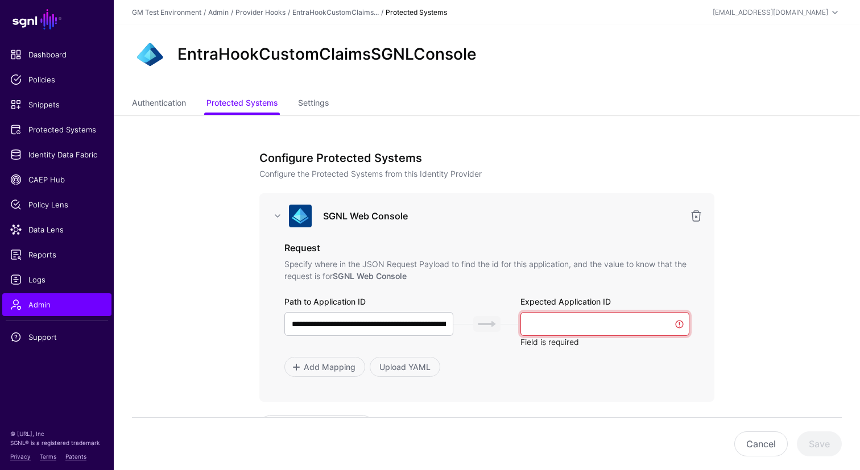
paste input "**********"
type input "**********"
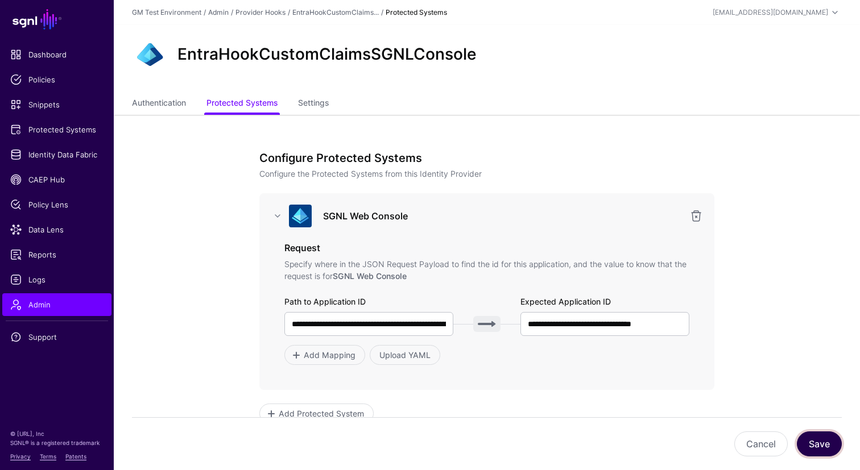
click at [817, 445] on button "Save" at bounding box center [819, 444] width 45 height 25
click at [794, 344] on app-admin-providers-item-integrations "**********" at bounding box center [487, 347] width 746 height 464
click at [819, 444] on button "Save" at bounding box center [819, 444] width 45 height 25
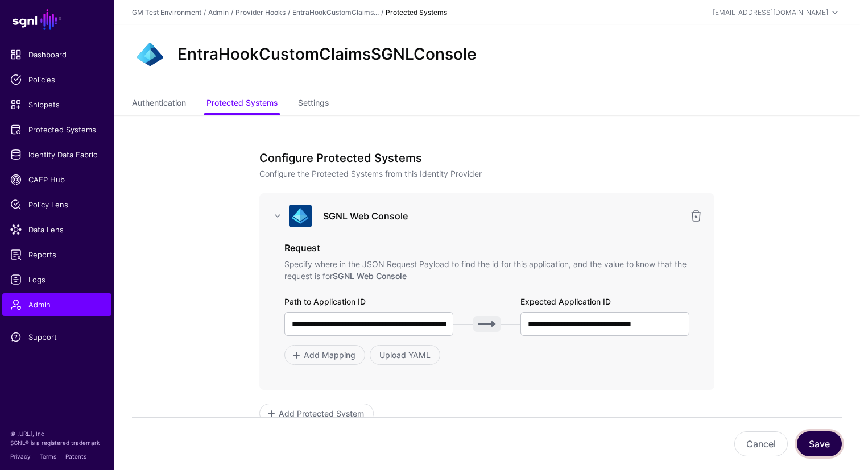
click at [819, 444] on button "Save" at bounding box center [819, 444] width 45 height 25
click at [219, 296] on app-admin-providers-item-integrations "**********" at bounding box center [487, 347] width 746 height 464
click at [325, 109] on link "Settings" at bounding box center [313, 104] width 31 height 22
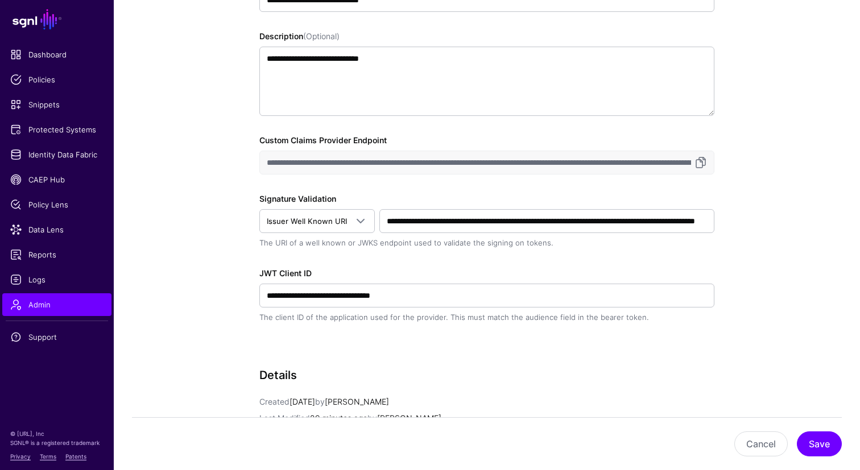
scroll to position [222, 0]
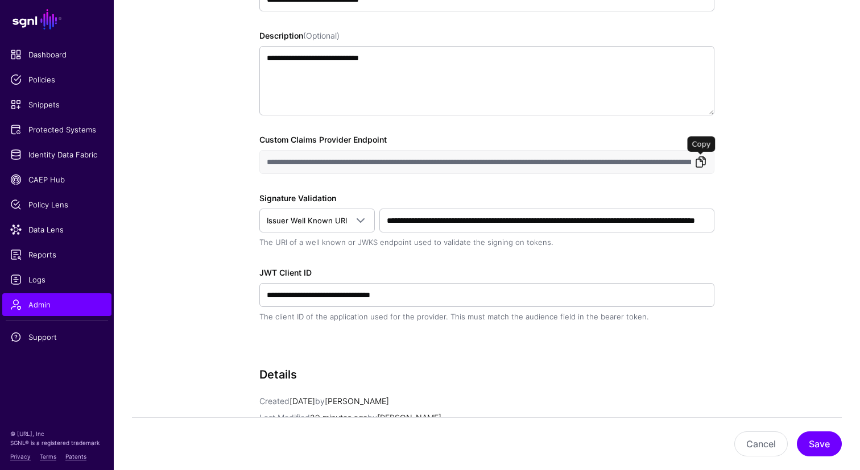
click at [701, 166] on link at bounding box center [701, 162] width 14 height 14
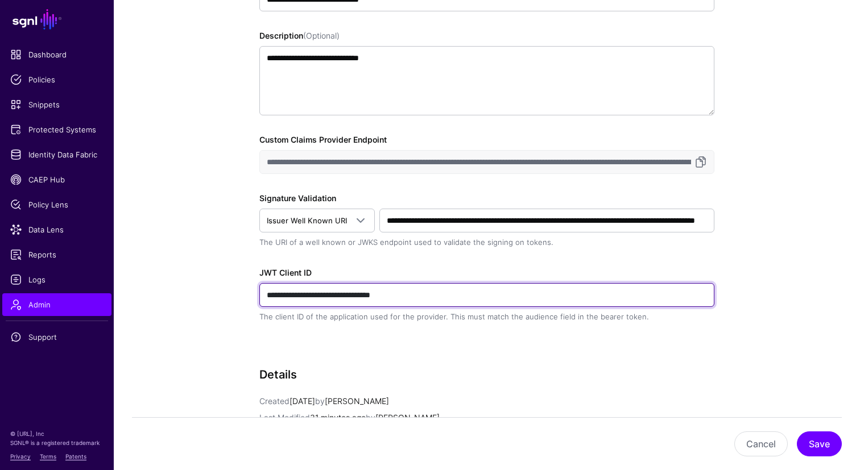
drag, startPoint x: 440, startPoint y: 297, endPoint x: 267, endPoint y: 292, distance: 173.6
click at [267, 292] on input "**********" at bounding box center [486, 295] width 455 height 24
paste input "text"
type input "**********"
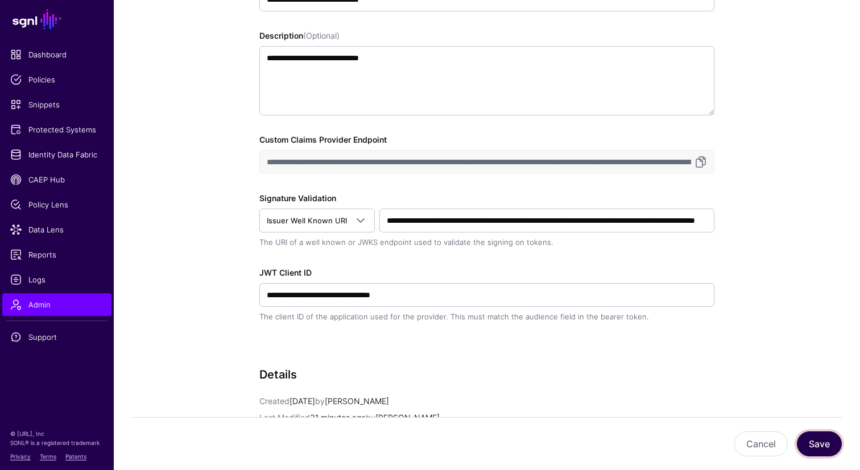
click at [817, 441] on button "Save" at bounding box center [819, 444] width 45 height 25
